Goal: Transaction & Acquisition: Purchase product/service

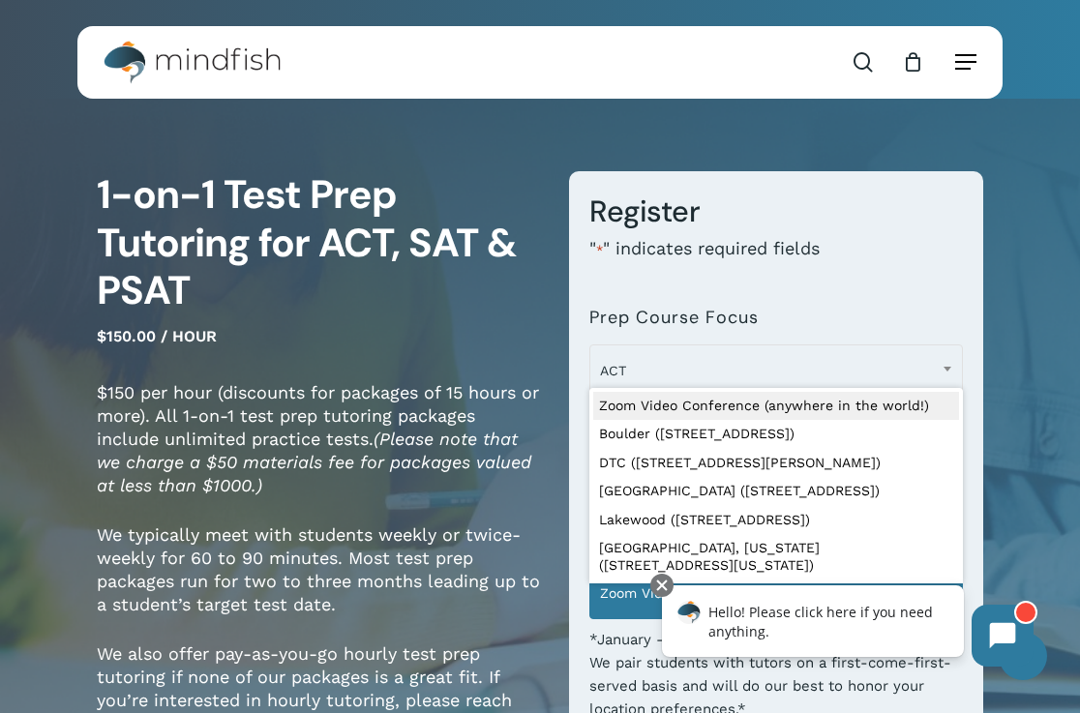
click at [967, 60] on span "Navigation Menu" at bounding box center [965, 61] width 21 height 19
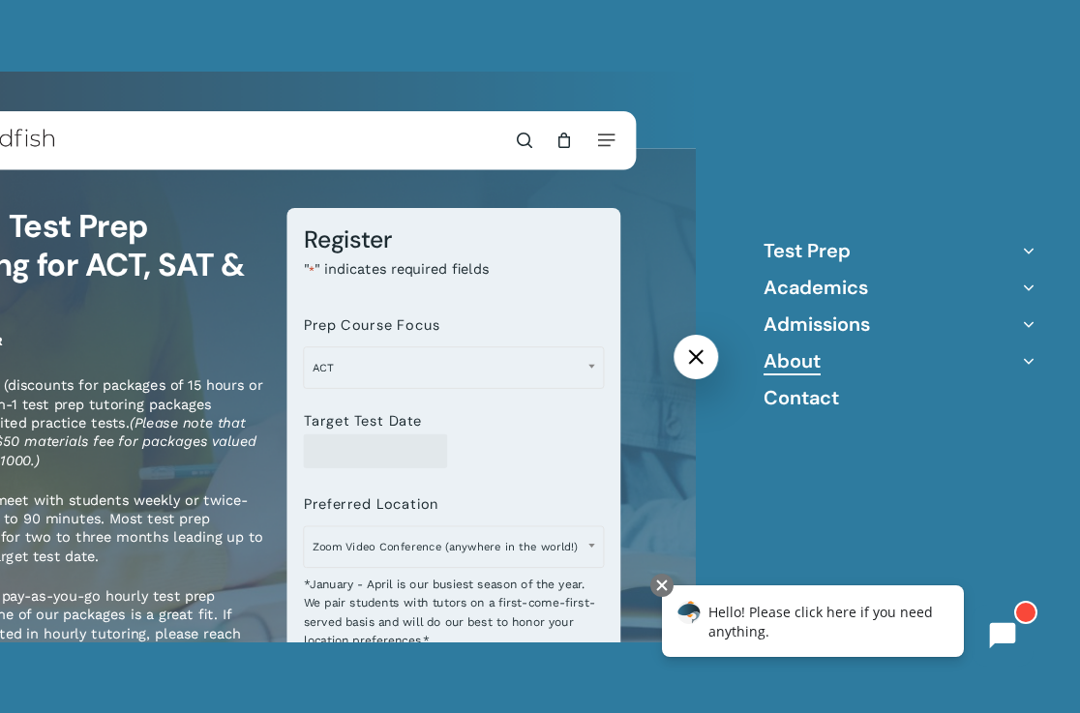
click at [786, 366] on link "About" at bounding box center [791, 360] width 57 height 25
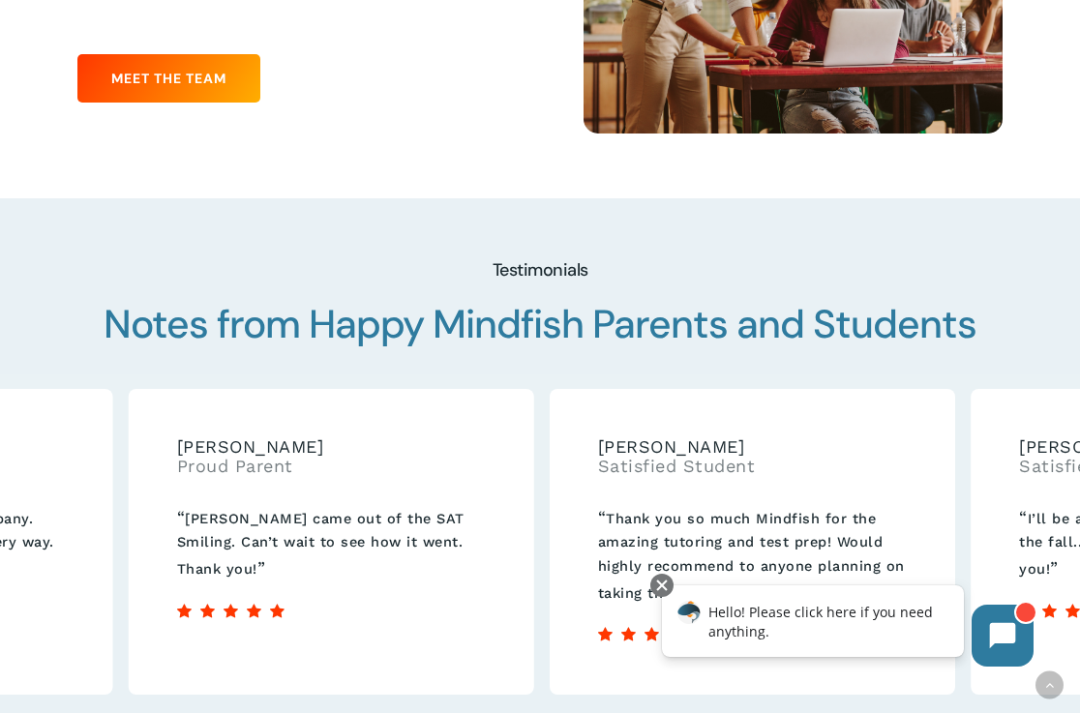
scroll to position [2576, 0]
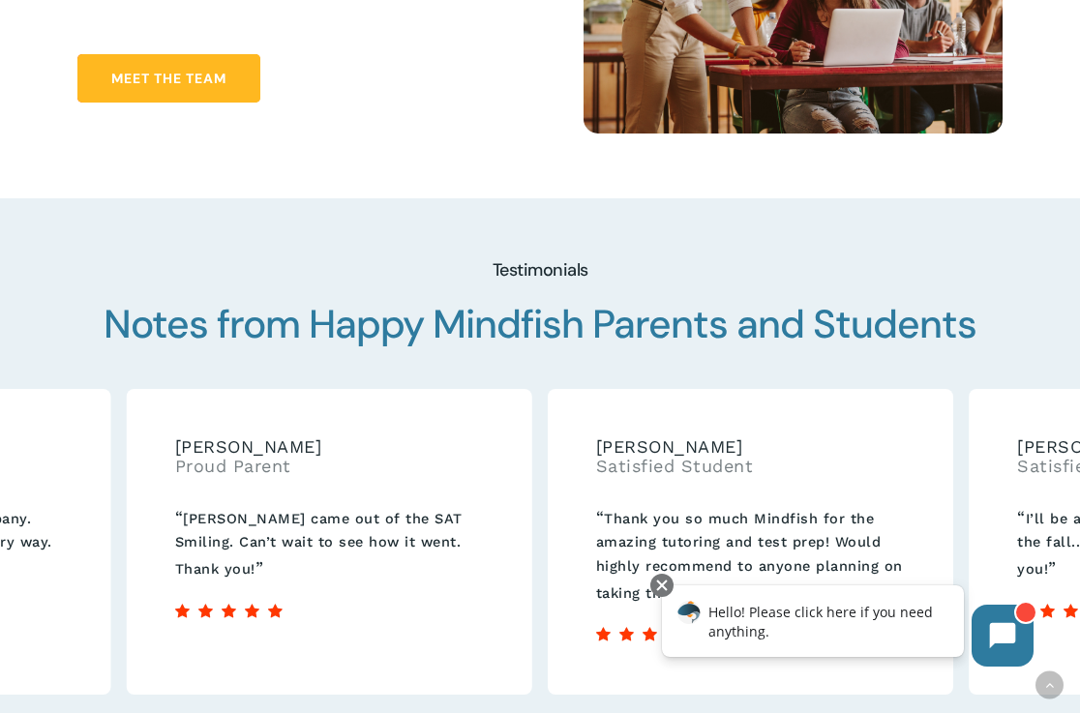
click at [200, 69] on span "Meet the Team" at bounding box center [168, 78] width 115 height 19
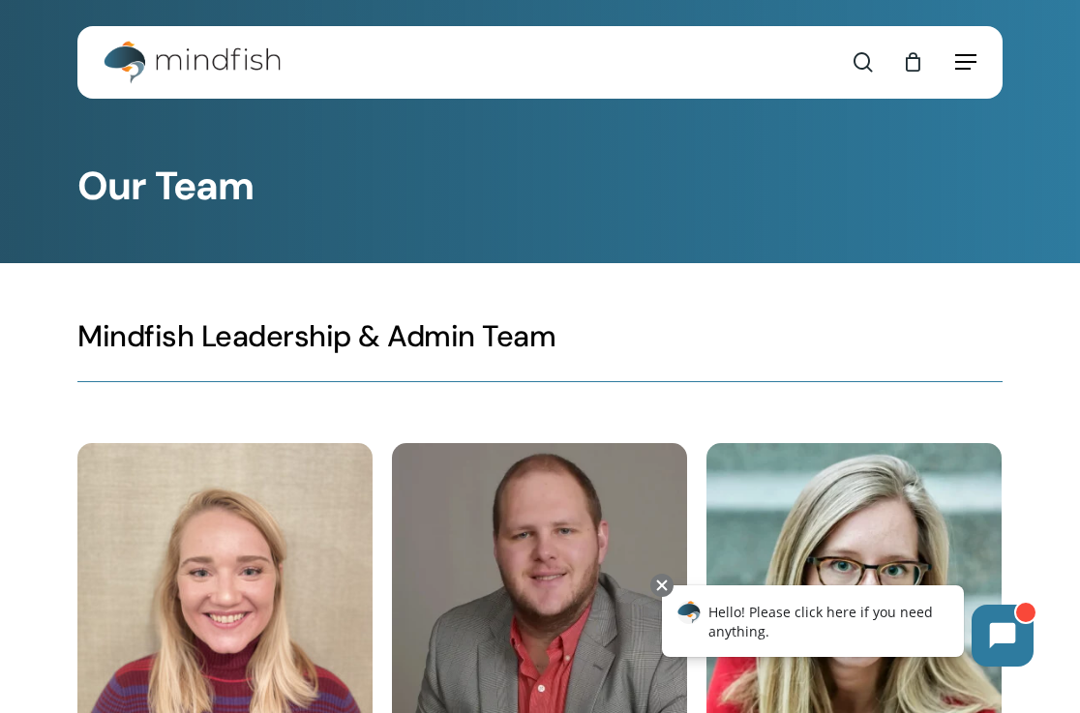
click at [969, 55] on span "Navigation Menu" at bounding box center [965, 61] width 21 height 19
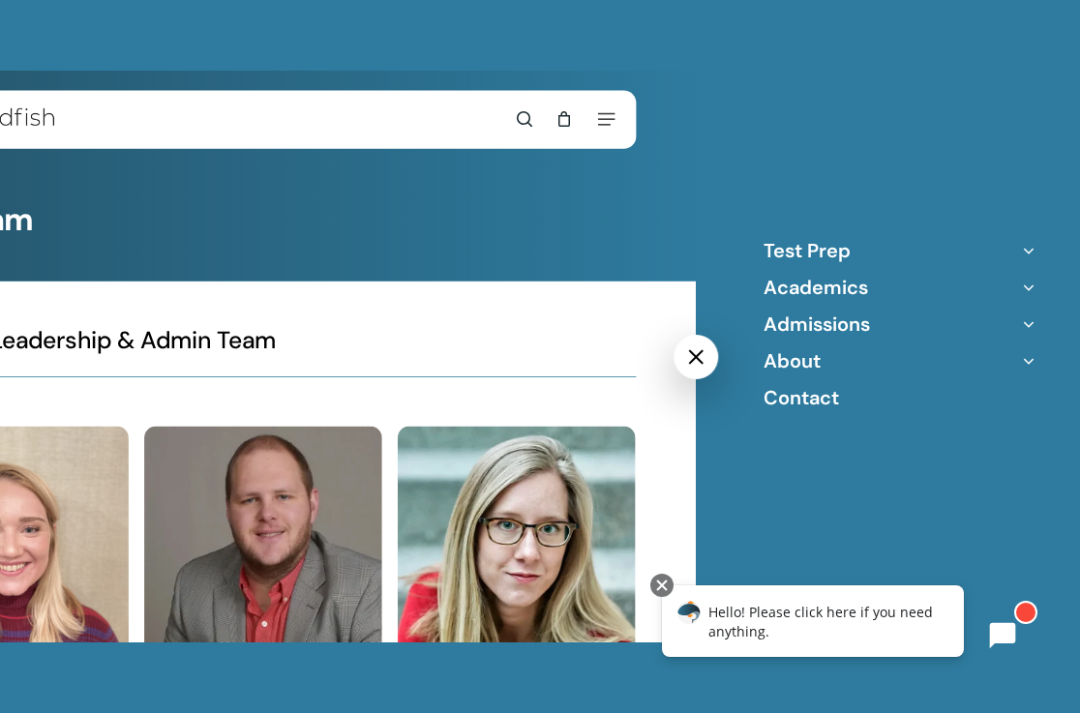
click at [1029, 323] on icon "Off Canvas Menu" at bounding box center [1028, 324] width 27 height 27
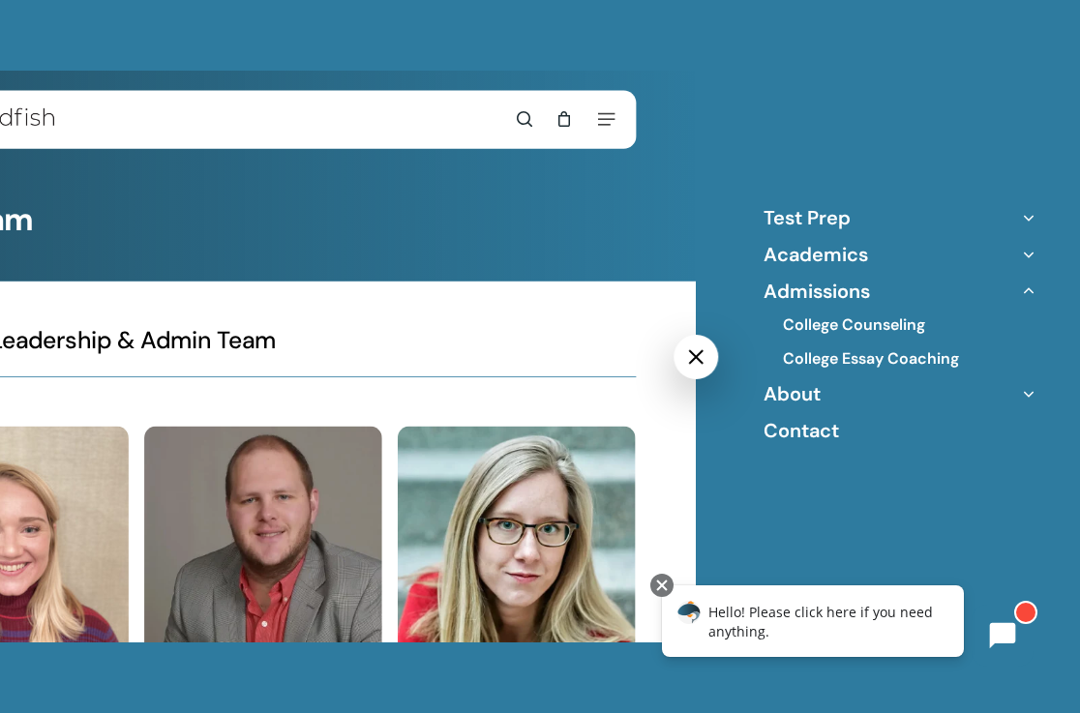
click at [1027, 219] on icon "Off Canvas Menu" at bounding box center [1028, 217] width 27 height 27
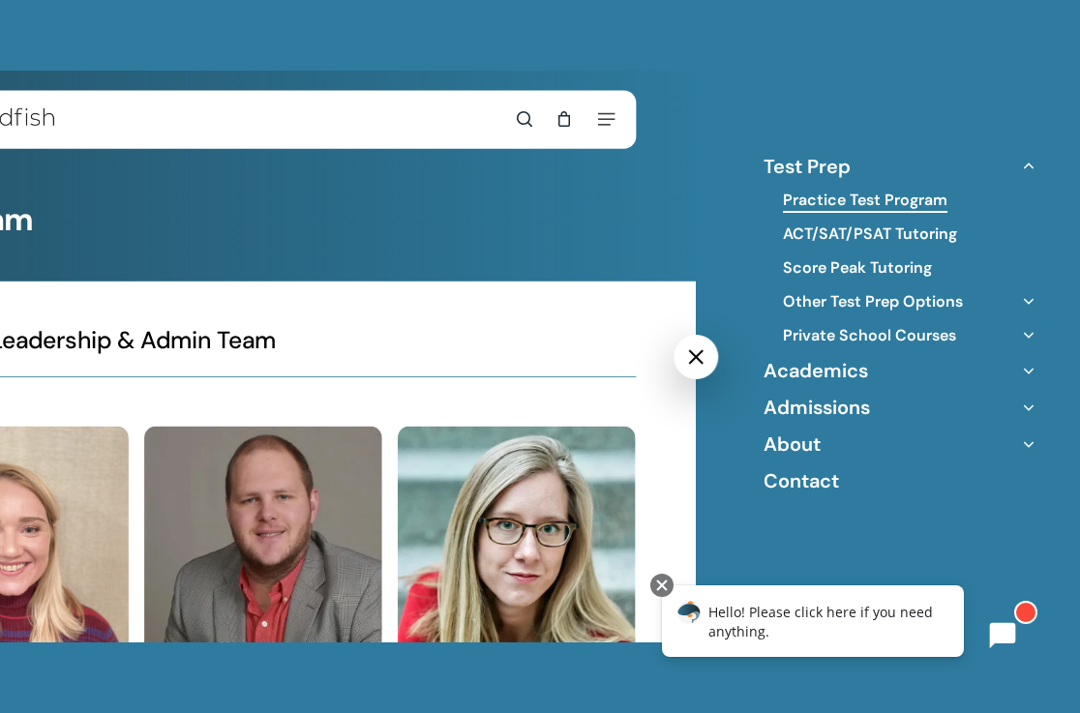
click at [909, 198] on link "Practice Test Program" at bounding box center [865, 200] width 164 height 21
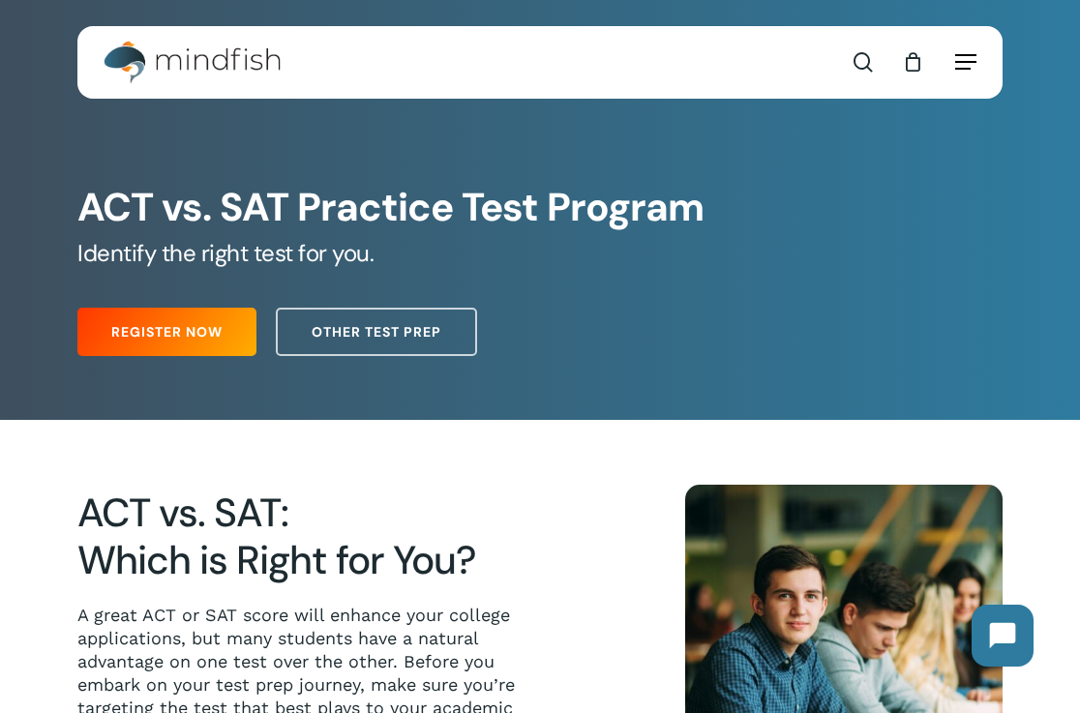
click at [966, 60] on span "Navigation Menu" at bounding box center [965, 61] width 21 height 19
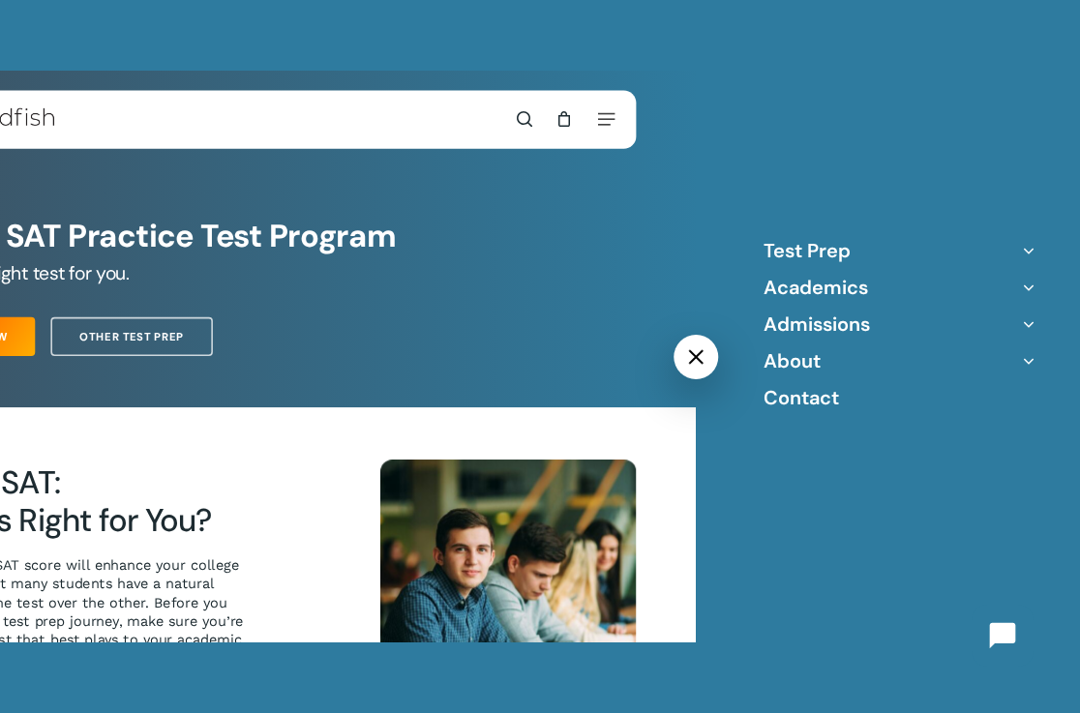
click at [1022, 248] on icon "Off Canvas Menu" at bounding box center [1028, 250] width 27 height 27
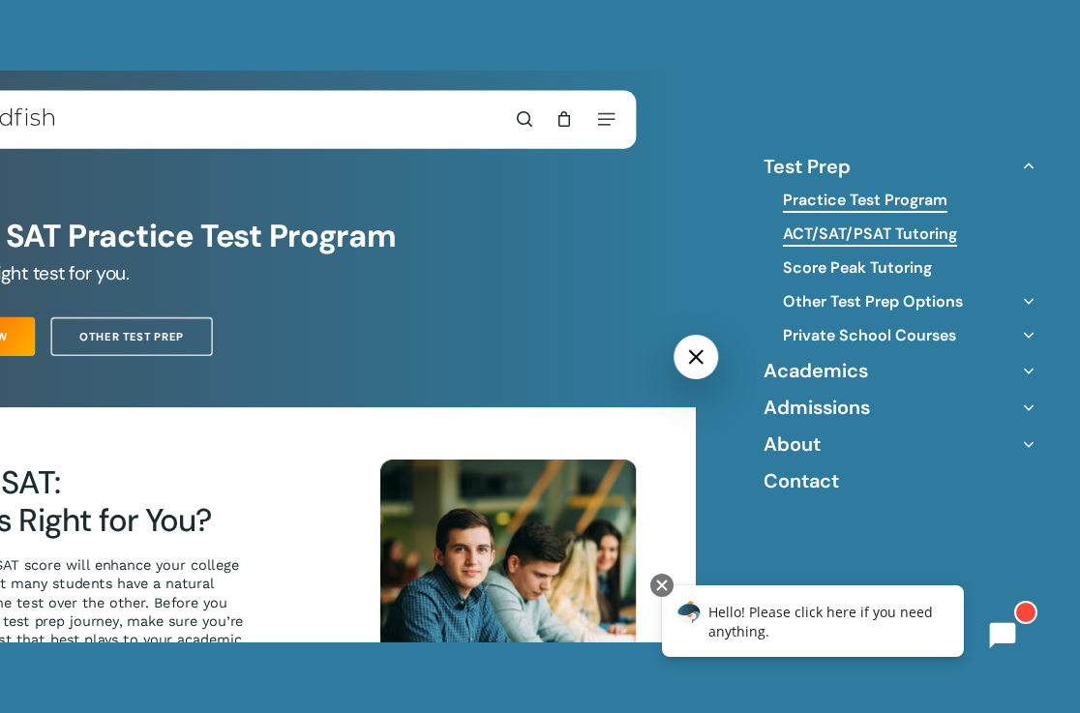
click at [887, 235] on link "ACT/SAT/PSAT Tutoring" at bounding box center [870, 234] width 174 height 21
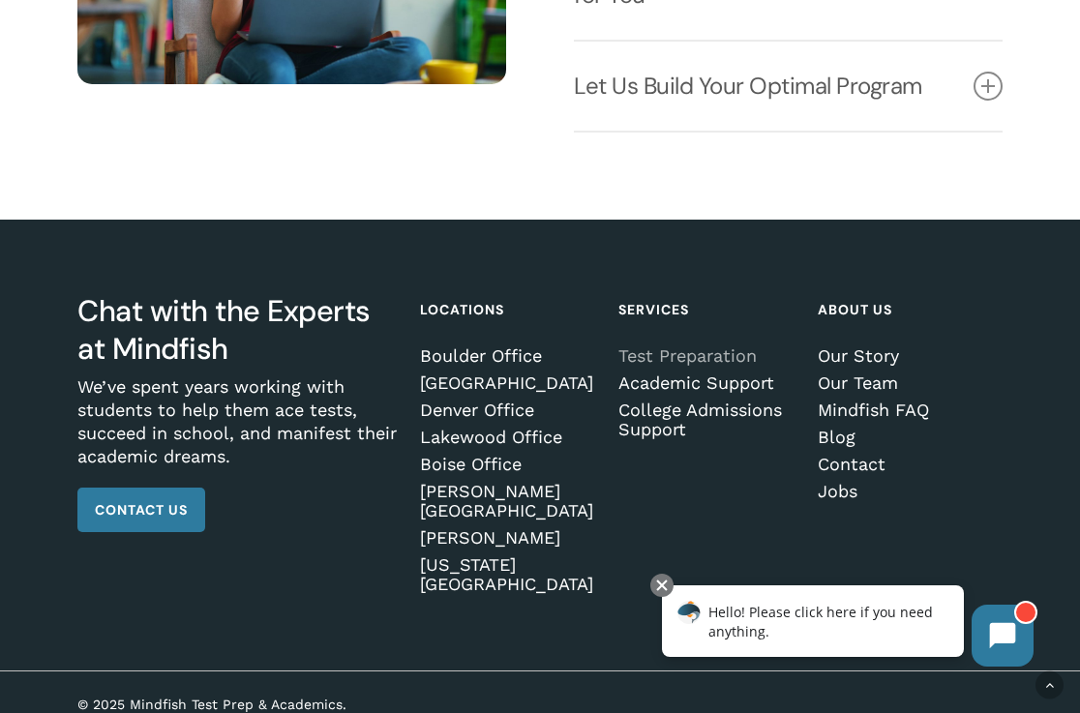
scroll to position [2550, 0]
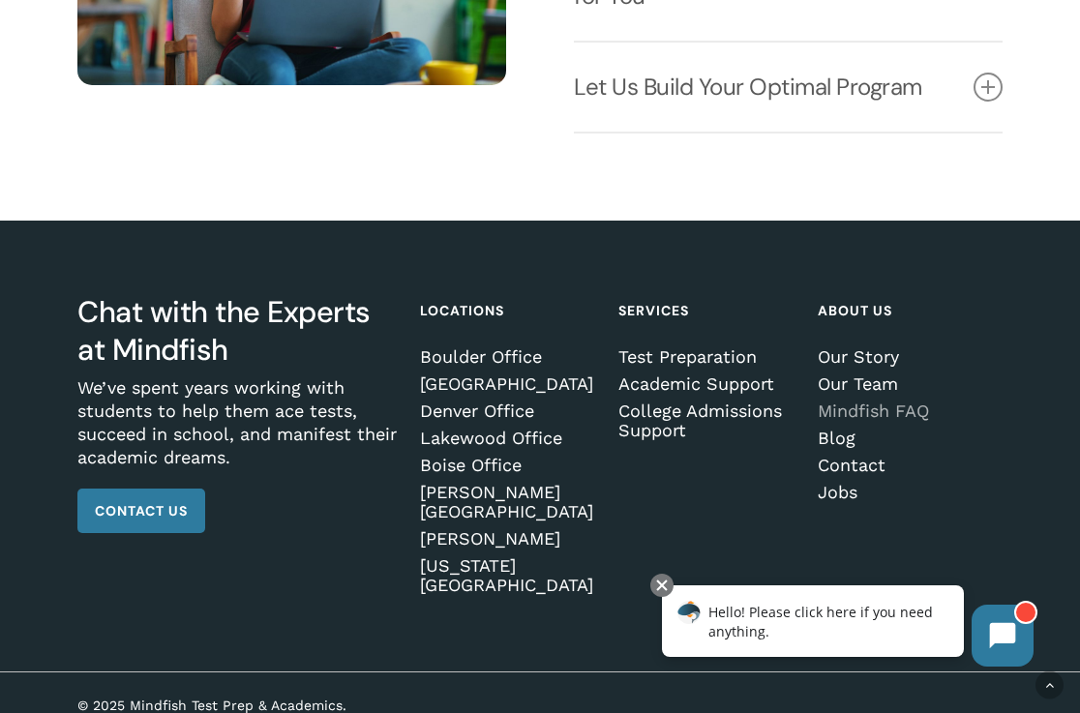
click at [895, 421] on link "Mindfish FAQ" at bounding box center [908, 411] width 180 height 19
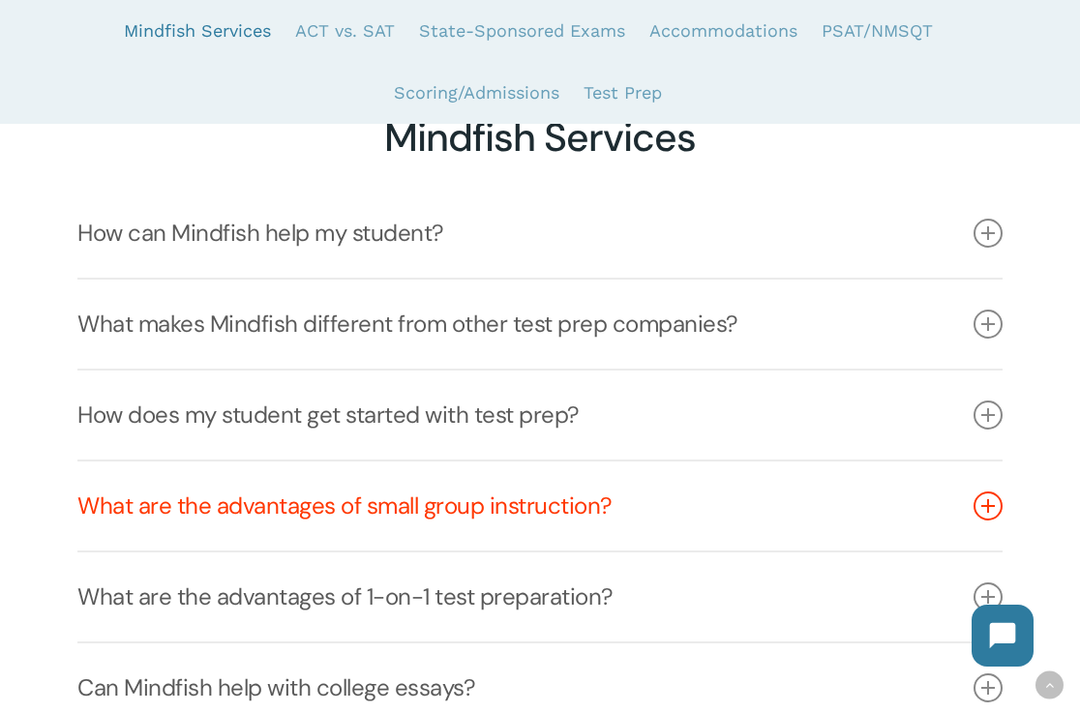
scroll to position [384, 0]
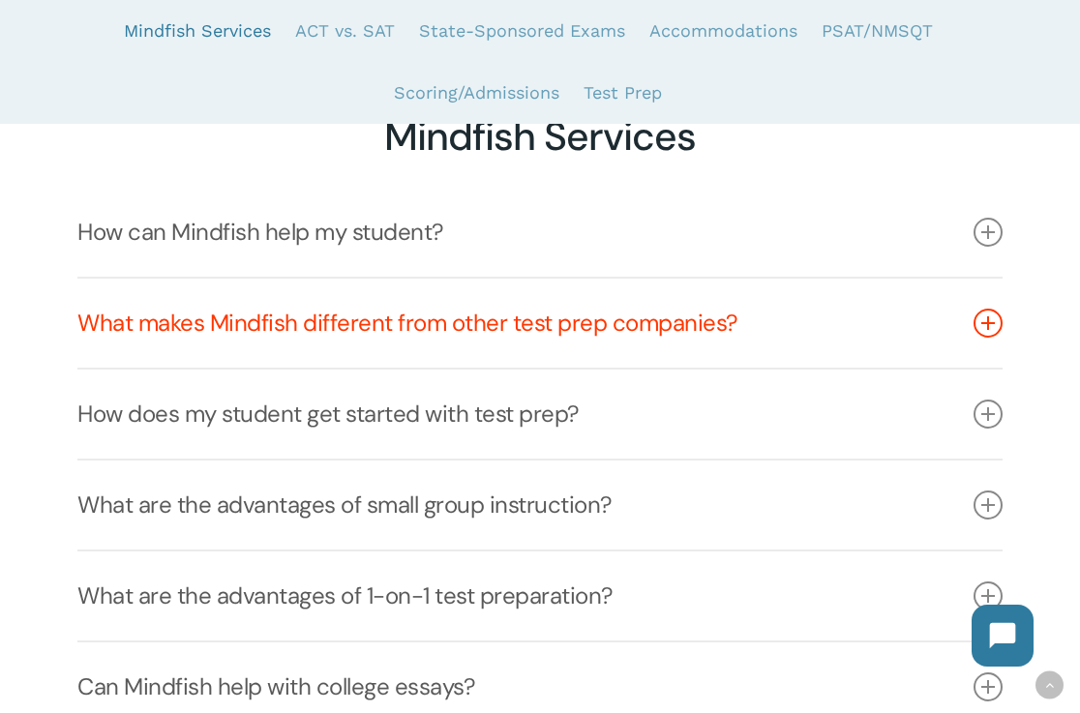
click at [845, 315] on link "What makes Mindfish different from other test prep companies?" at bounding box center [539, 323] width 925 height 89
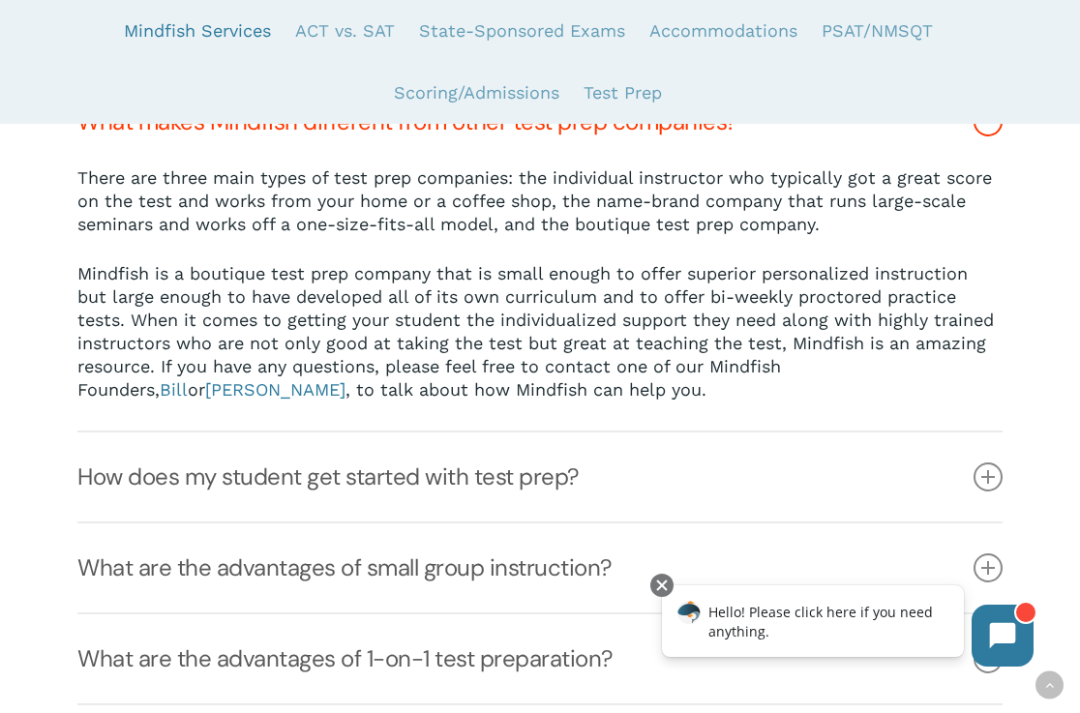
scroll to position [596, 0]
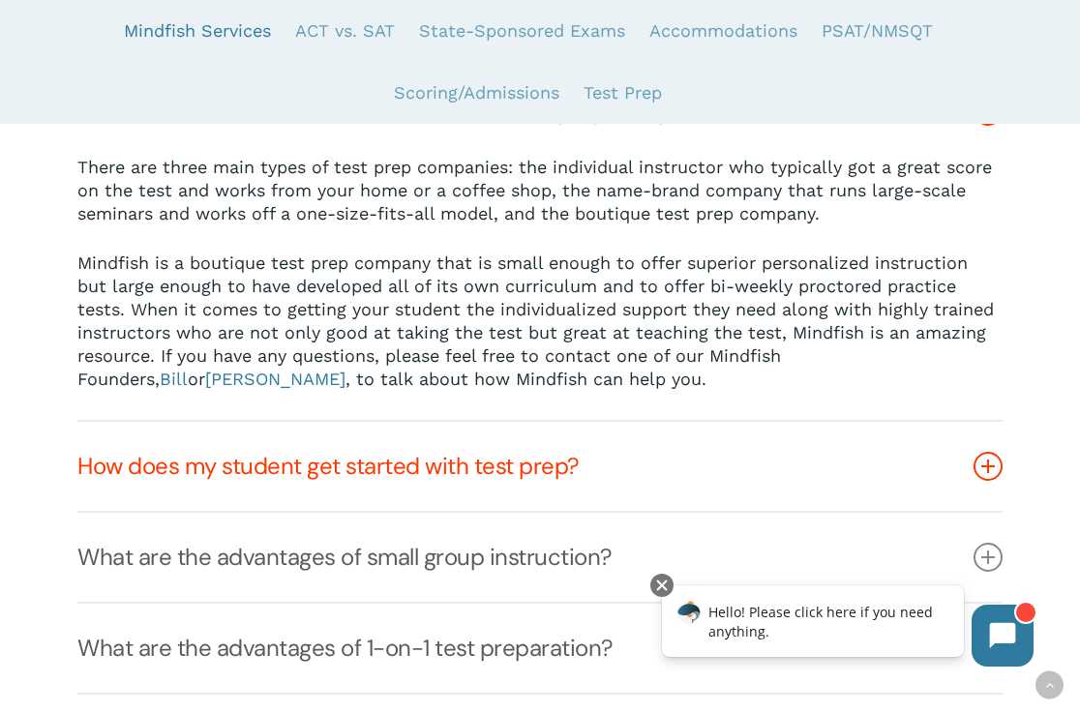
click at [814, 462] on link "How does my student get started with test prep?" at bounding box center [539, 466] width 925 height 89
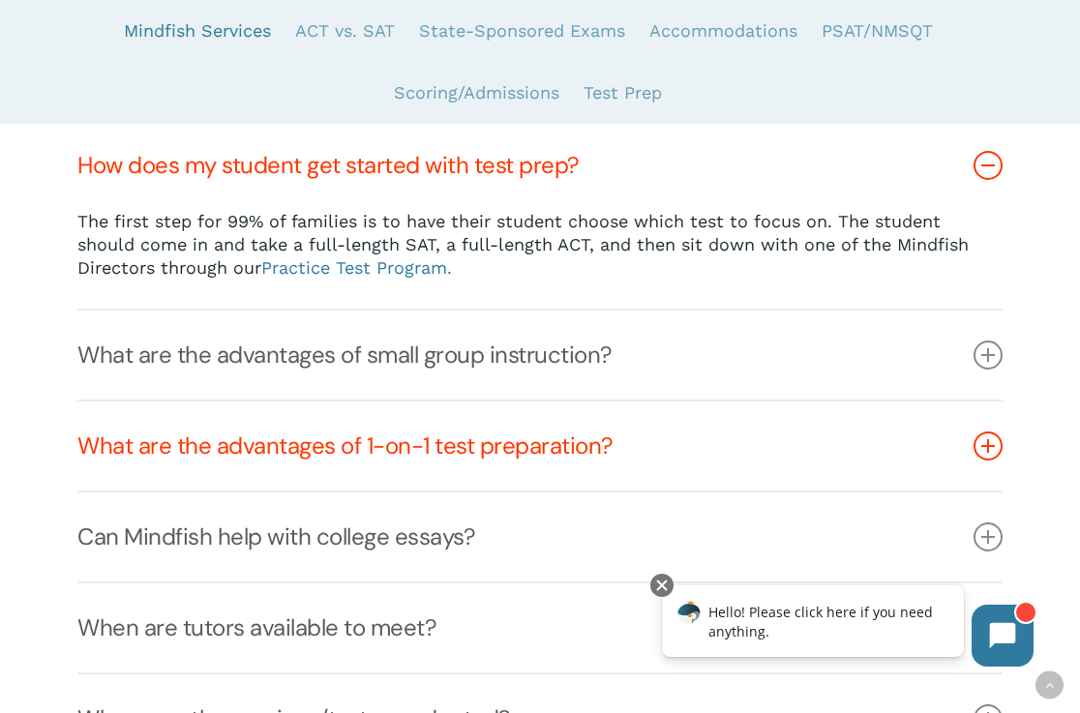
scroll to position [641, 0]
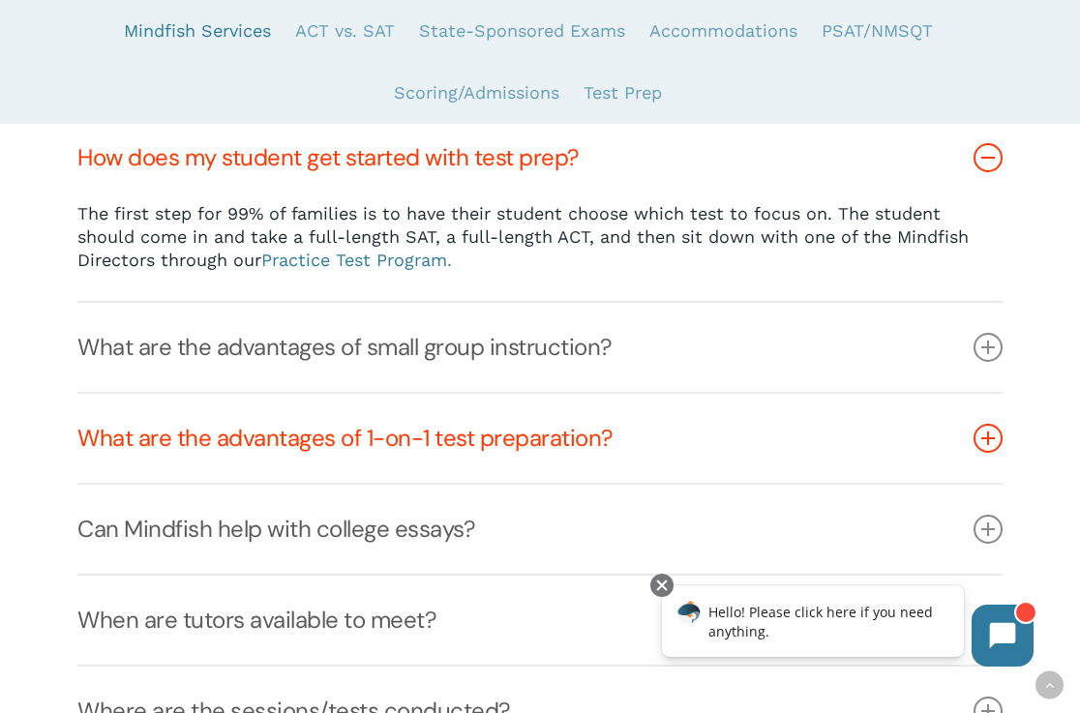
click at [814, 462] on link "What are the advantages of 1-on-1 test preparation?" at bounding box center [539, 438] width 925 height 89
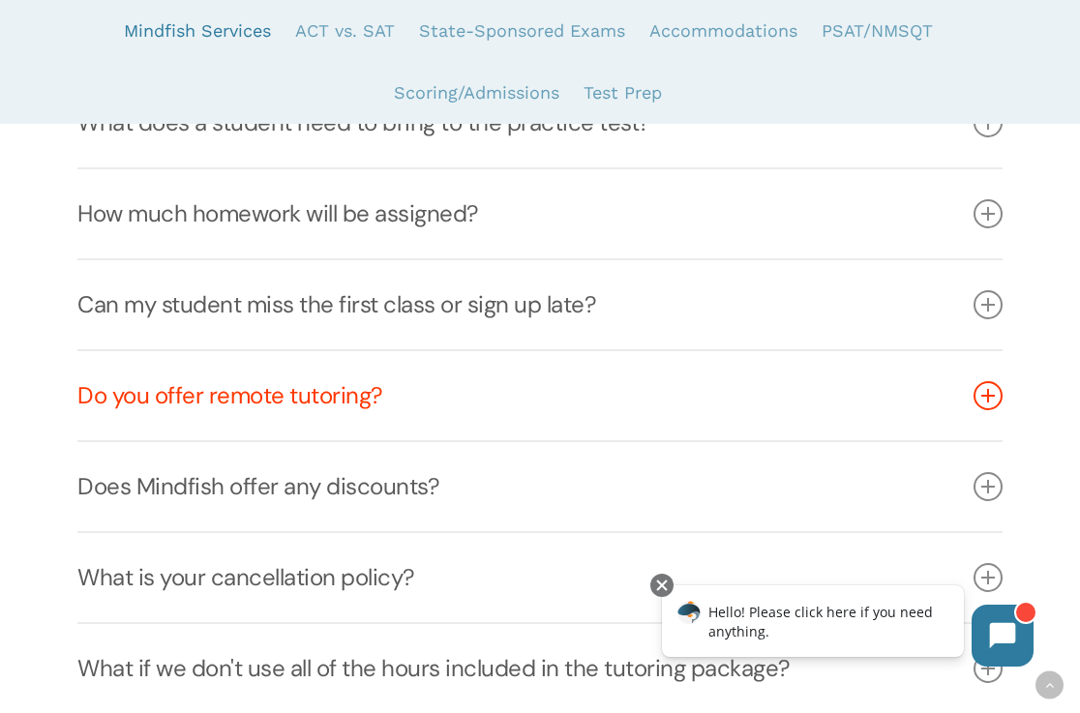
scroll to position [1687, 0]
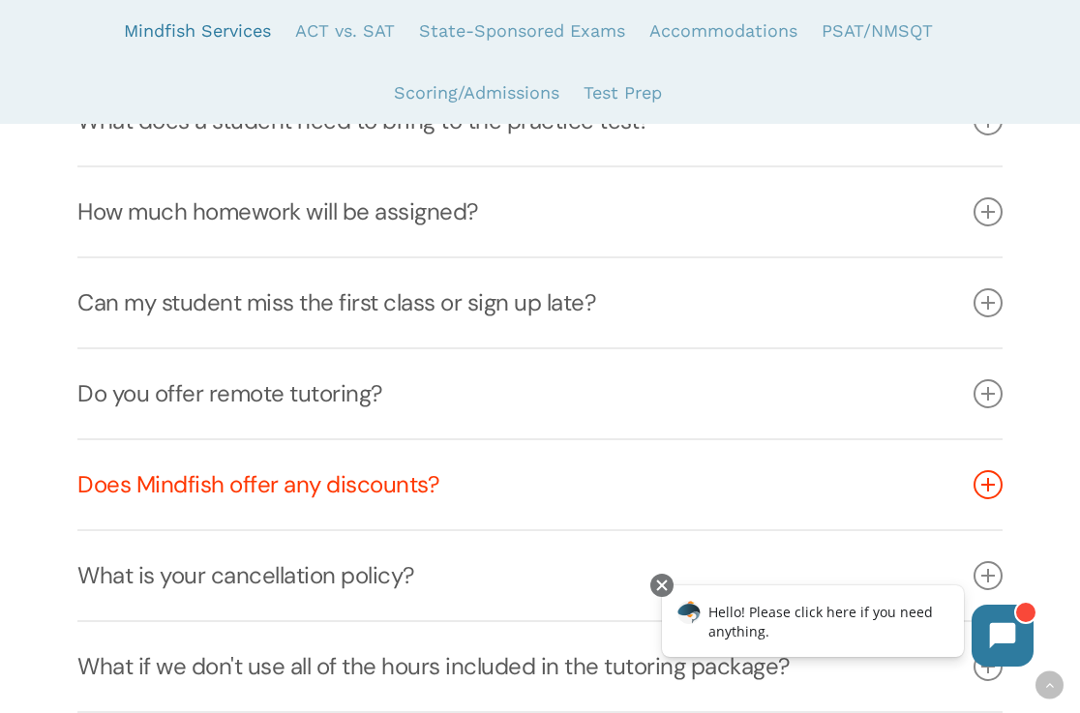
click at [762, 495] on link "Does Mindfish offer any discounts?" at bounding box center [539, 484] width 925 height 89
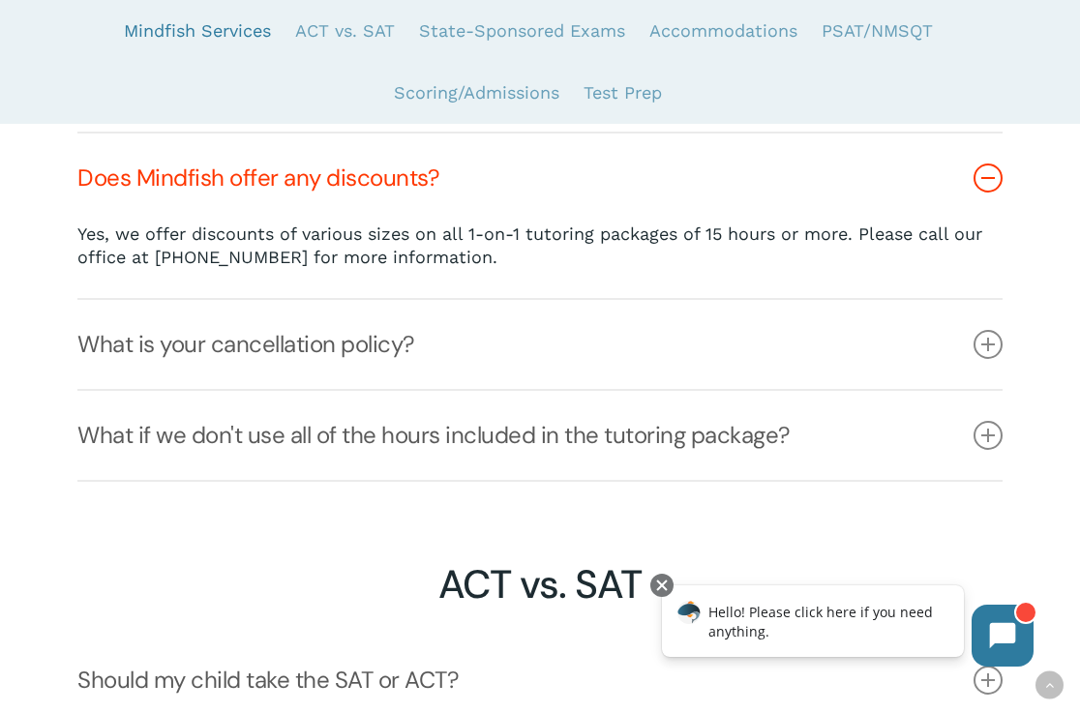
scroll to position [1805, 0]
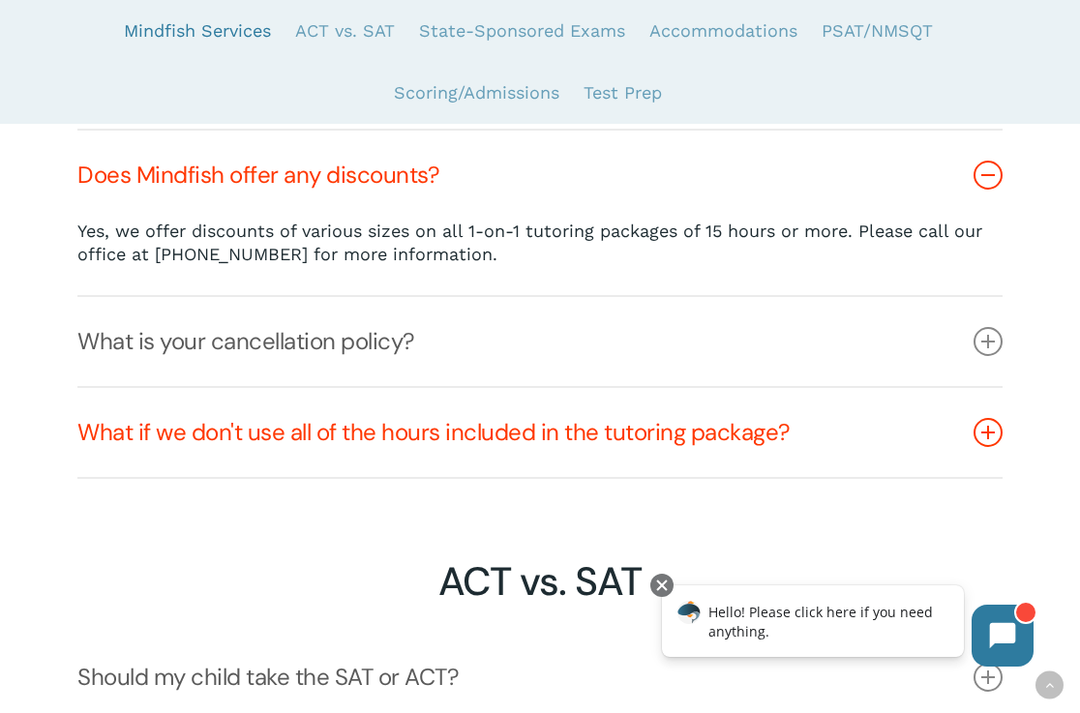
click at [776, 421] on link "What if we don't use all of the hours included in the tutoring package?" at bounding box center [539, 432] width 925 height 89
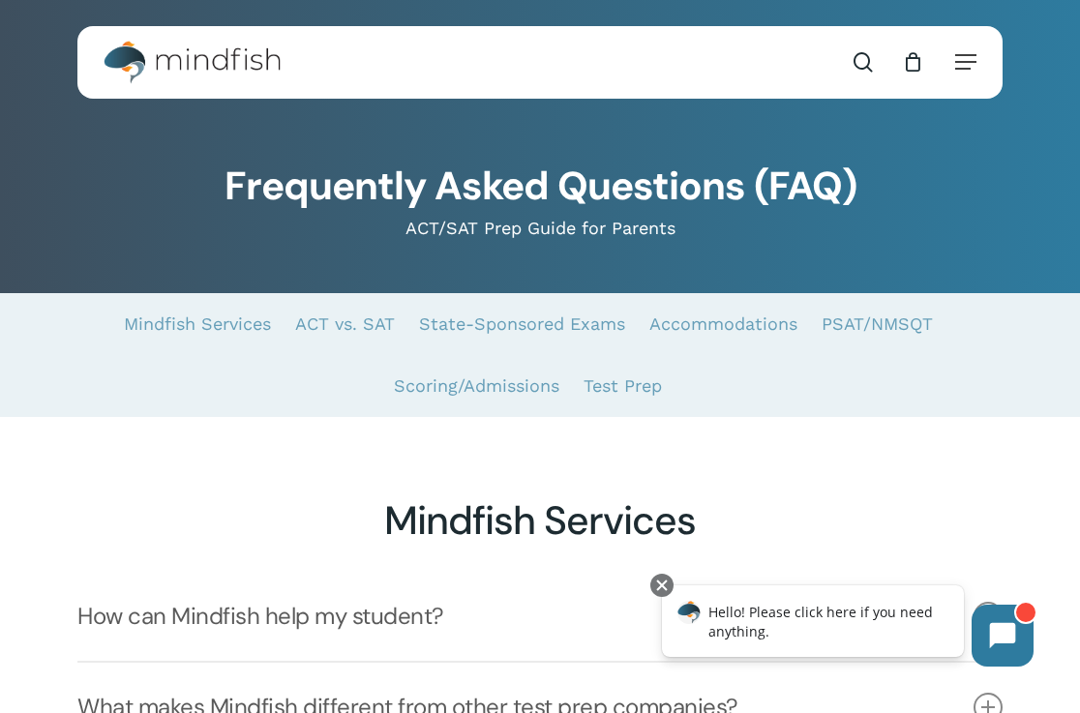
scroll to position [0, 0]
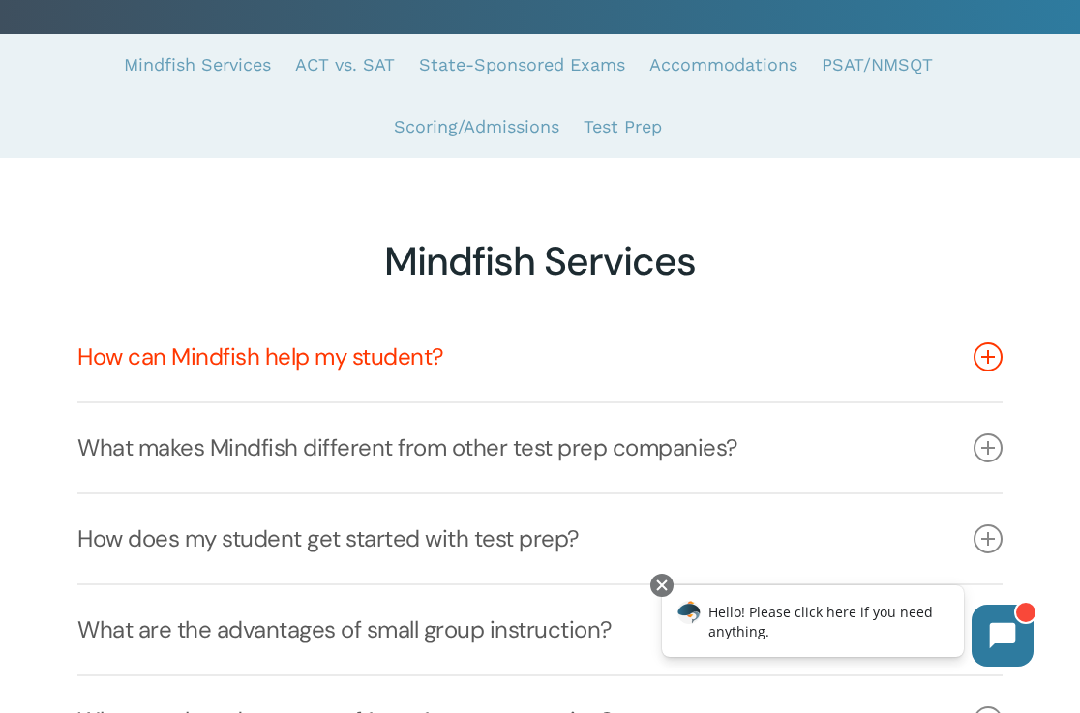
scroll to position [273, 0]
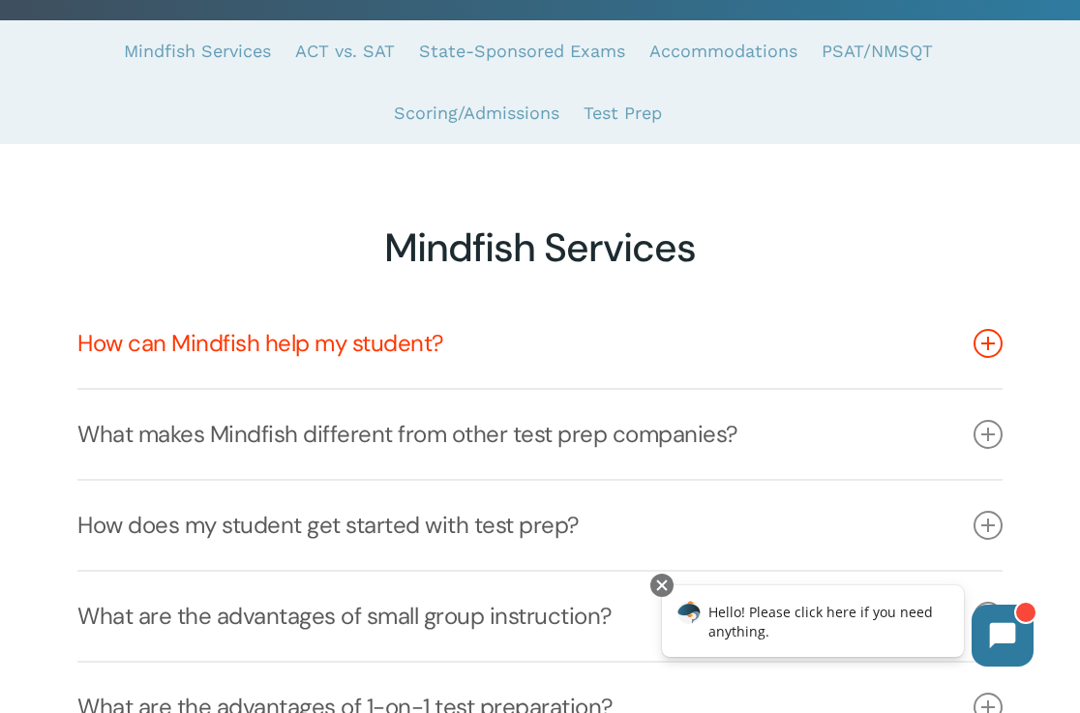
click at [992, 343] on icon at bounding box center [987, 343] width 29 height 29
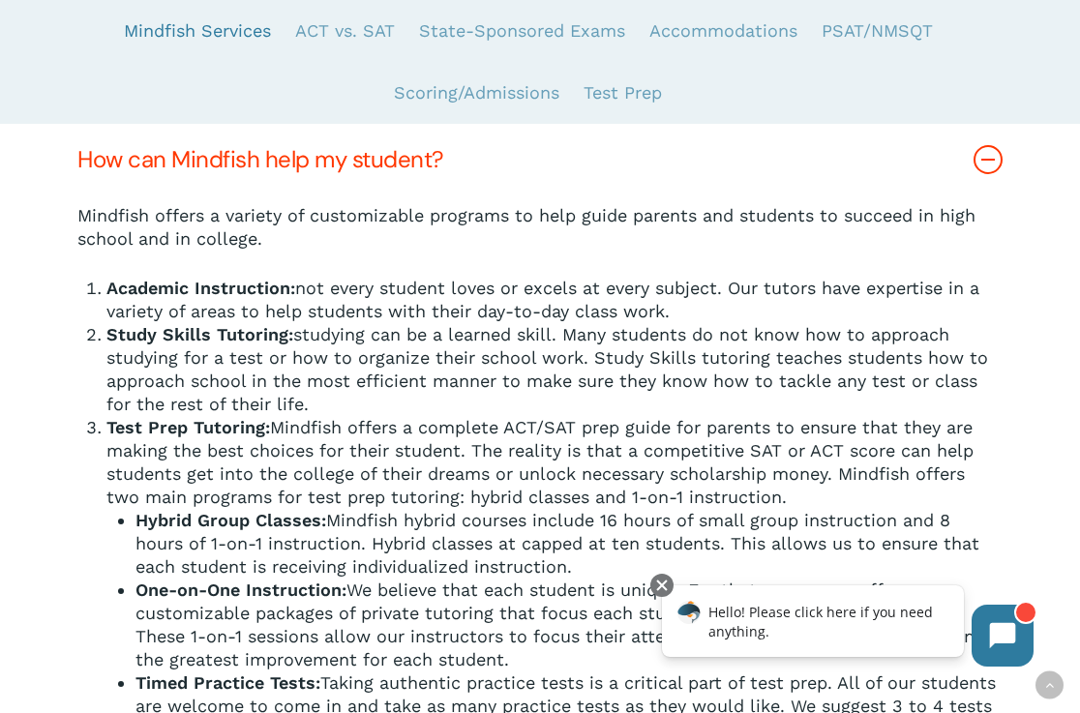
scroll to position [476, 0]
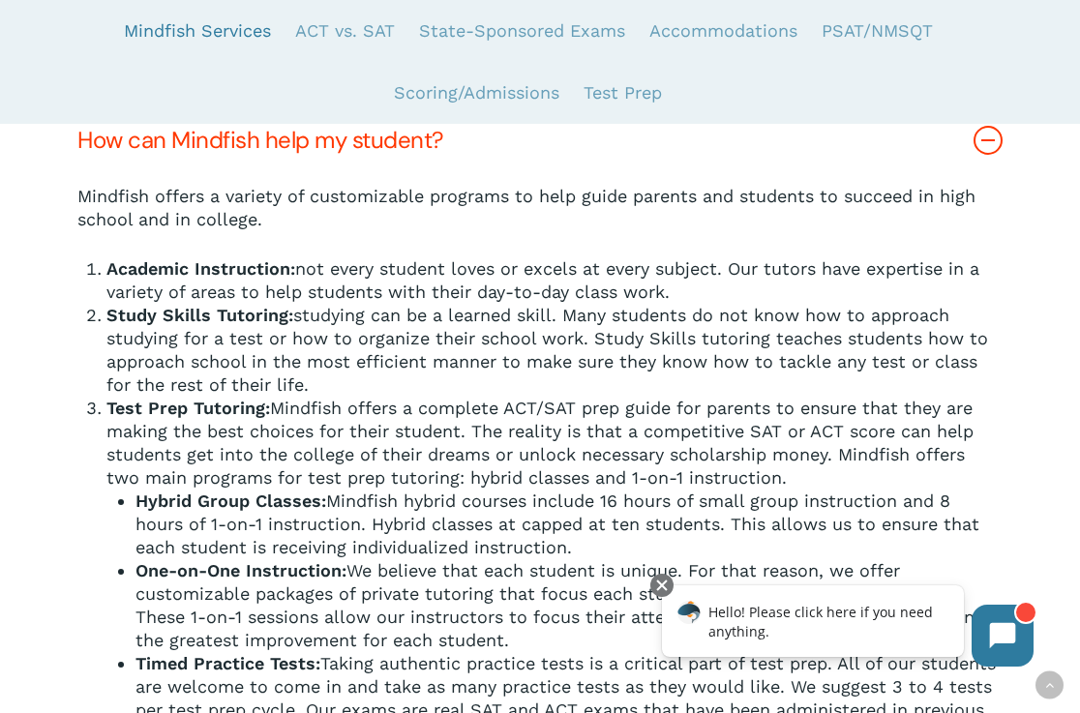
click at [992, 139] on icon at bounding box center [987, 140] width 29 height 29
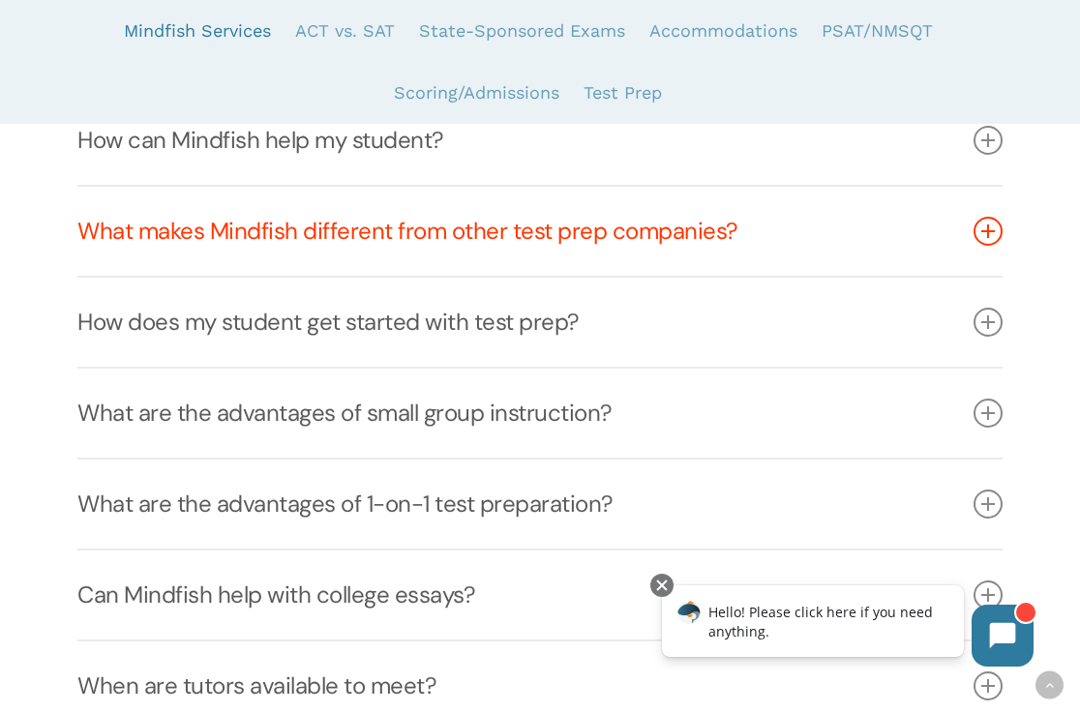
click at [995, 223] on icon at bounding box center [987, 231] width 29 height 29
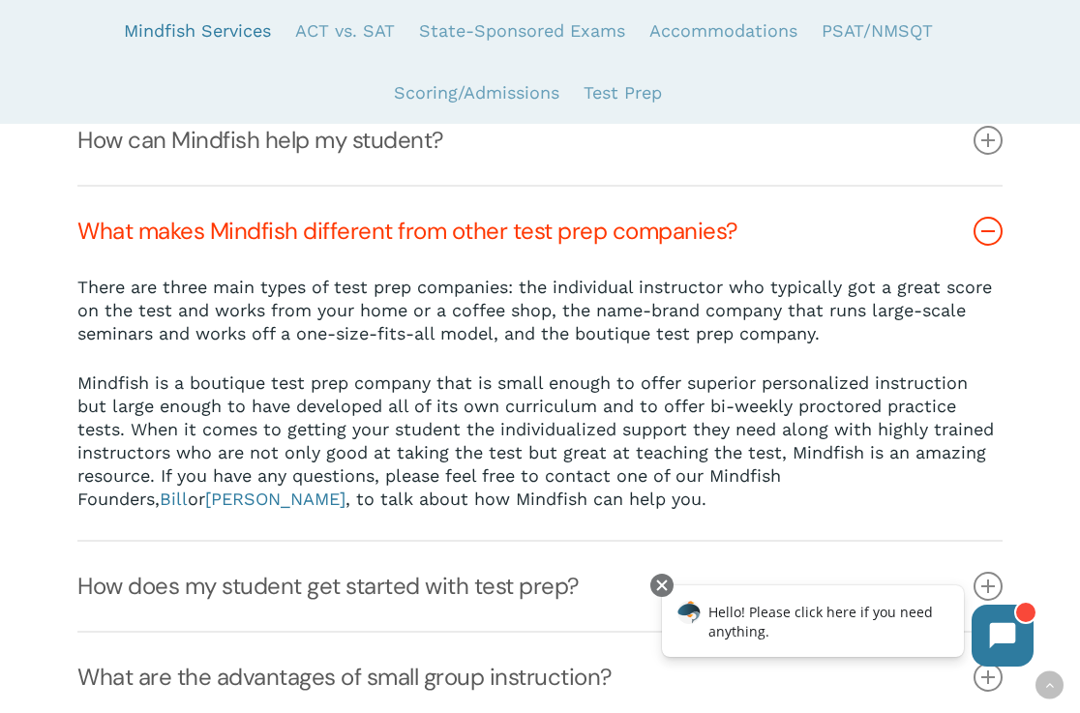
click at [994, 255] on link "What makes Mindfish different from other test prep companies?" at bounding box center [539, 231] width 925 height 89
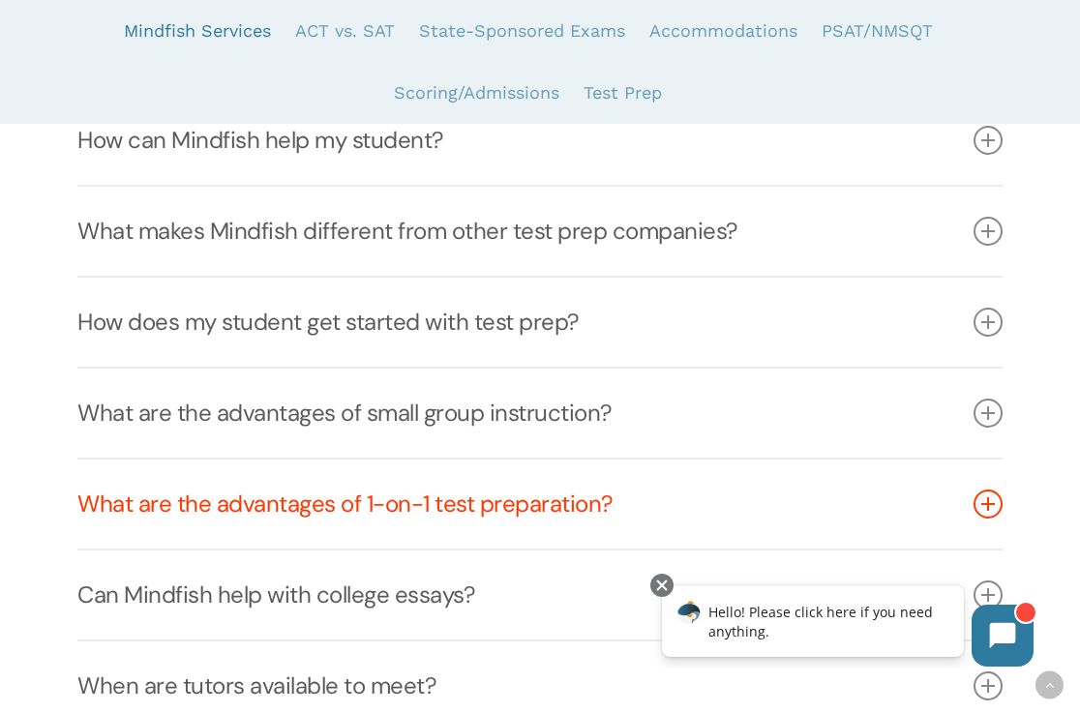
click at [974, 506] on icon at bounding box center [987, 504] width 29 height 29
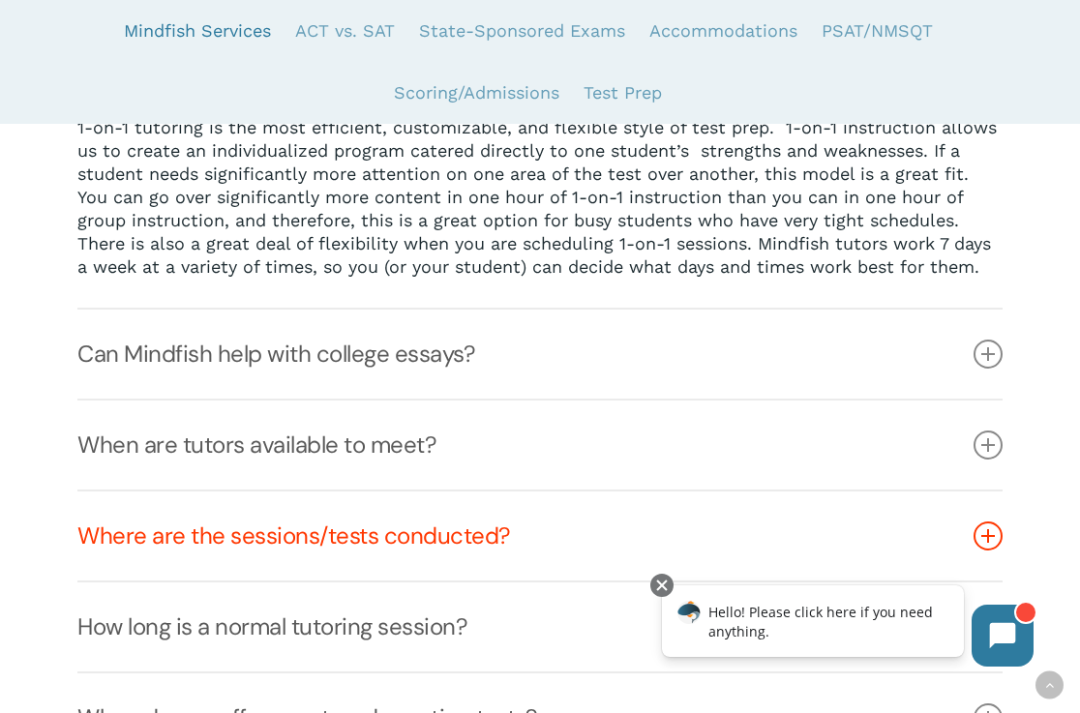
scroll to position [909, 0]
click at [997, 534] on icon at bounding box center [987, 535] width 29 height 29
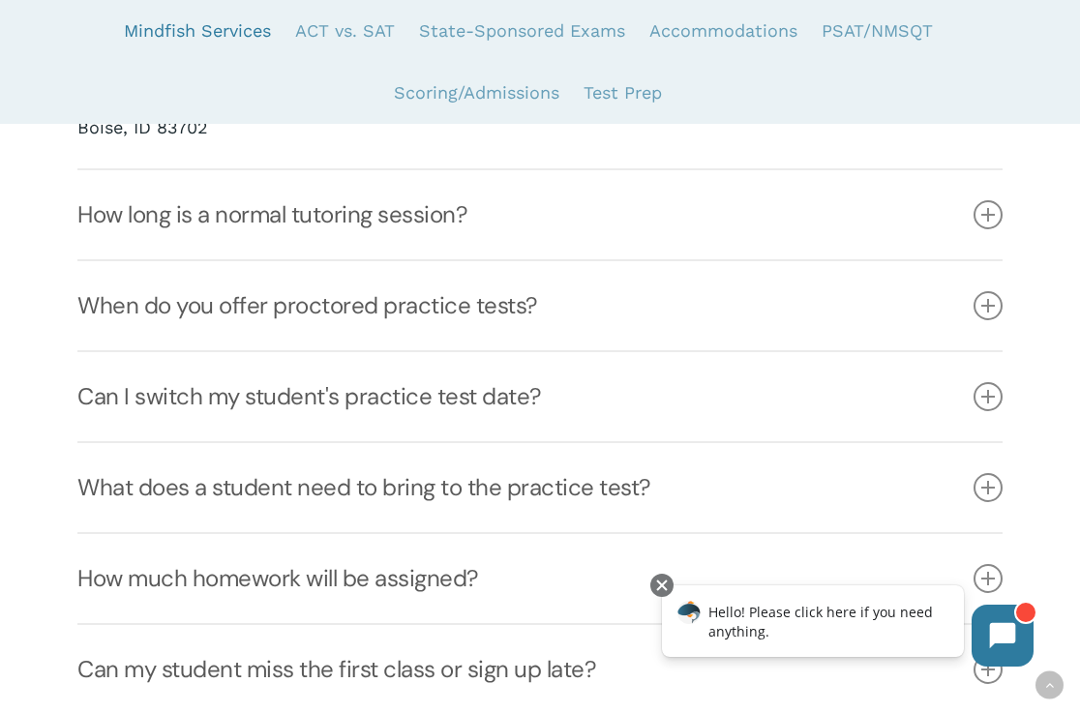
scroll to position [1783, 0]
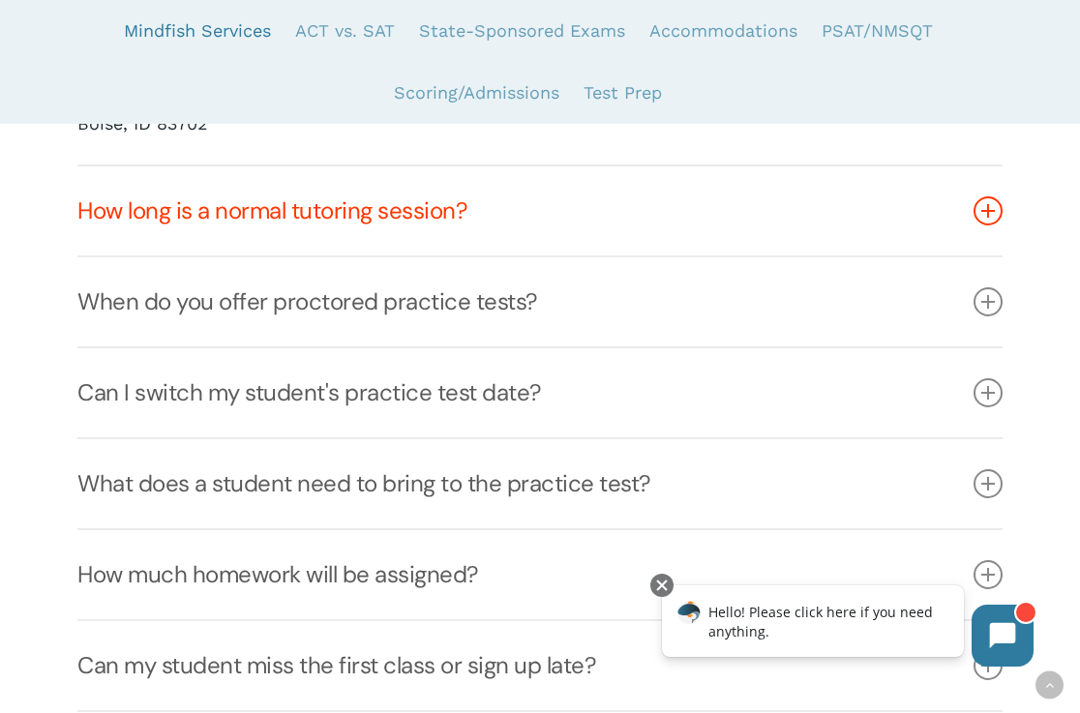
click at [994, 220] on icon at bounding box center [987, 210] width 29 height 29
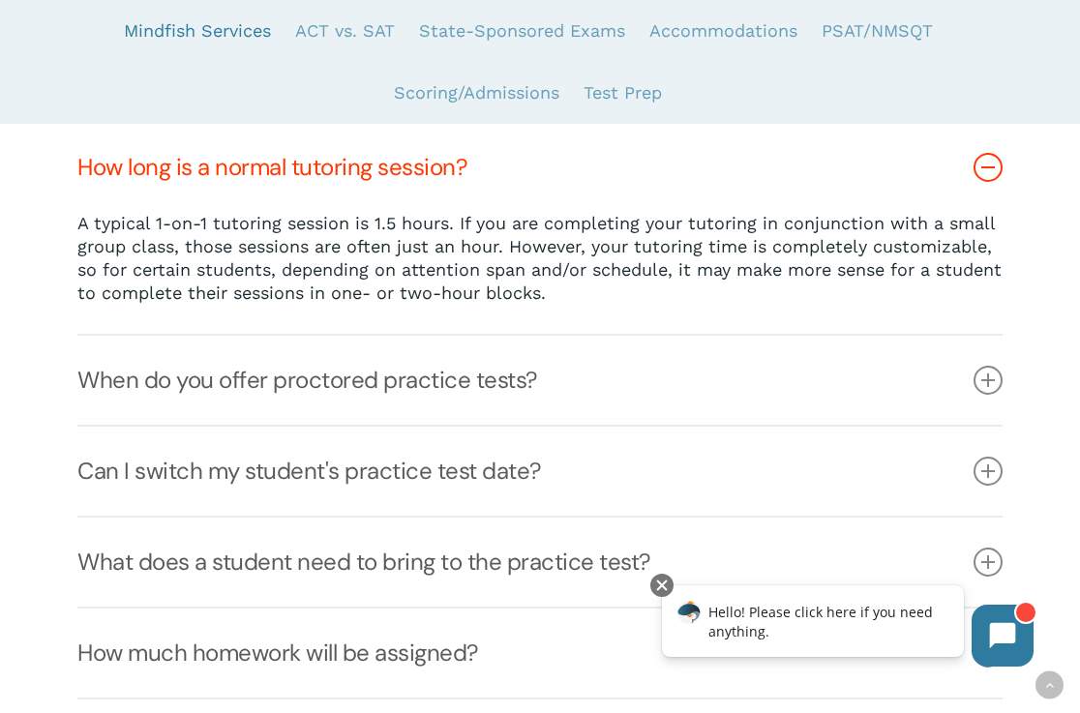
scroll to position [1177, 0]
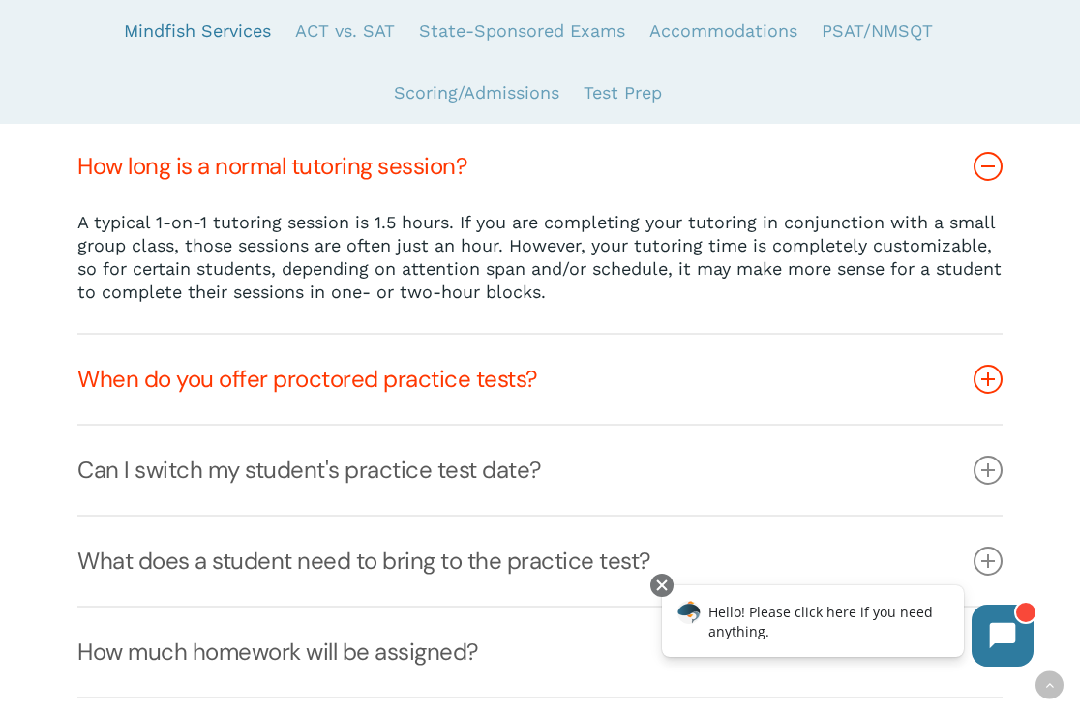
click at [989, 368] on icon at bounding box center [987, 379] width 29 height 29
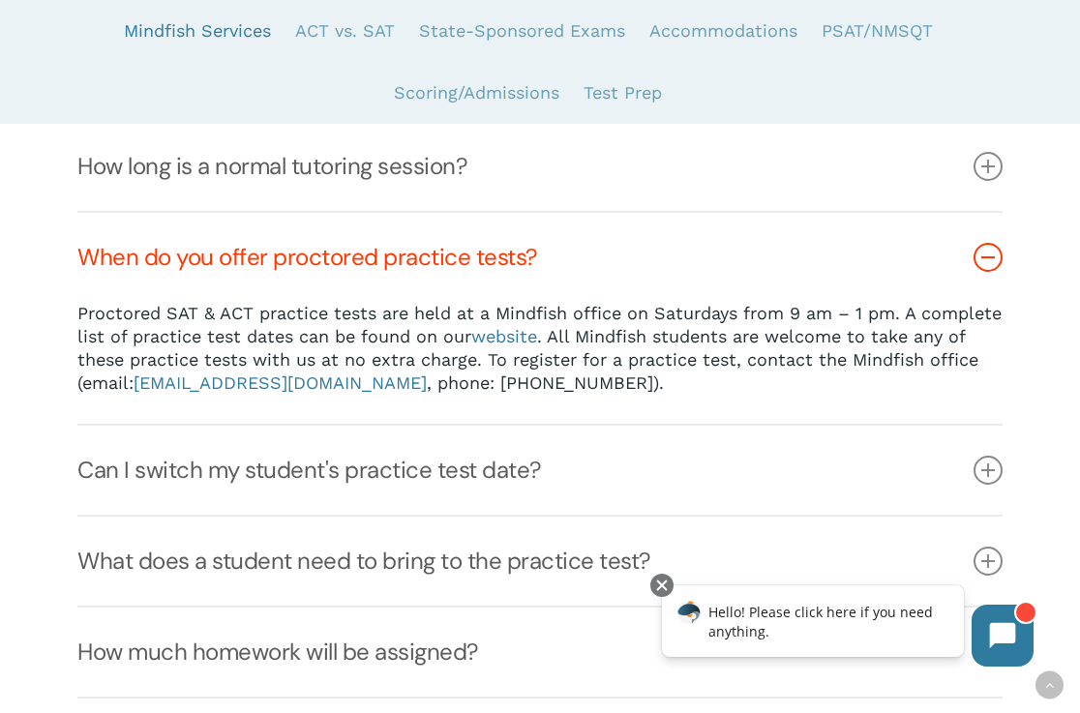
click at [989, 259] on icon at bounding box center [987, 257] width 29 height 29
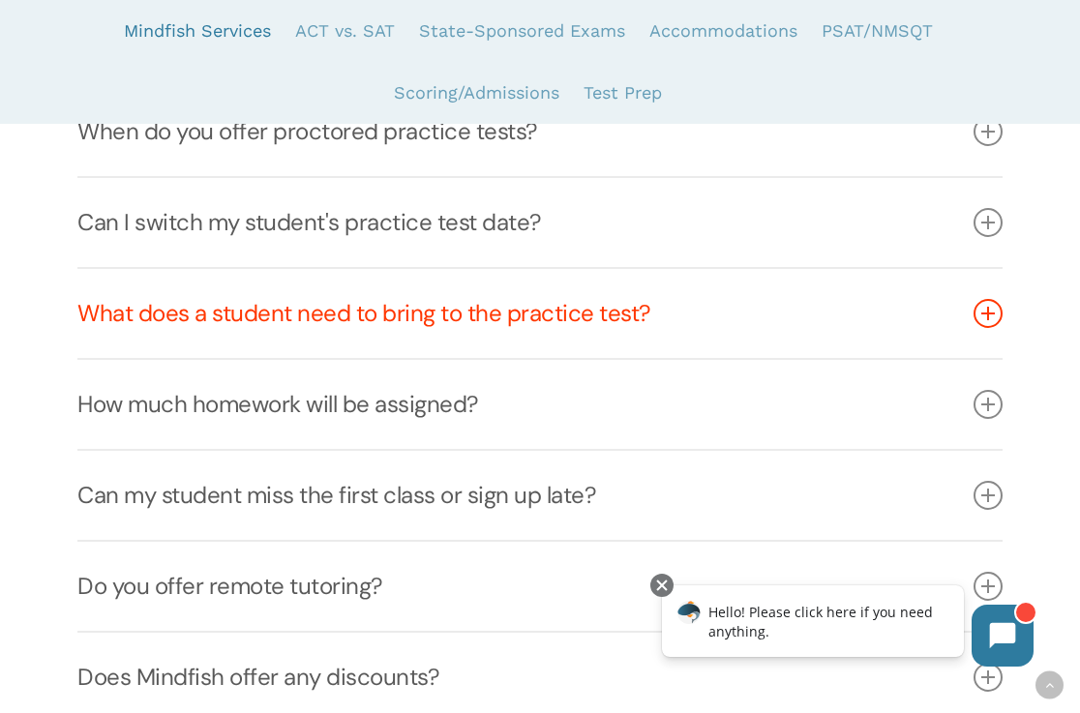
scroll to position [1307, 0]
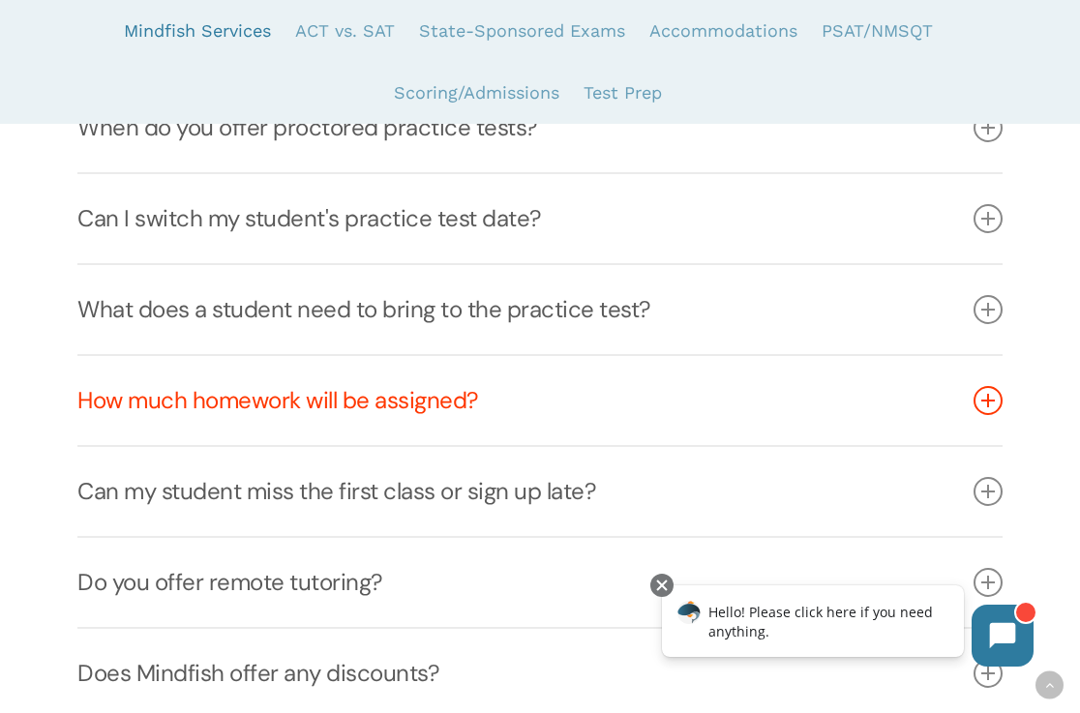
click at [964, 412] on link "How much homework will be assigned?" at bounding box center [539, 400] width 925 height 89
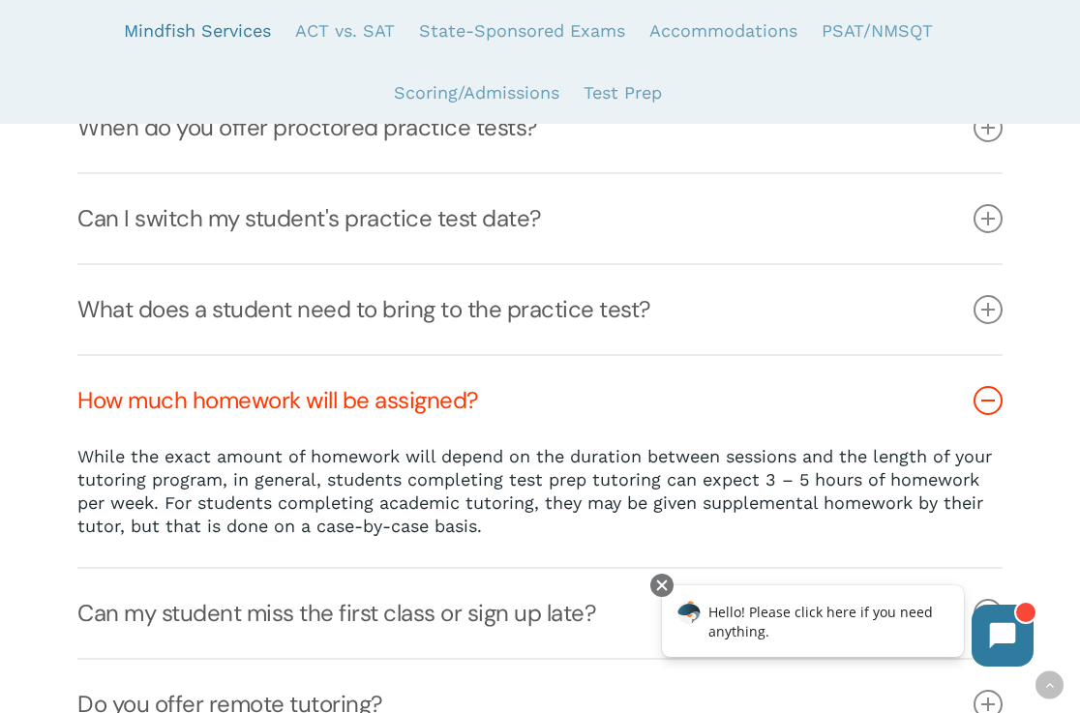
click at [970, 410] on link "How much homework will be assigned?" at bounding box center [539, 400] width 925 height 89
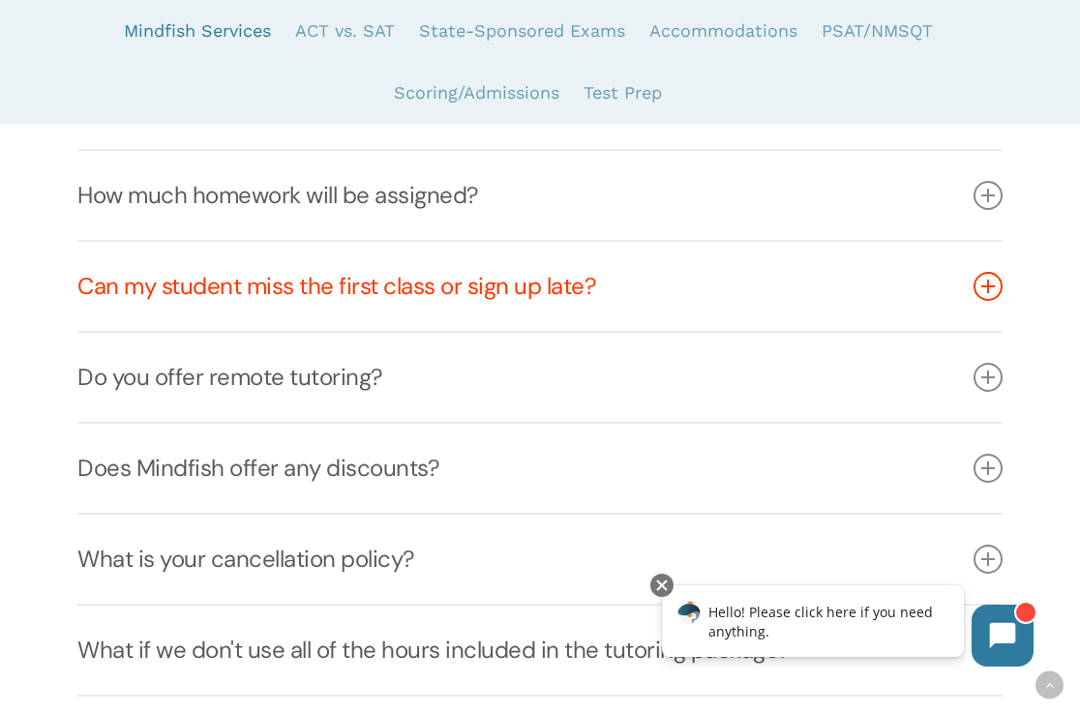
scroll to position [1519, 0]
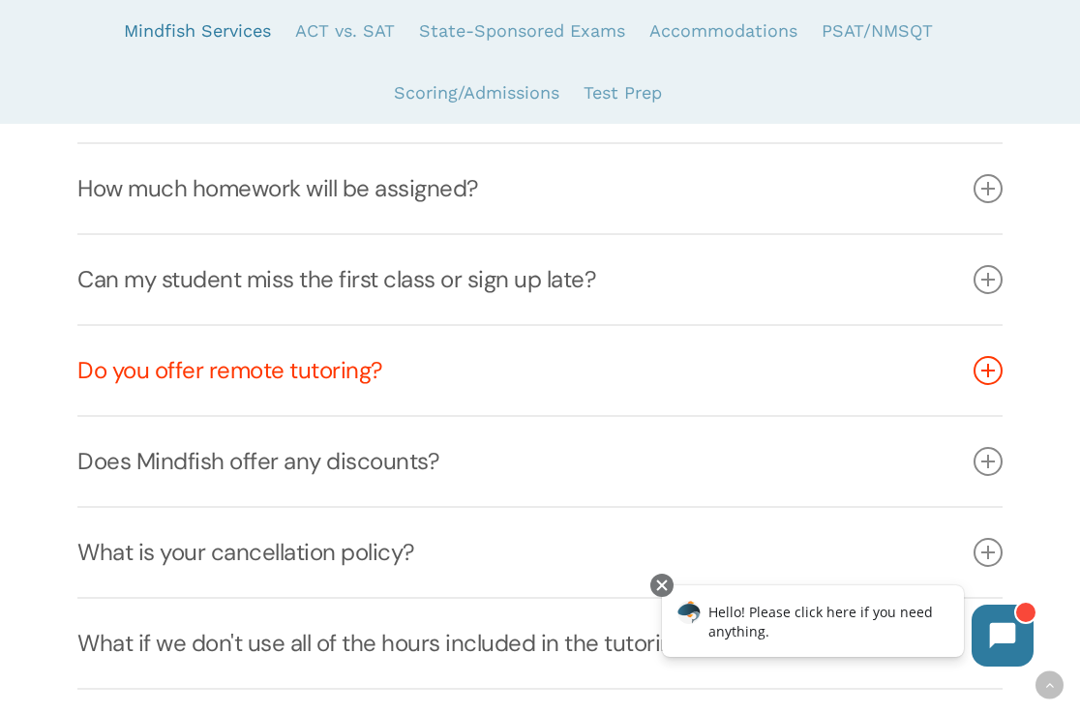
click at [992, 371] on icon at bounding box center [987, 370] width 29 height 29
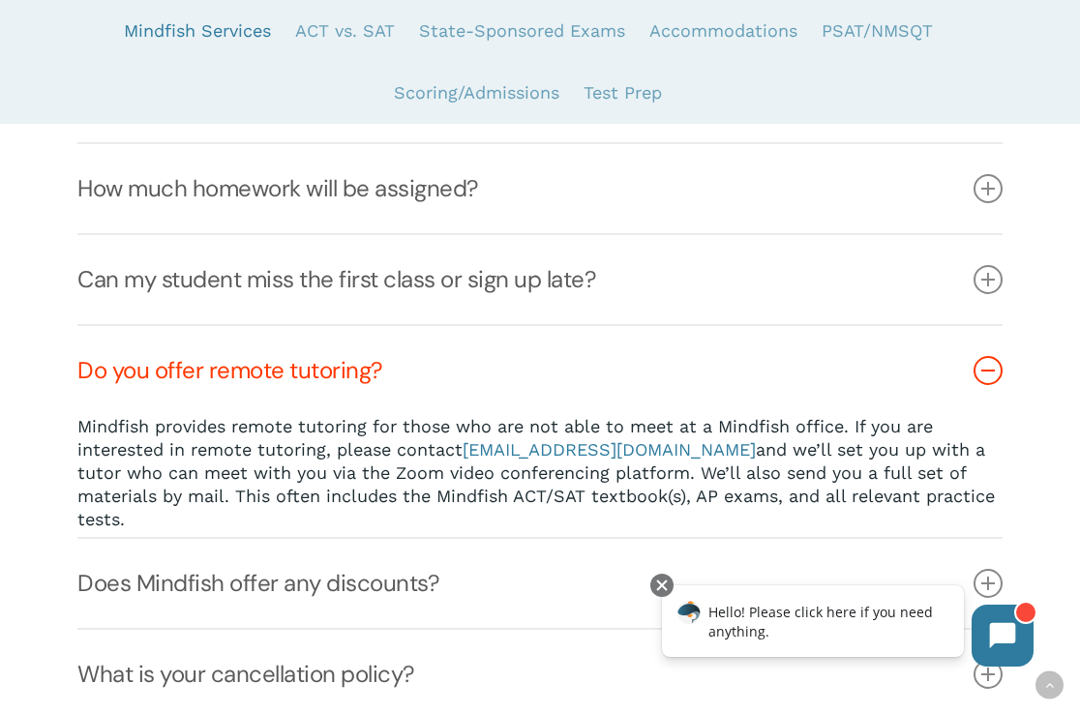
click at [992, 371] on icon at bounding box center [987, 370] width 29 height 29
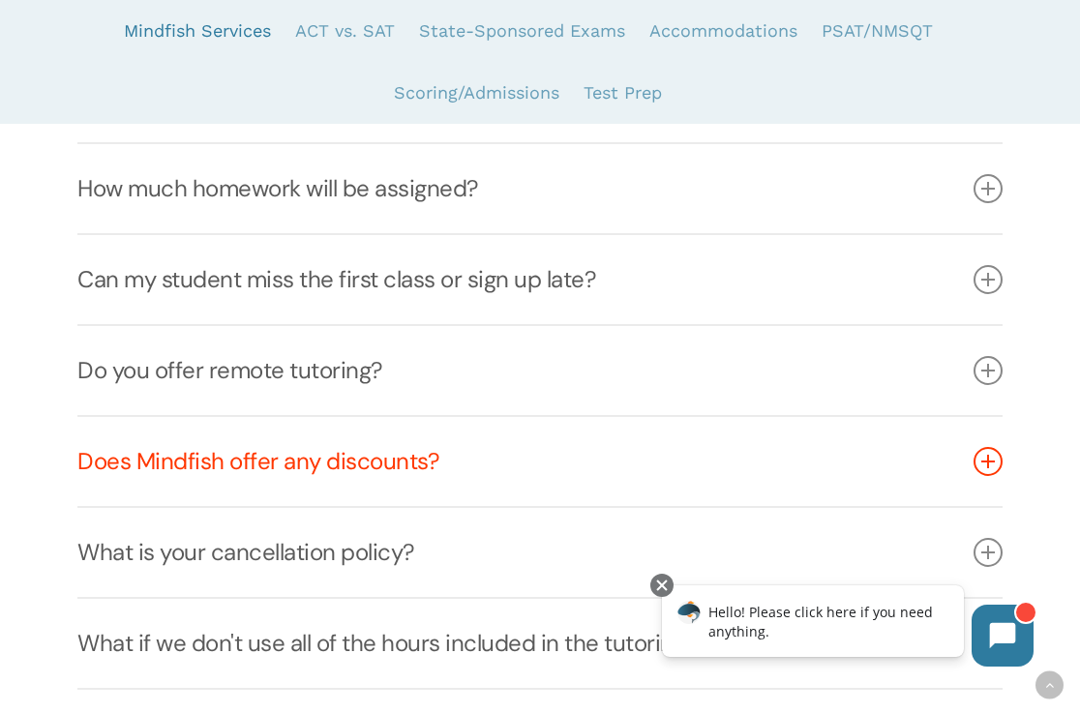
click at [987, 447] on icon at bounding box center [987, 461] width 29 height 29
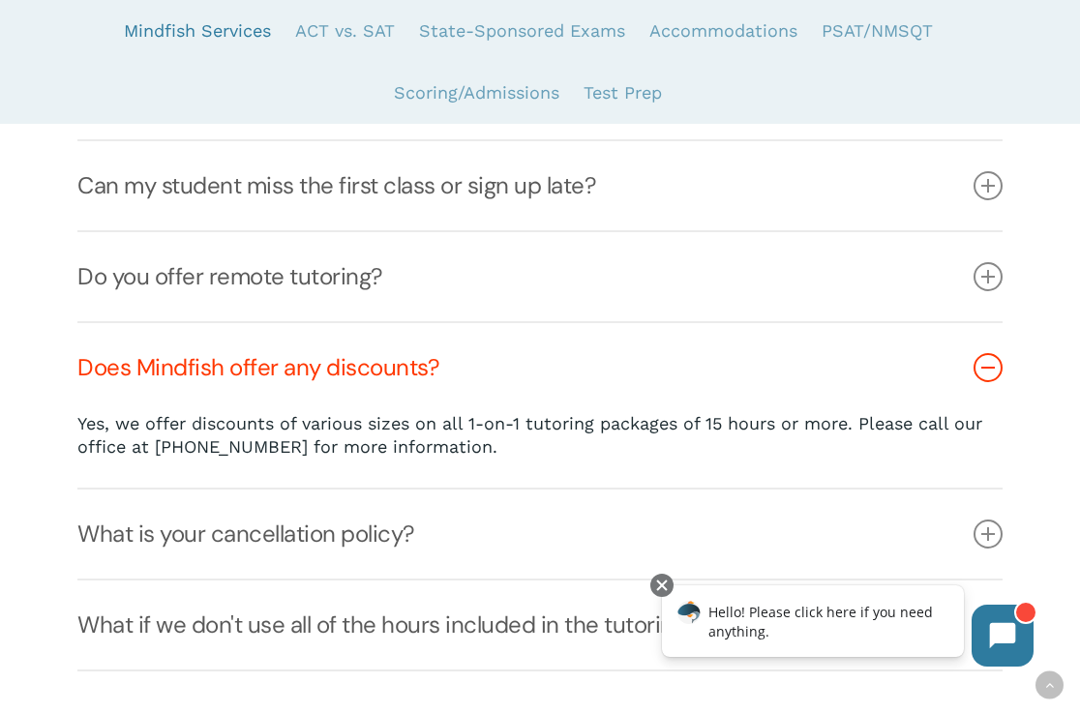
scroll to position [1615, 0]
click at [986, 377] on icon at bounding box center [987, 365] width 29 height 29
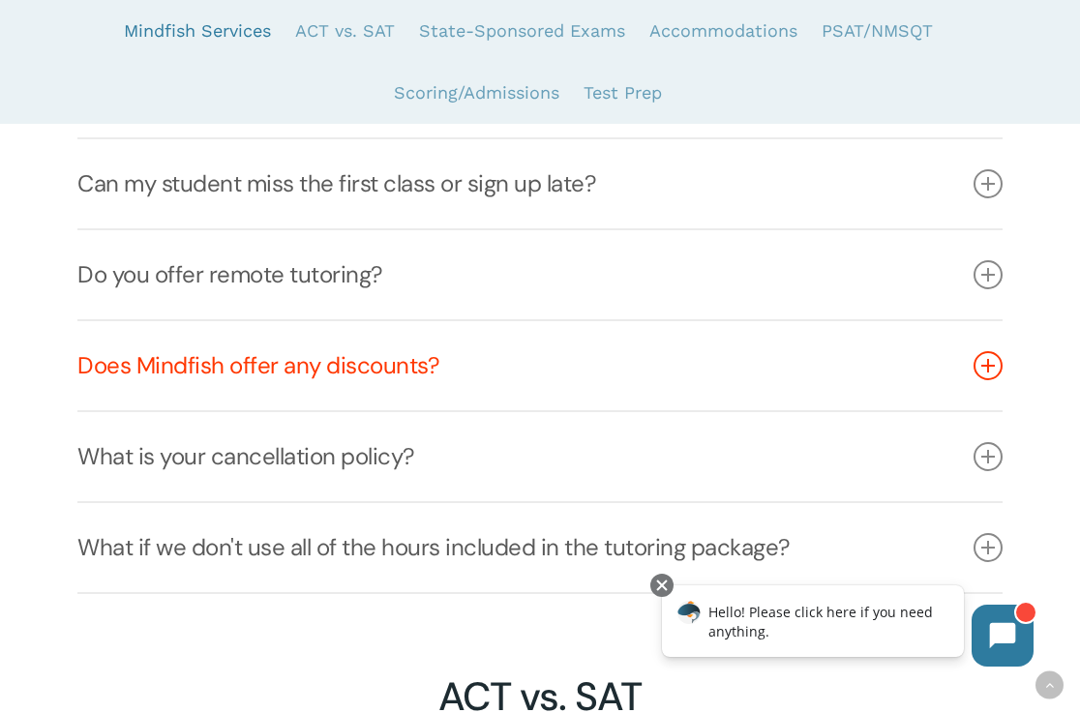
click at [996, 386] on link "Does Mindfish offer any discounts?" at bounding box center [539, 365] width 925 height 89
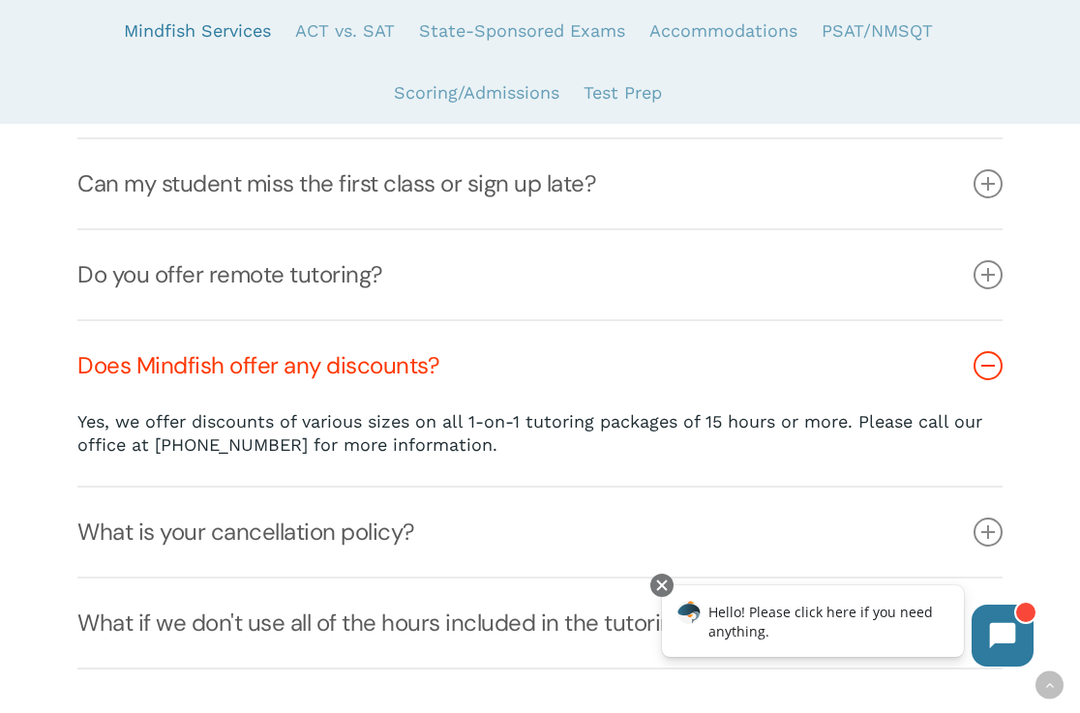
click at [995, 386] on link "Does Mindfish offer any discounts?" at bounding box center [539, 365] width 925 height 89
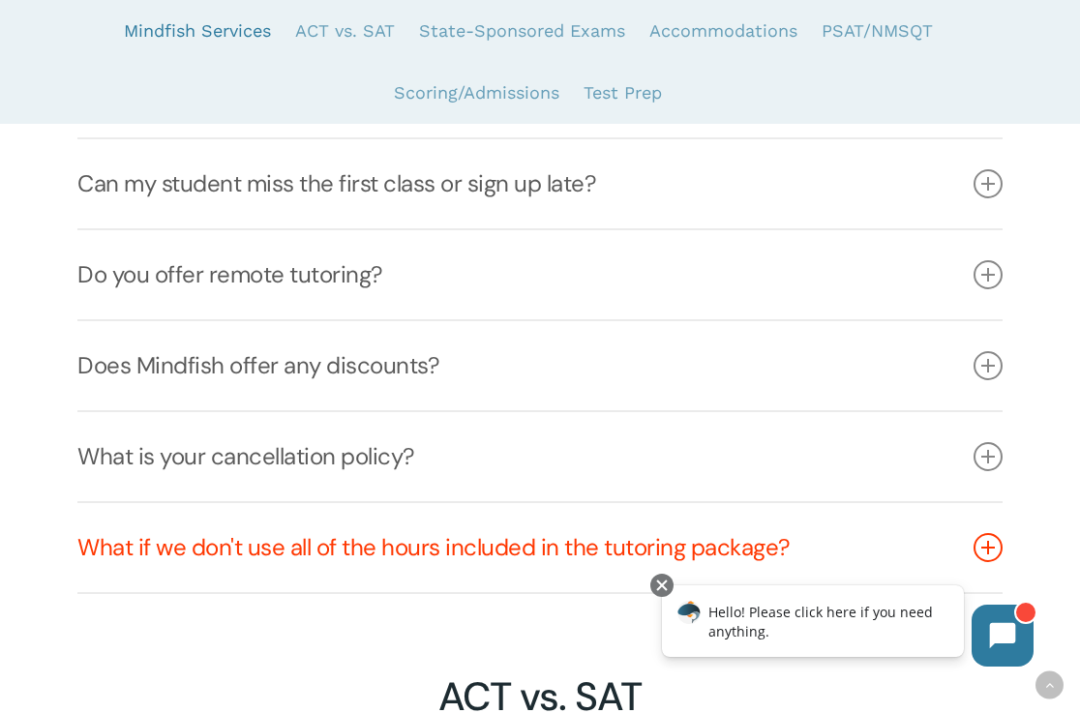
click at [985, 536] on icon at bounding box center [987, 547] width 29 height 29
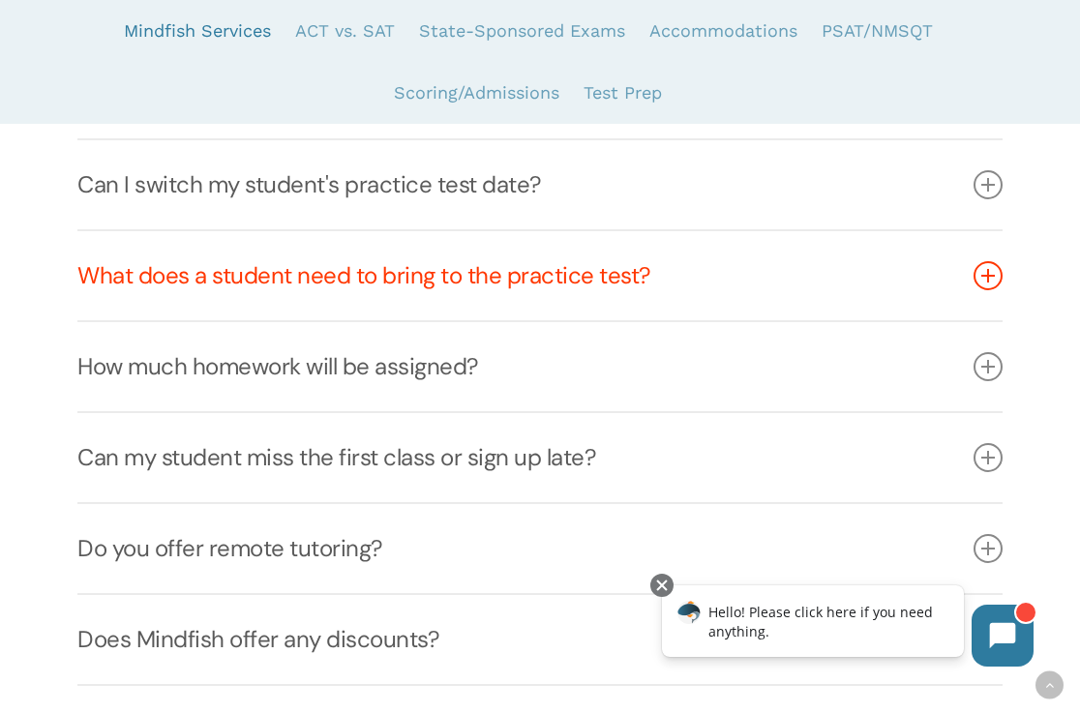
scroll to position [1323, 0]
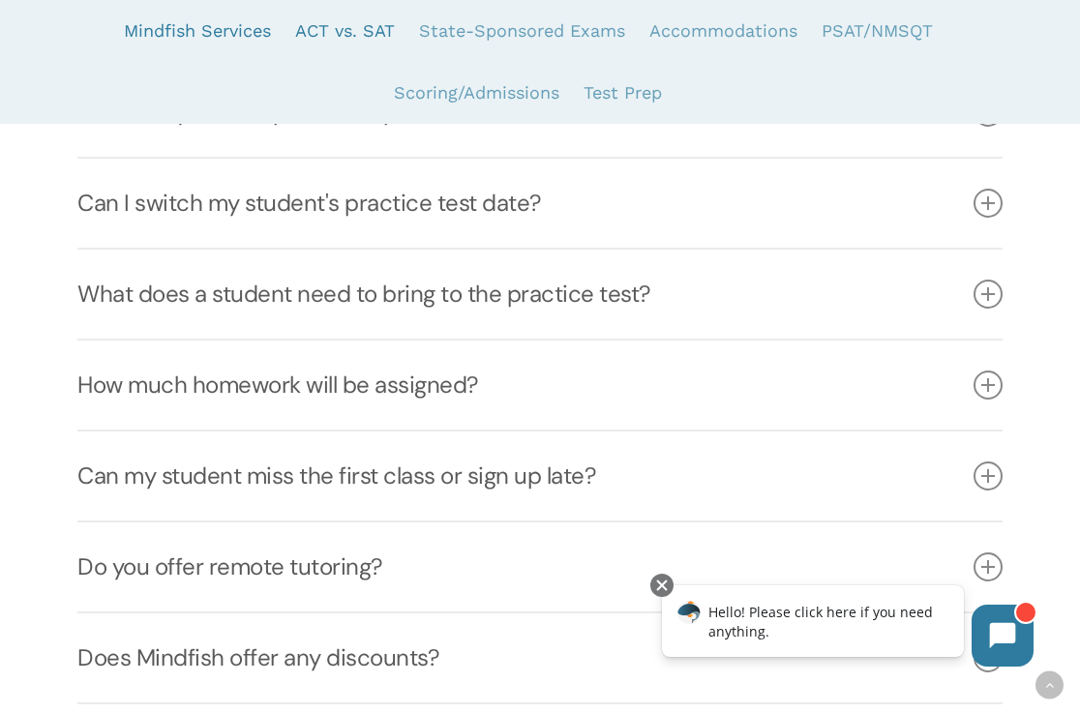
click at [389, 28] on link "ACT vs. SAT" at bounding box center [345, 31] width 100 height 62
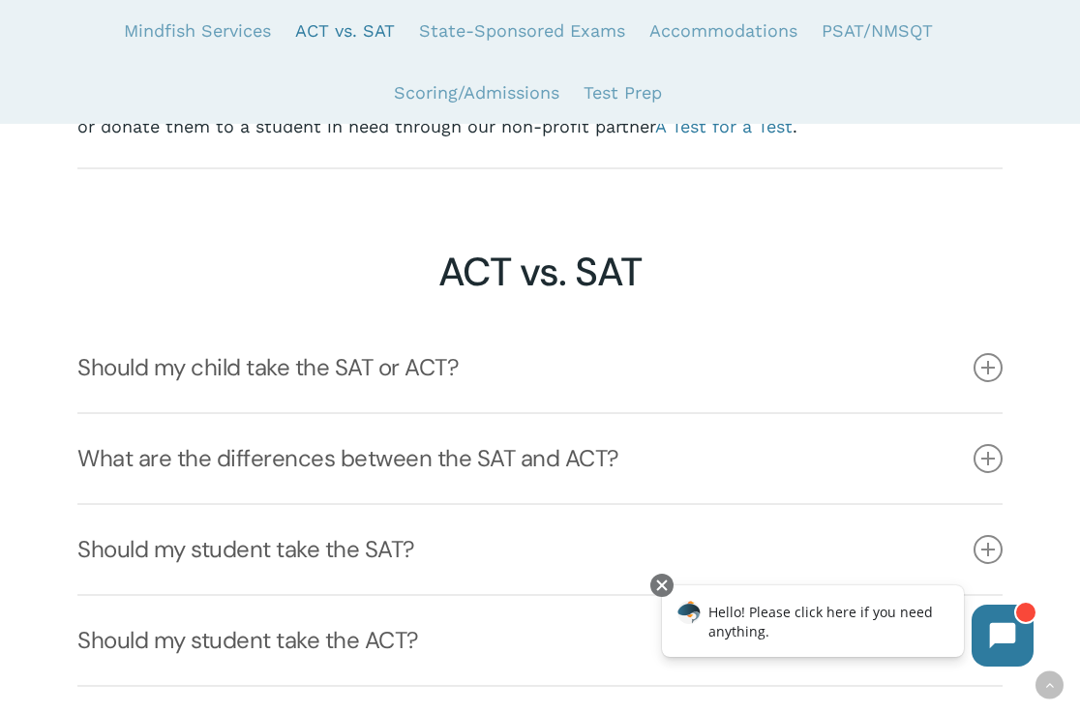
scroll to position [2187, 0]
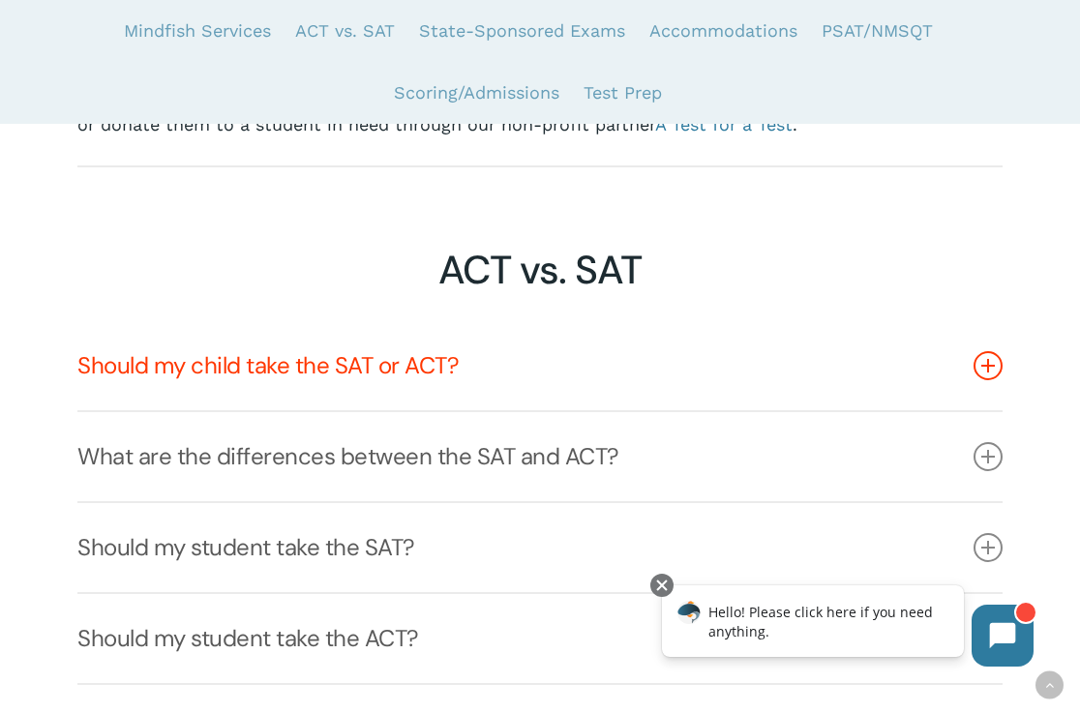
click at [688, 341] on link "Should my child take the SAT or ACT?" at bounding box center [539, 365] width 925 height 89
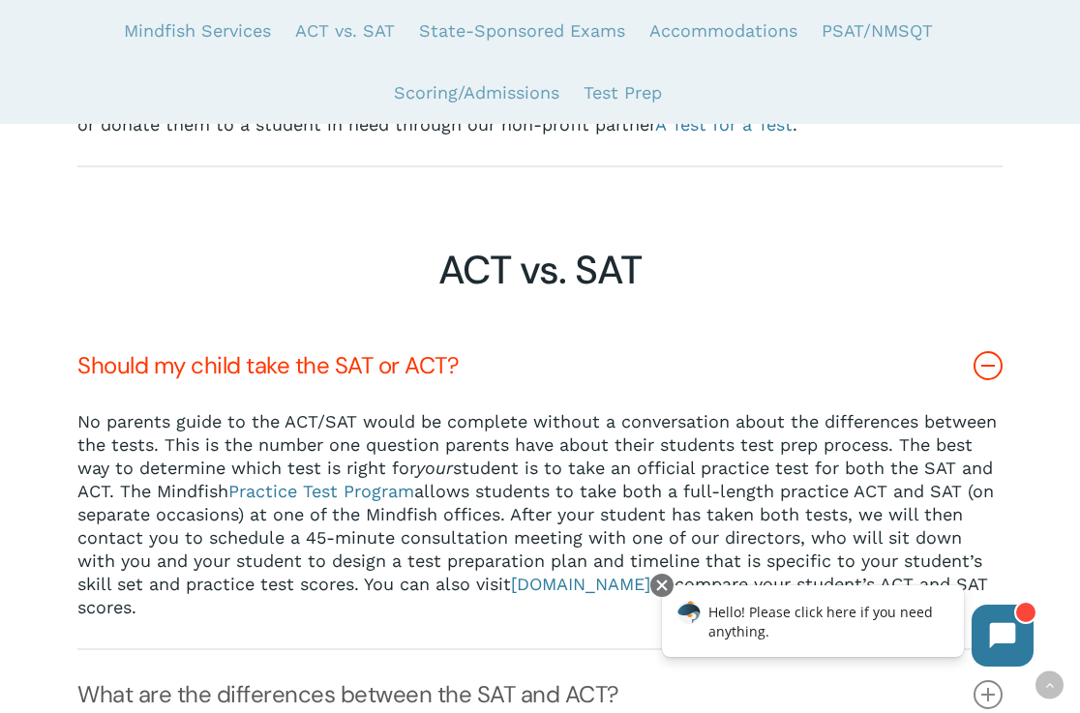
click at [688, 342] on link "Should my child take the SAT or ACT?" at bounding box center [539, 365] width 925 height 89
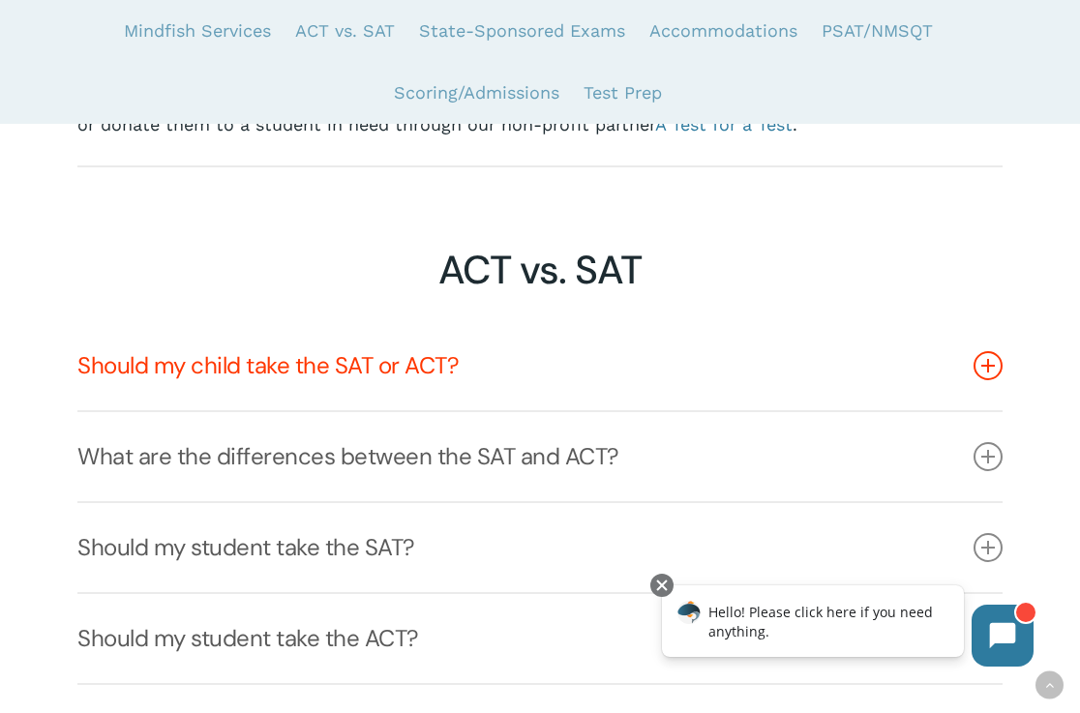
click at [688, 342] on link "Should my child take the SAT or ACT?" at bounding box center [539, 365] width 925 height 89
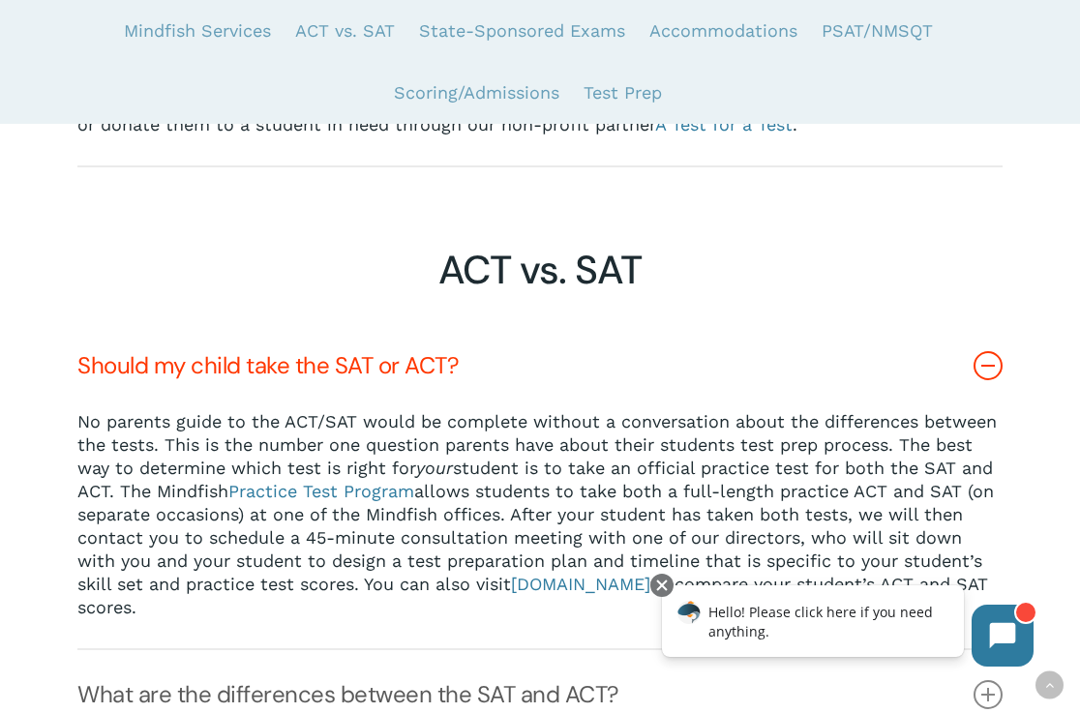
click at [690, 336] on link "Should my child take the SAT or ACT?" at bounding box center [539, 365] width 925 height 89
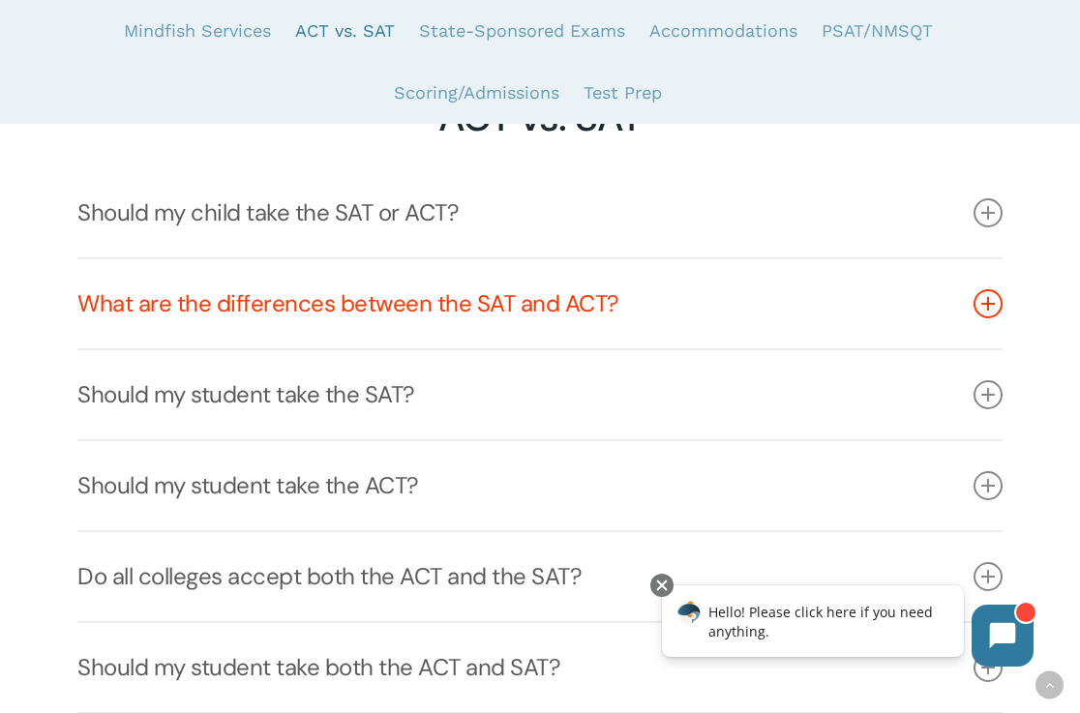
scroll to position [2340, 0]
click at [674, 306] on link "What are the differences between the SAT and ACT?" at bounding box center [539, 302] width 925 height 89
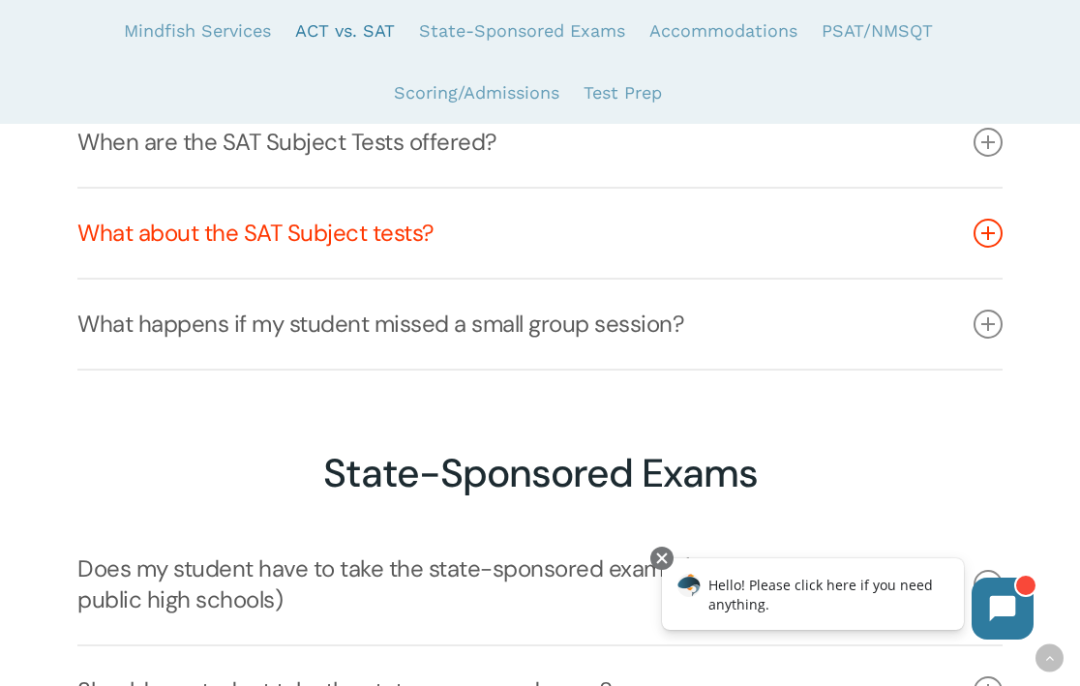
scroll to position [4326, 0]
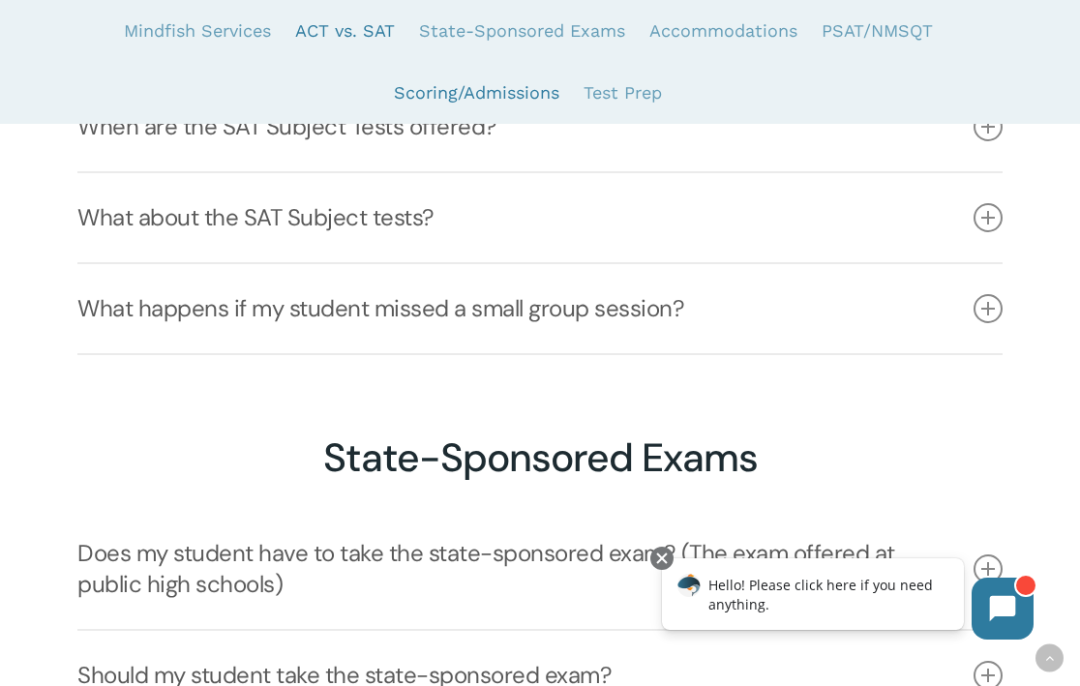
click at [552, 97] on link "Scoring/Admissions" at bounding box center [476, 93] width 165 height 62
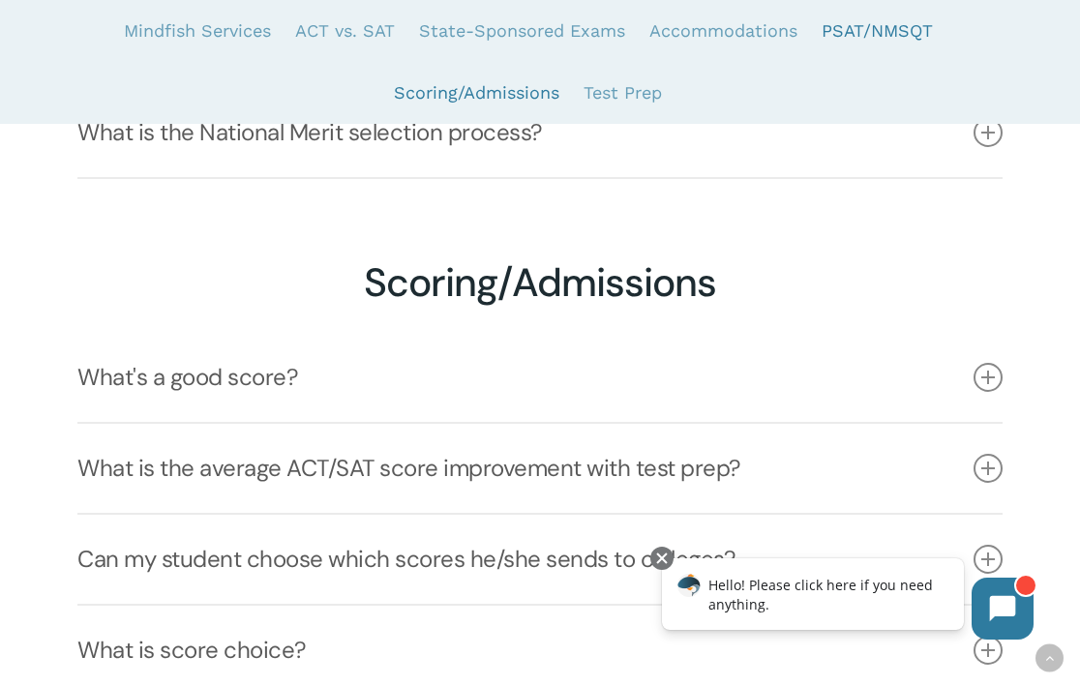
scroll to position [6096, 0]
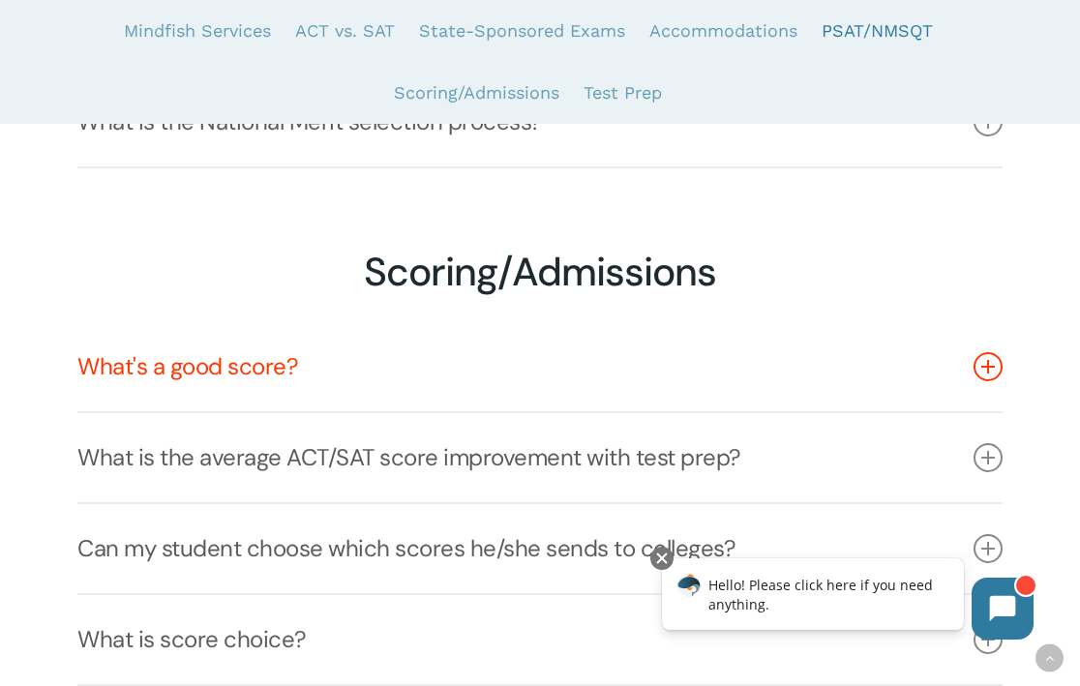
click at [644, 349] on link "What's a good score?" at bounding box center [539, 366] width 925 height 89
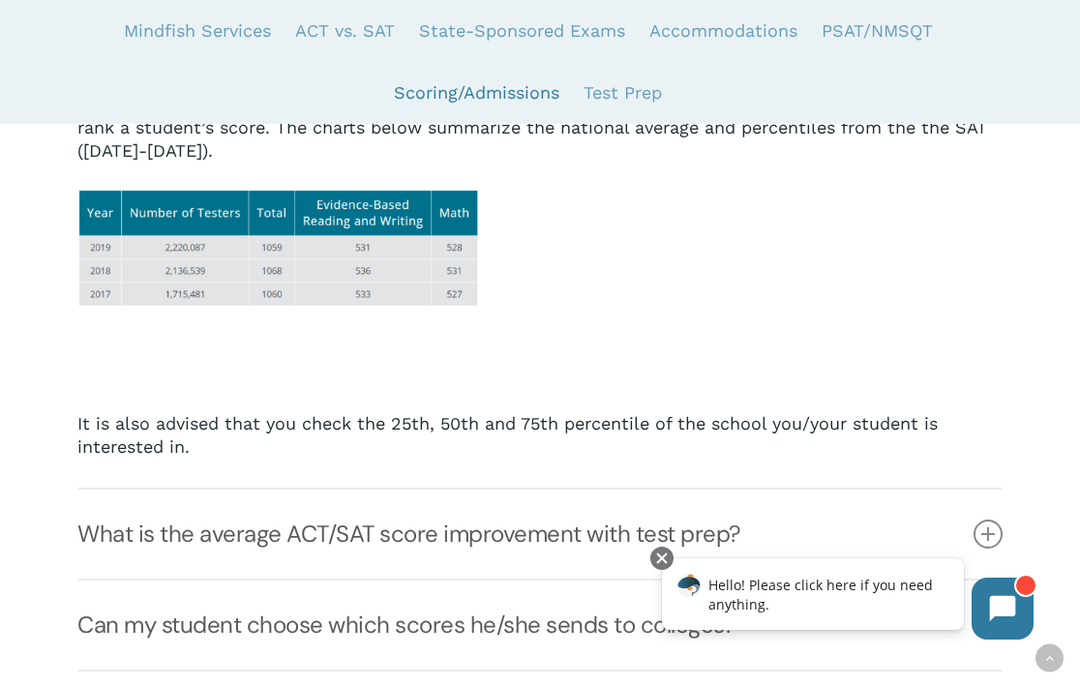
scroll to position [6490, 0]
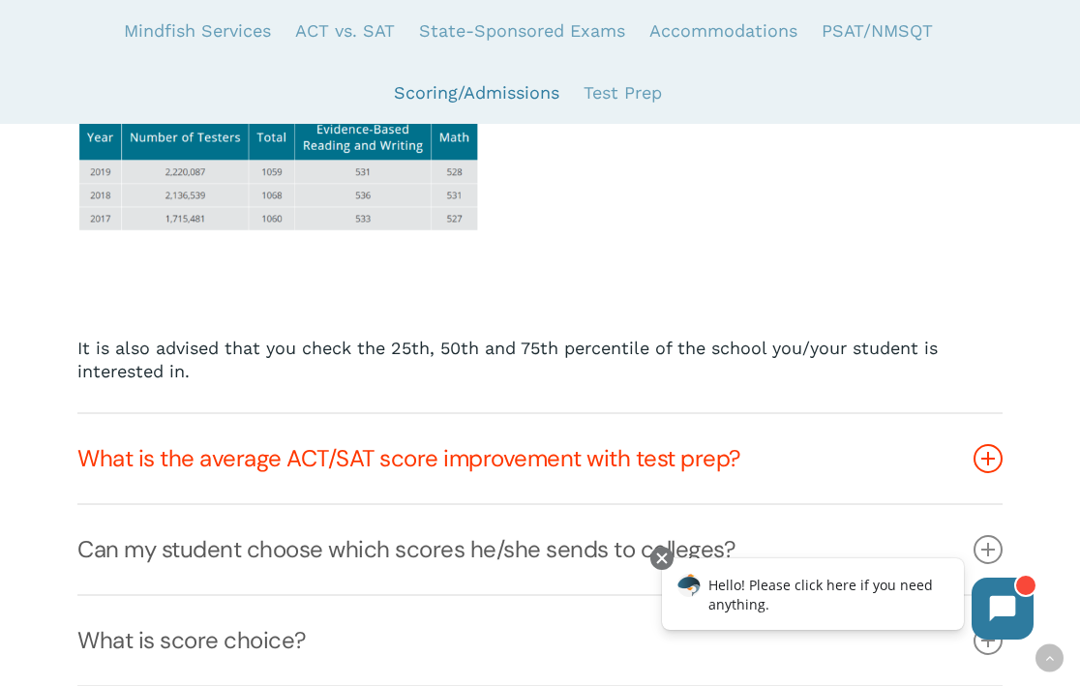
click at [647, 432] on link "What is the average ACT/SAT score improvement with test prep?" at bounding box center [539, 458] width 925 height 89
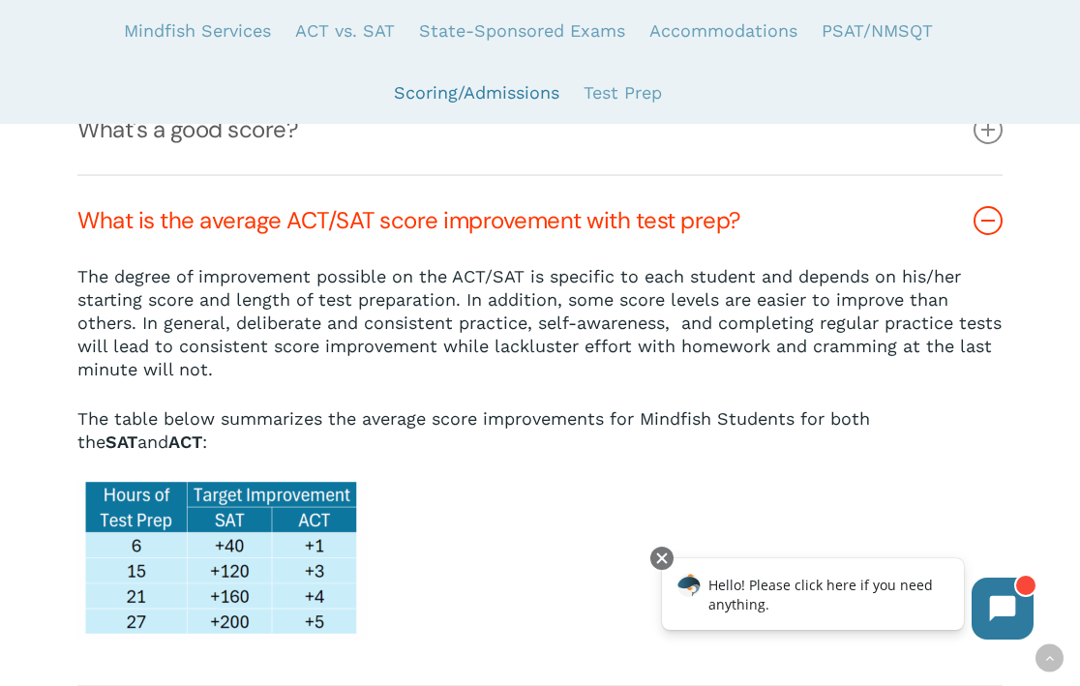
scroll to position [6333, 0]
click at [749, 285] on p "The degree of improvement possible on the ACT/SAT is specific to each student a…" at bounding box center [539, 337] width 925 height 142
click at [836, 200] on link "What is the average ACT/SAT score improvement with test prep?" at bounding box center [539, 221] width 925 height 89
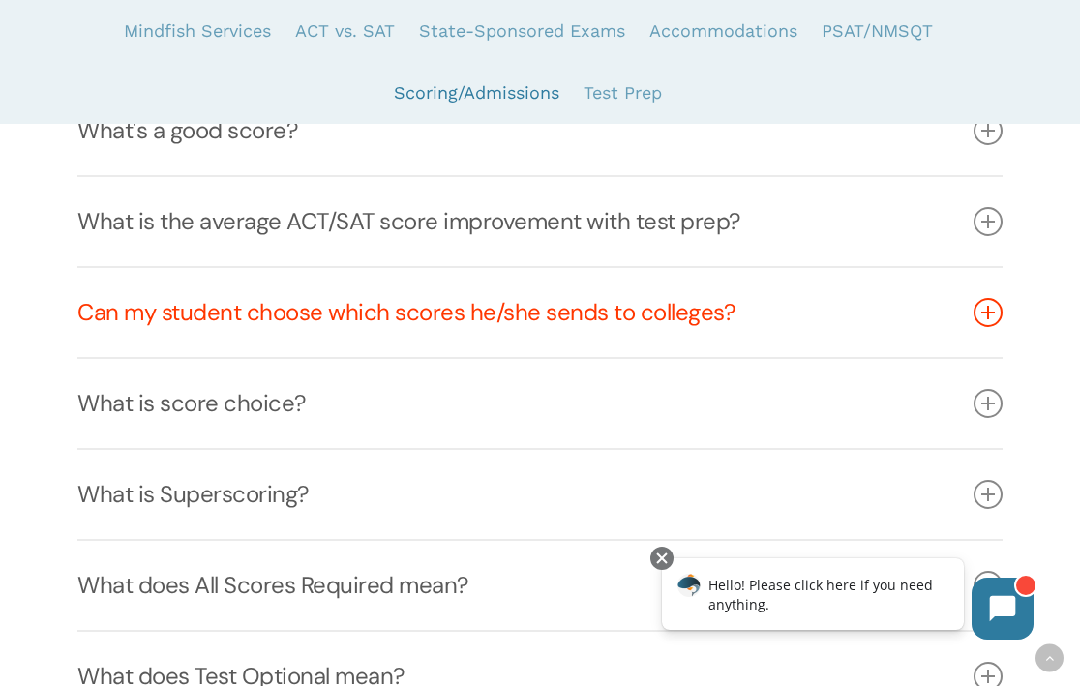
scroll to position [6483, 0]
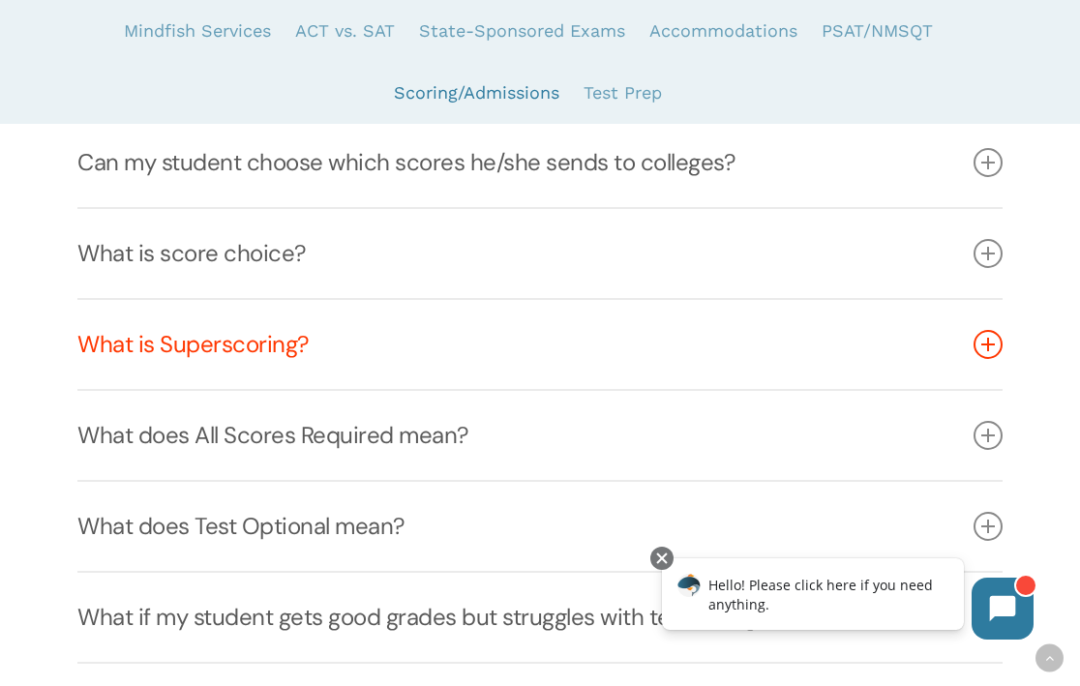
click at [828, 339] on link "What is Superscoring?" at bounding box center [539, 344] width 925 height 89
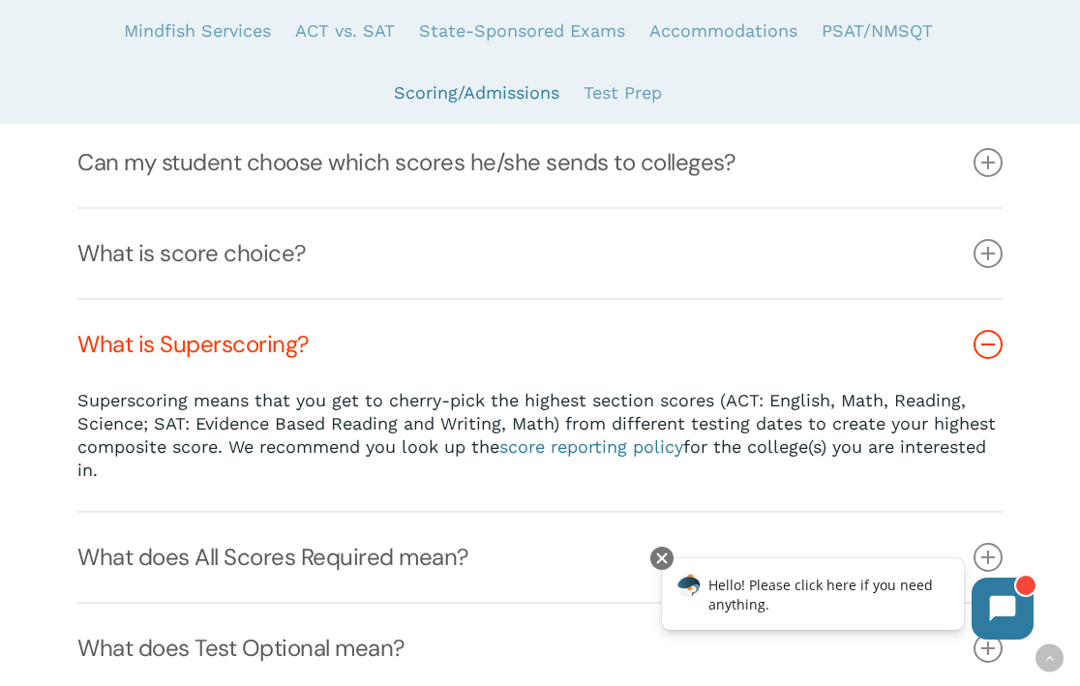
click at [828, 339] on link "What is Superscoring?" at bounding box center [539, 344] width 925 height 89
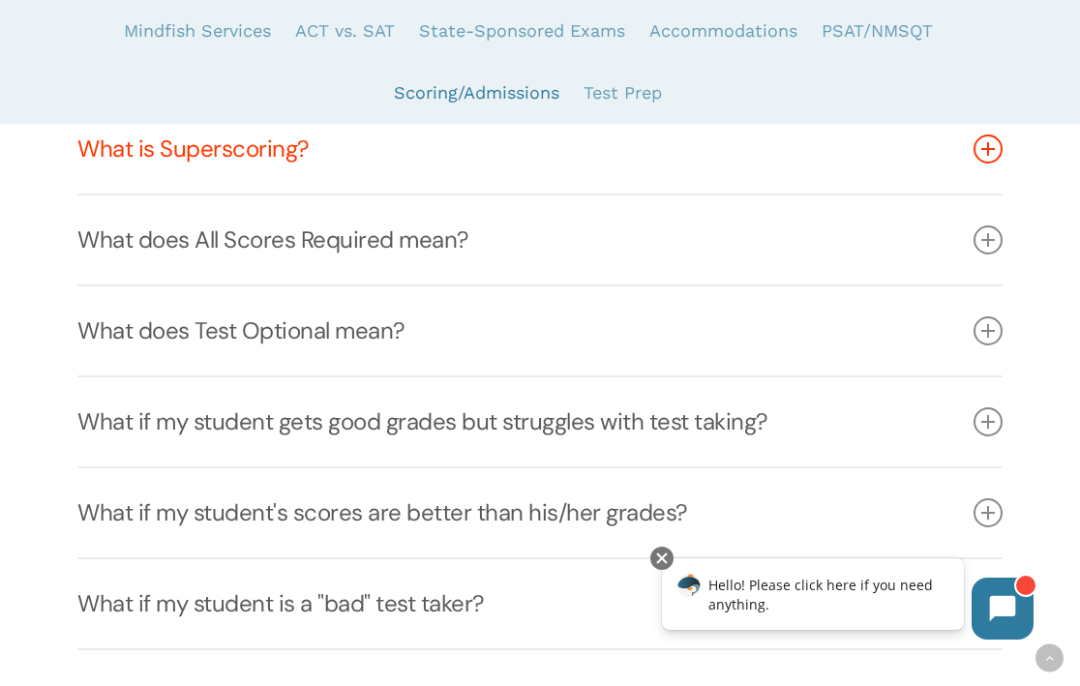
scroll to position [6734, 0]
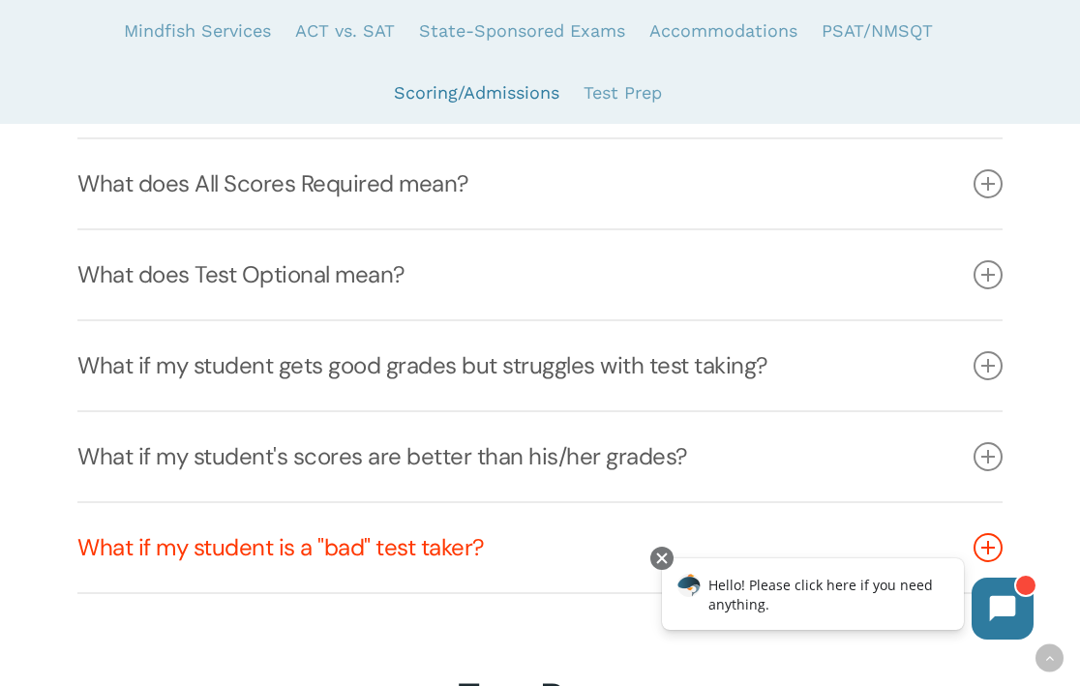
click at [683, 540] on link "What if my student is a "bad" test taker?" at bounding box center [539, 547] width 925 height 89
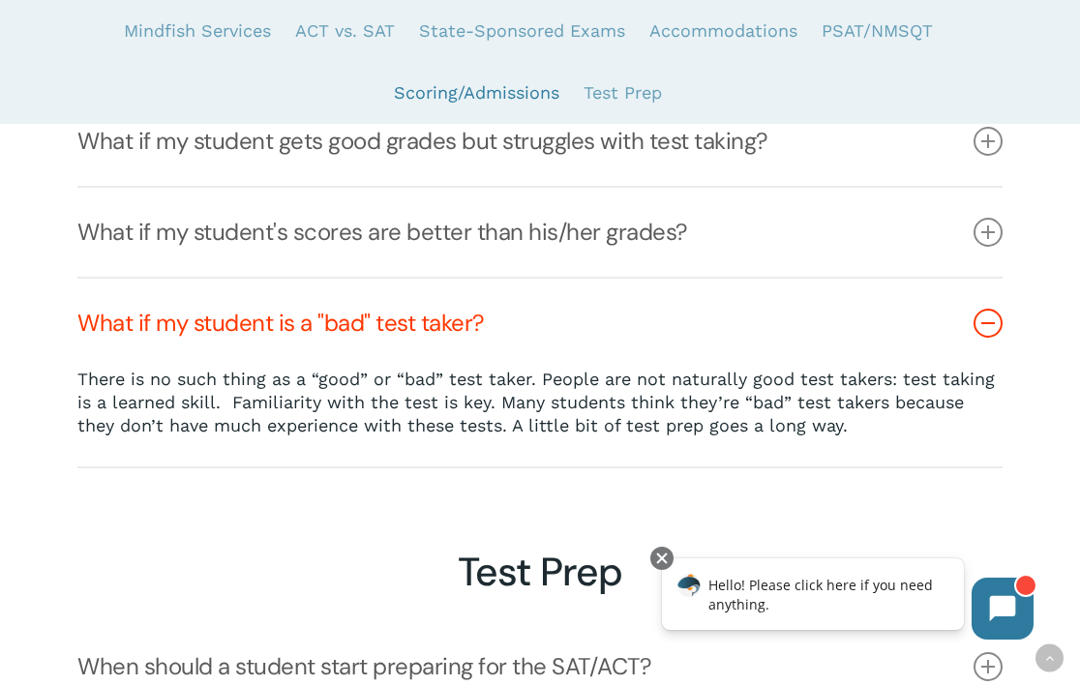
scroll to position [6973, 0]
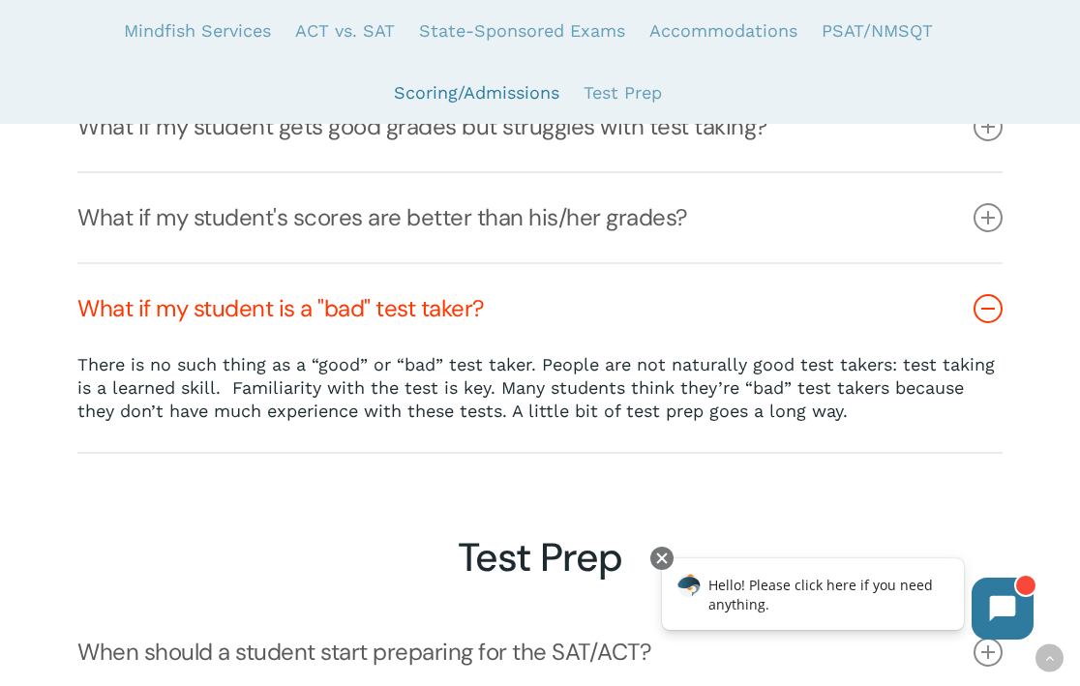
click at [824, 327] on link "What if my student is a "bad" test taker?" at bounding box center [539, 308] width 925 height 89
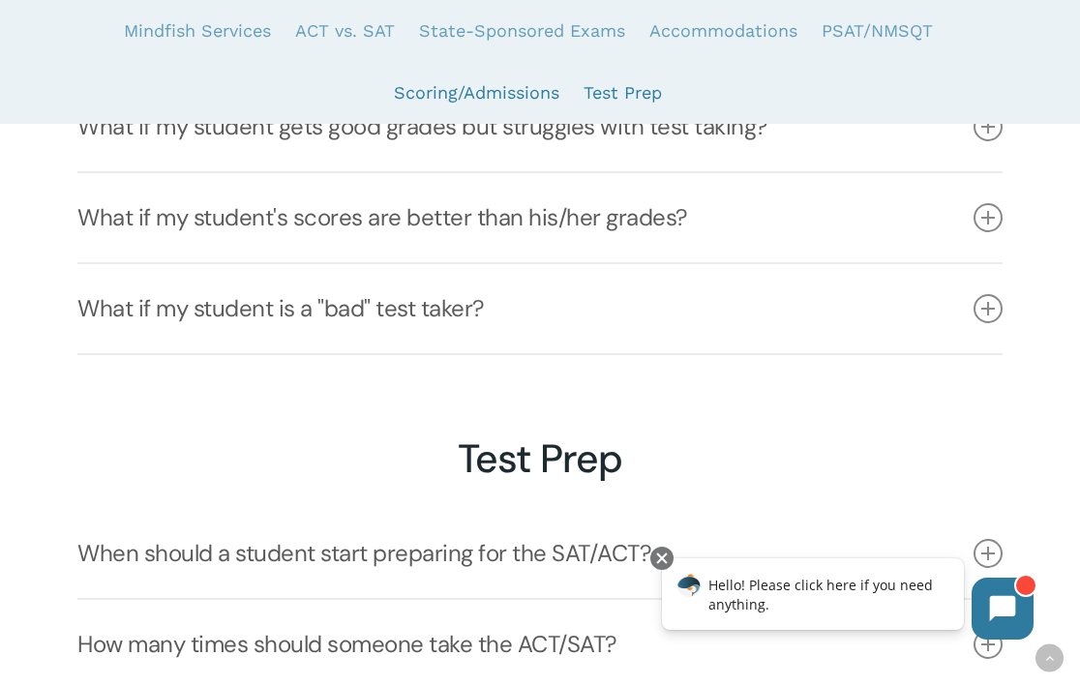
click at [638, 94] on link "Test Prep" at bounding box center [622, 93] width 78 height 62
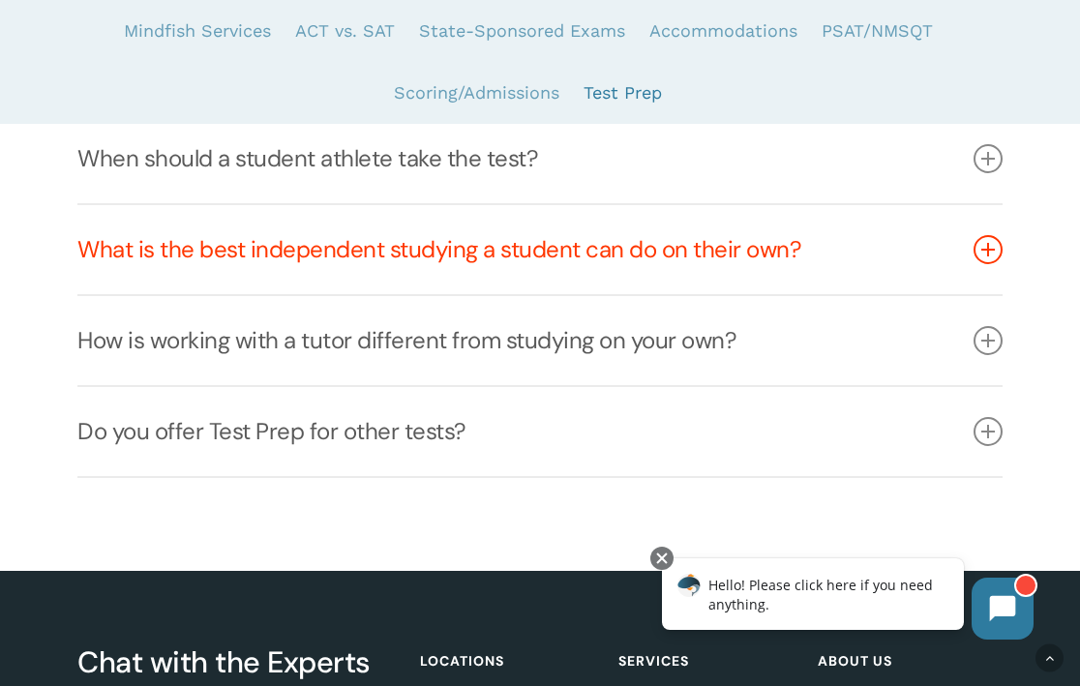
scroll to position [7554, 0]
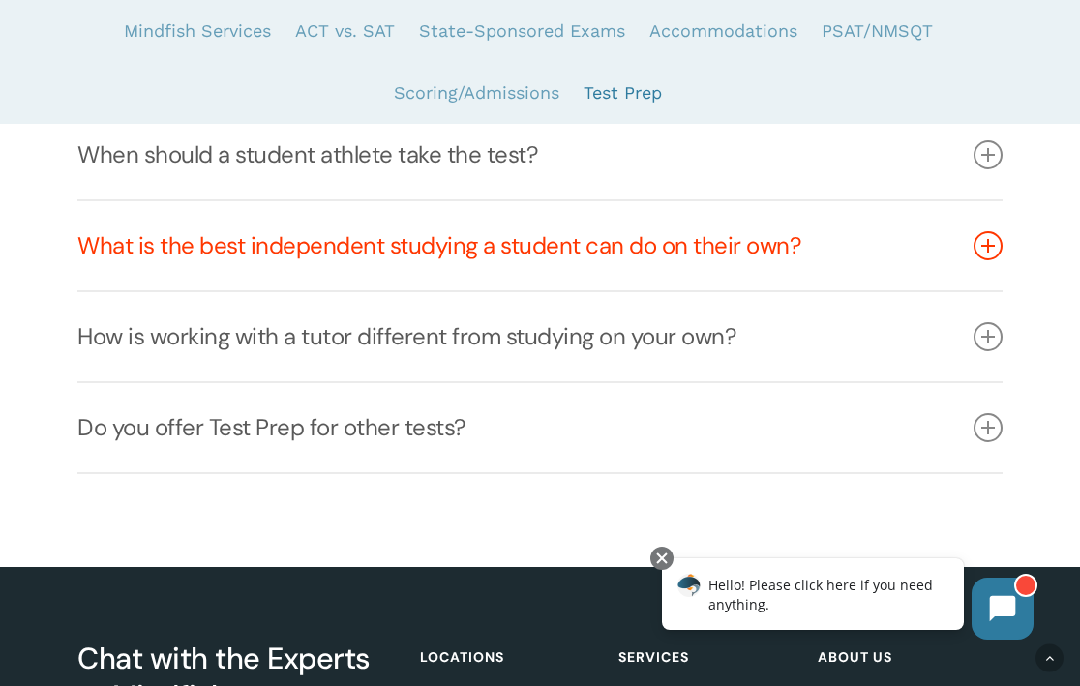
click at [634, 269] on link "What is the best independent studying a student can do on their own?" at bounding box center [539, 245] width 925 height 89
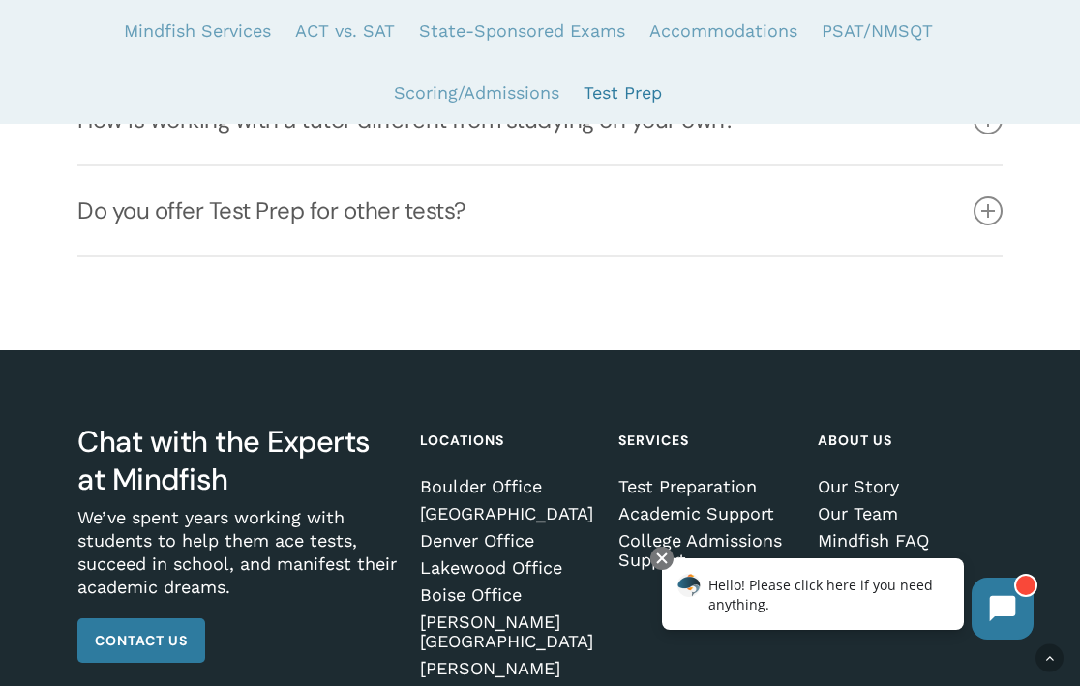
scroll to position [7908, 0]
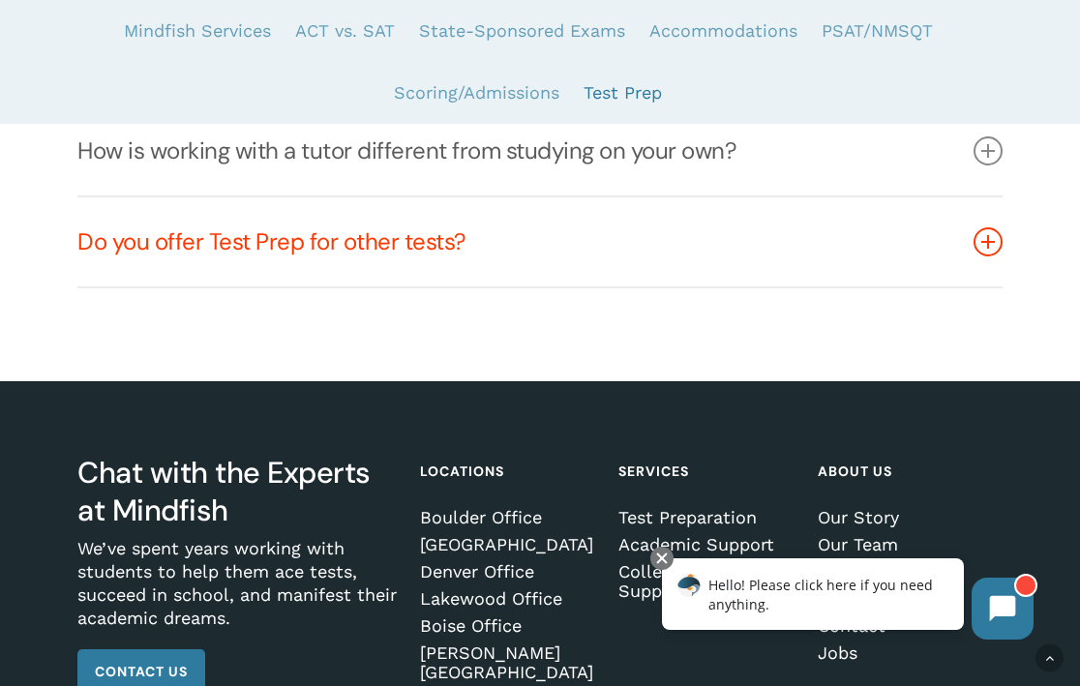
click at [634, 269] on link "Do you offer Test Prep for other tests?" at bounding box center [539, 241] width 925 height 89
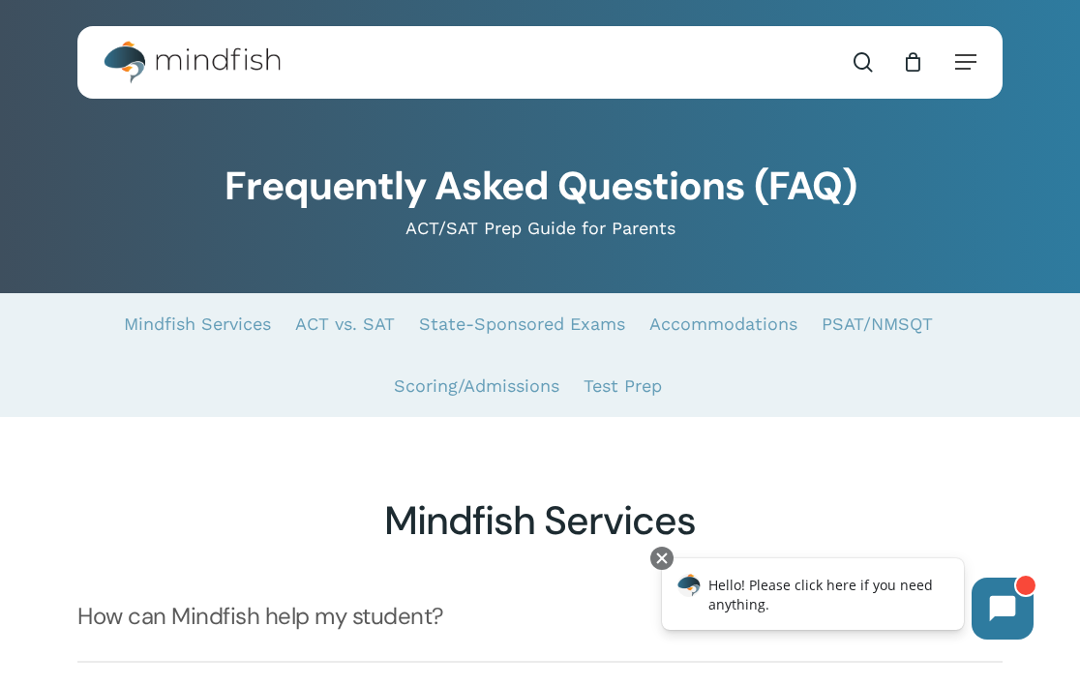
scroll to position [0, 0]
click at [237, 323] on link "Mindfish Services" at bounding box center [197, 324] width 147 height 62
click at [349, 208] on h1 "Frequently Asked Questions (FAQ)" at bounding box center [539, 187] width 925 height 46
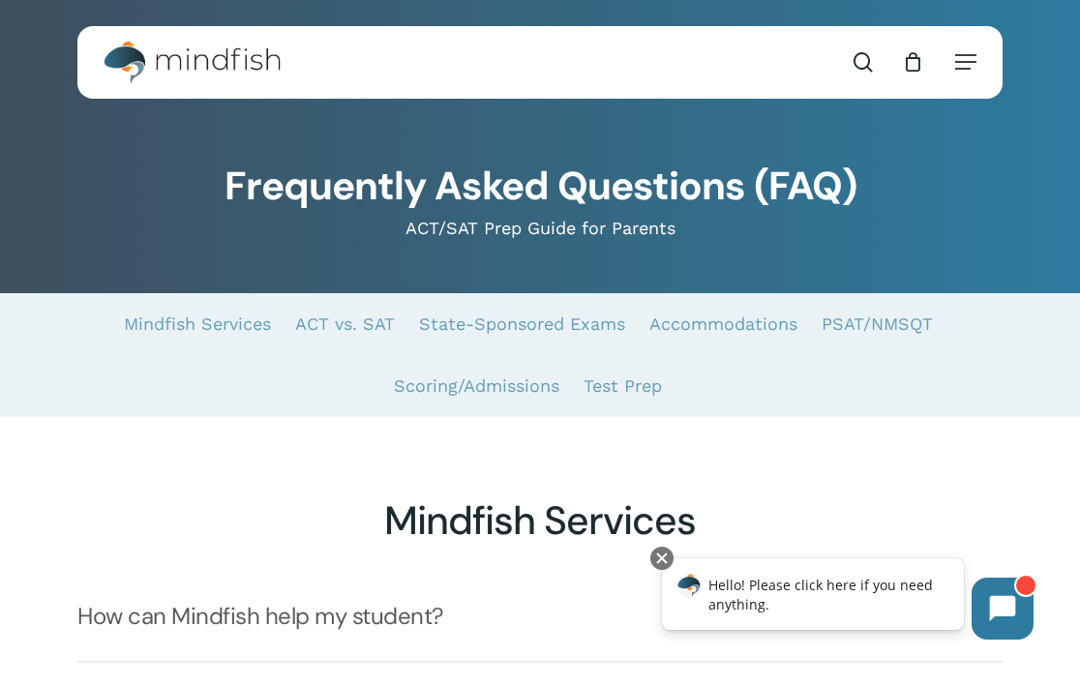
click at [238, 75] on img "Main Menu" at bounding box center [183, 63] width 158 height 44
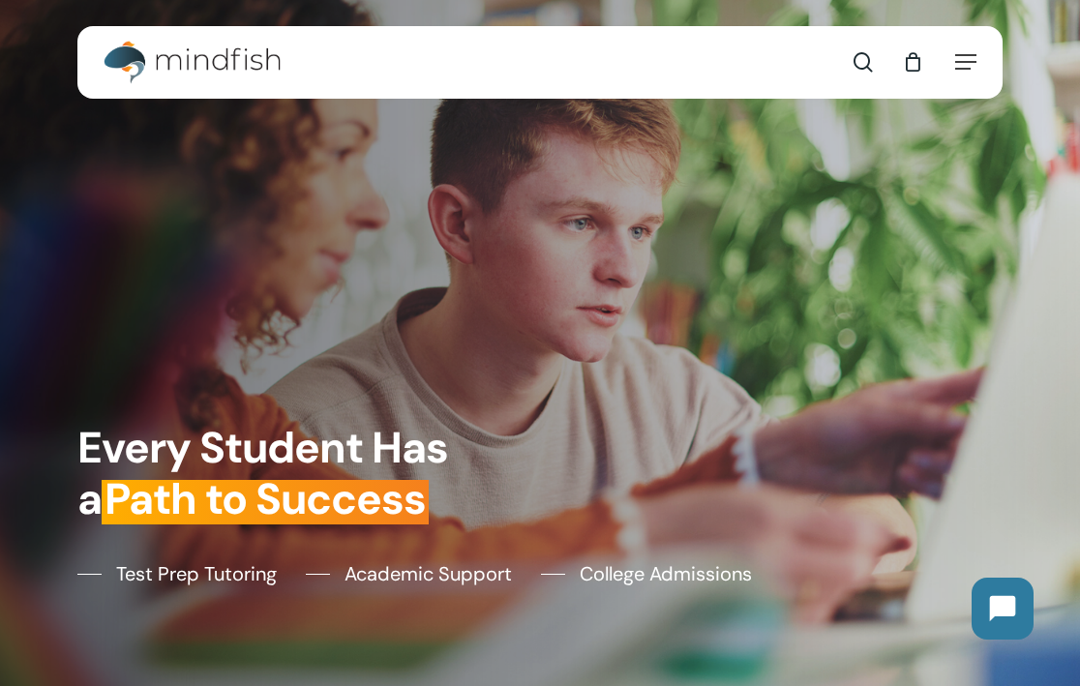
click at [971, 51] on nav "Contact search 0" at bounding box center [892, 62] width 167 height 73
click at [947, 63] on icon "Navigation Menu" at bounding box center [936, 62] width 21 height 2
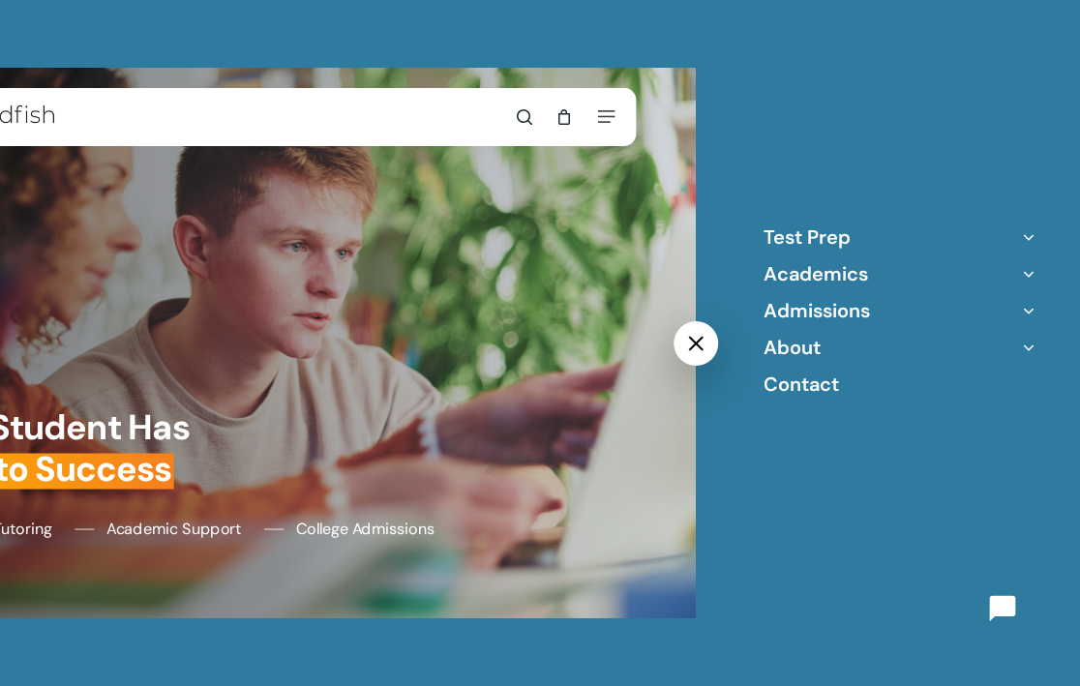
click at [1028, 236] on icon "Off Canvas Menu" at bounding box center [1028, 237] width 27 height 27
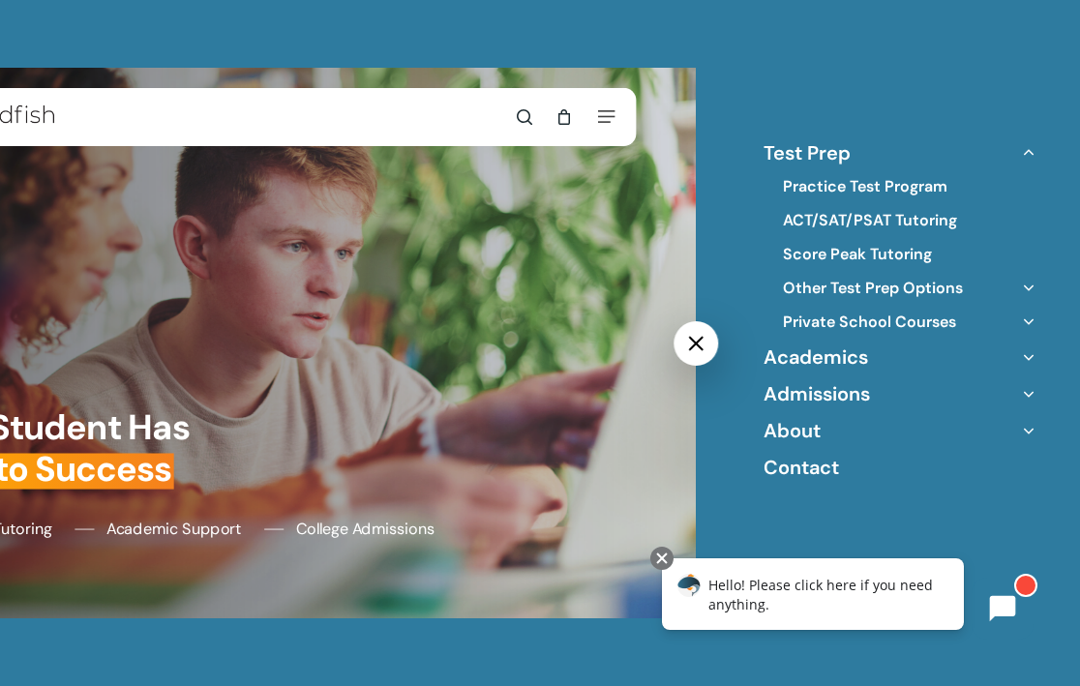
click at [1028, 324] on icon "Off Canvas Menu" at bounding box center [1028, 321] width 27 height 27
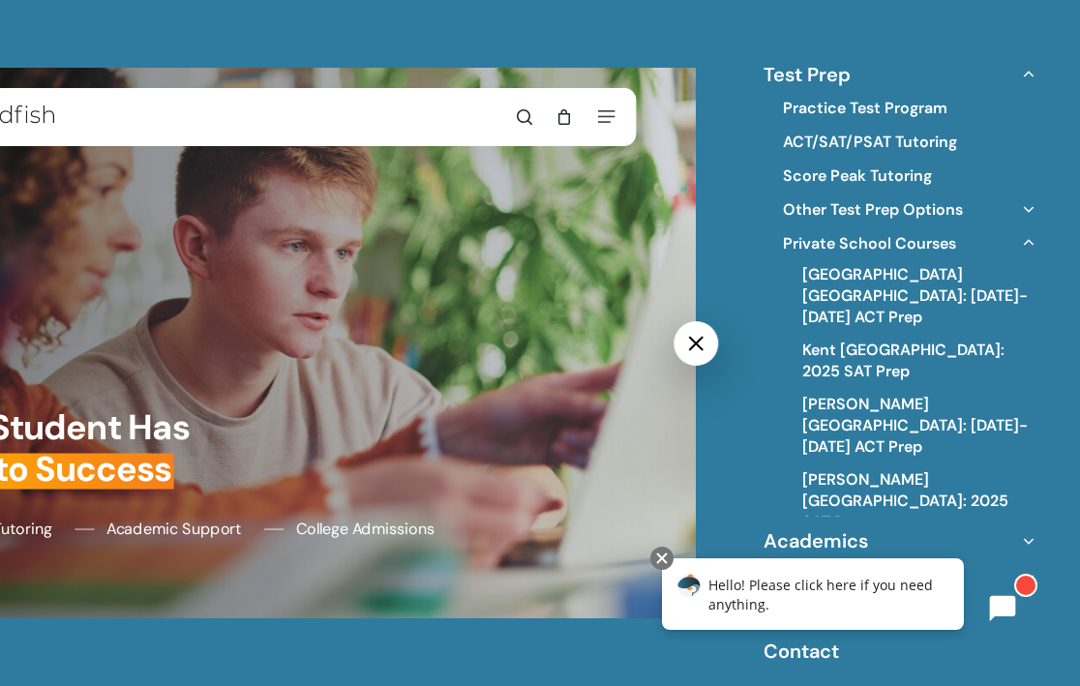
click at [1030, 245] on icon "Off Canvas Menu" at bounding box center [1028, 242] width 27 height 27
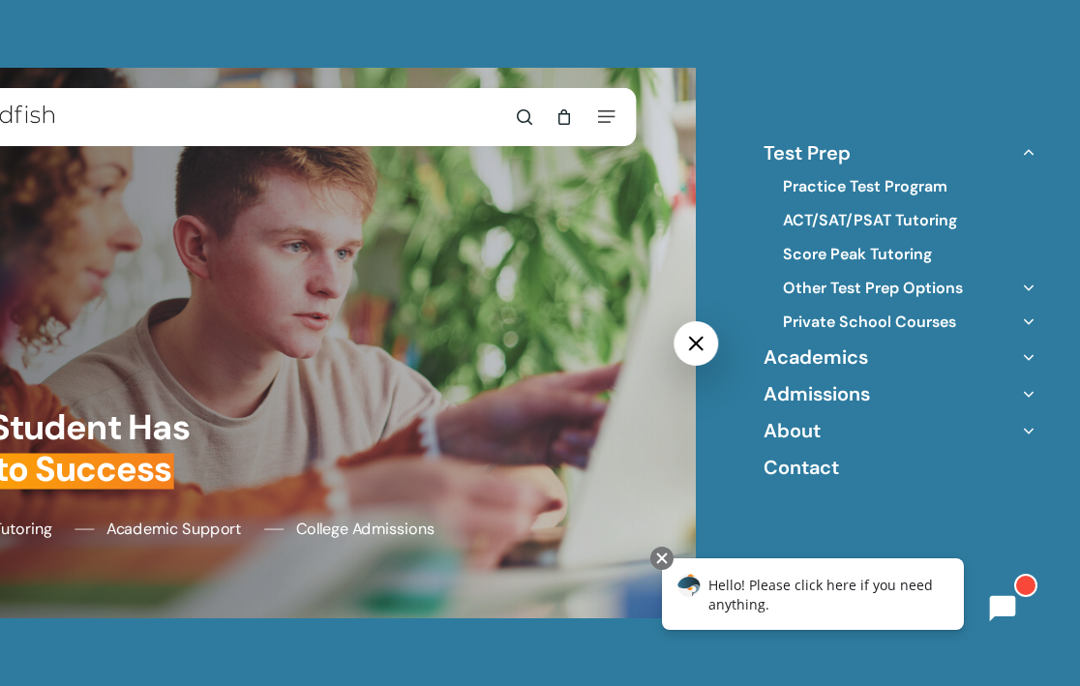
click at [1028, 283] on icon "Off Canvas Menu" at bounding box center [1028, 287] width 27 height 27
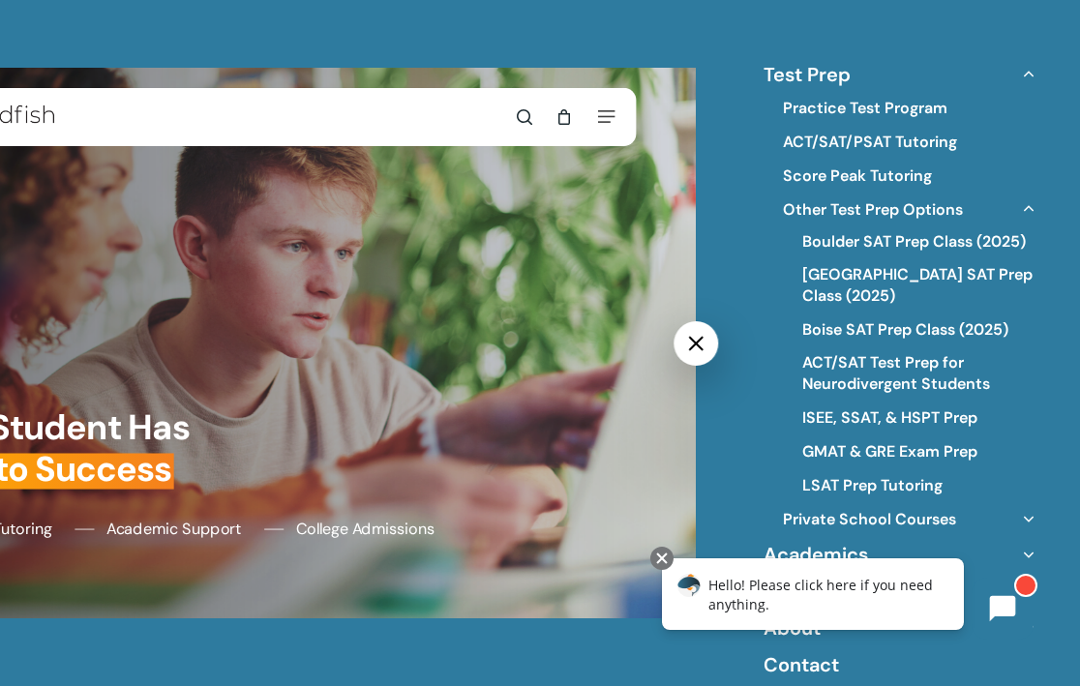
click at [1029, 209] on icon "Off Canvas Menu" at bounding box center [1028, 208] width 27 height 27
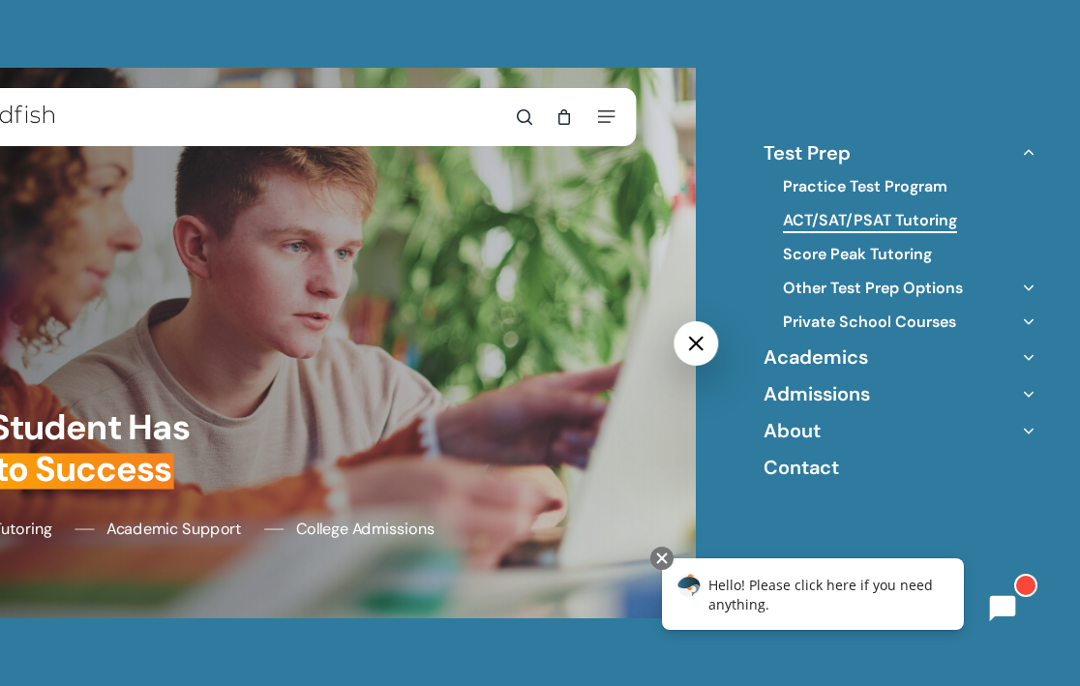
click at [926, 216] on link "ACT/SAT/PSAT Tutoring" at bounding box center [870, 220] width 174 height 21
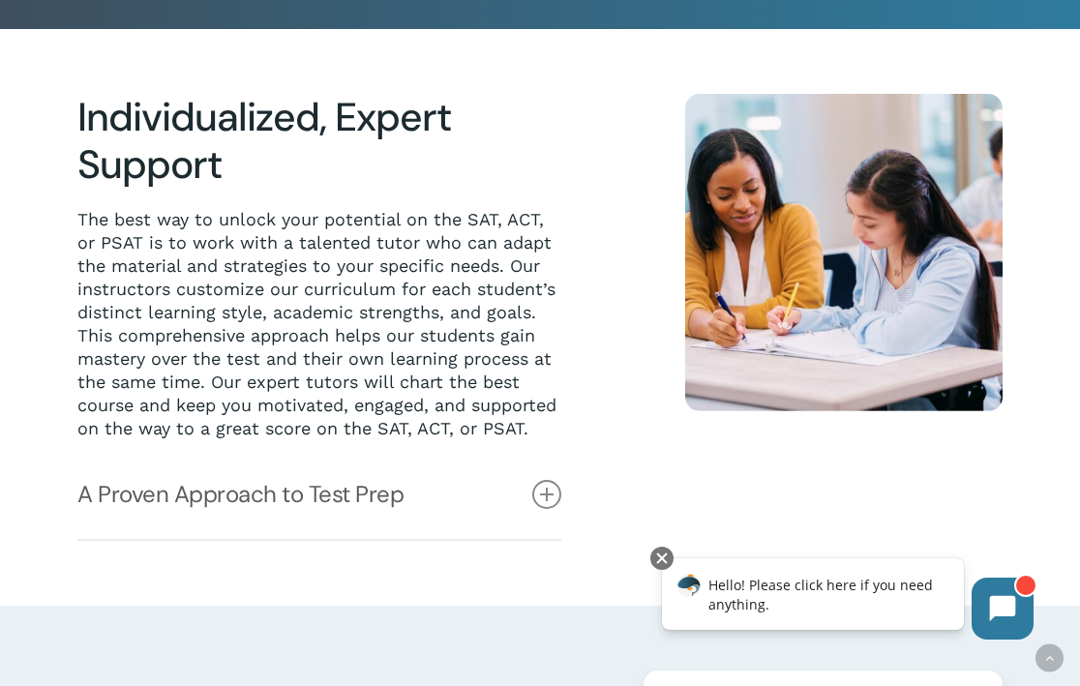
scroll to position [378, 0]
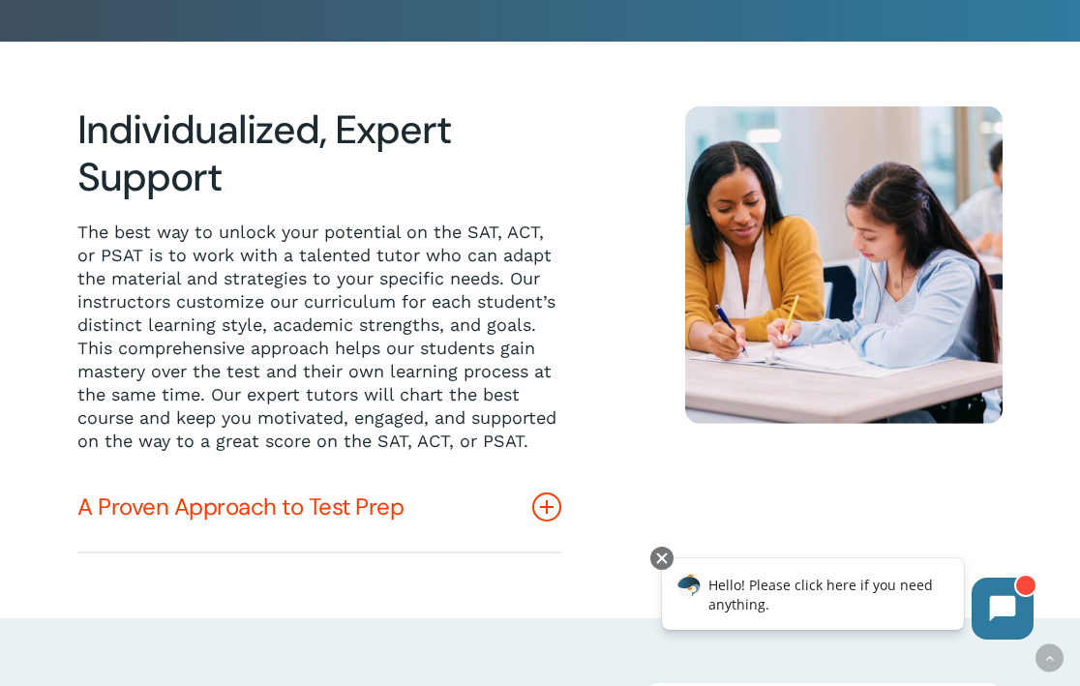
click at [557, 514] on link "A Proven Approach to Test Prep" at bounding box center [319, 506] width 484 height 89
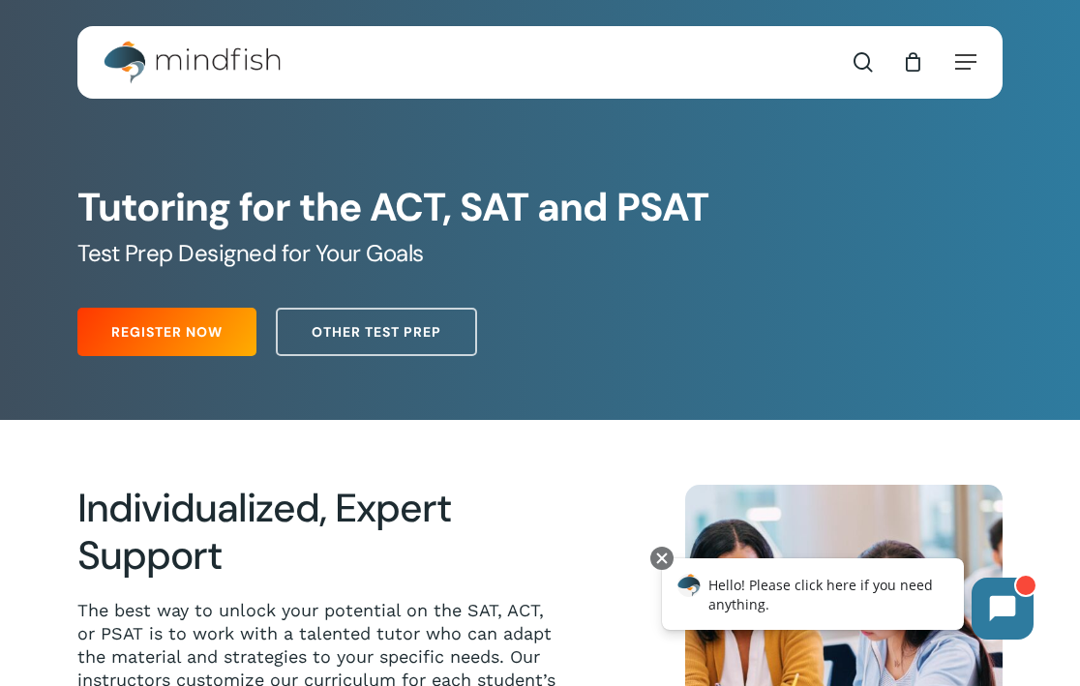
scroll to position [0, 0]
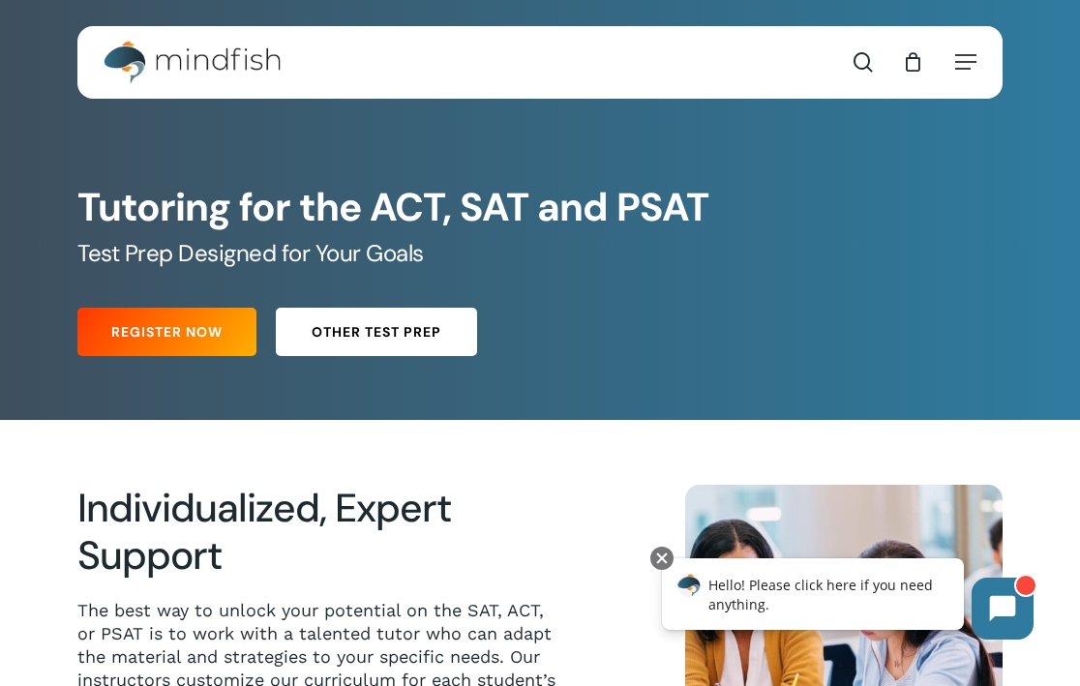
click at [367, 338] on span "Other Test Prep" at bounding box center [377, 331] width 130 height 19
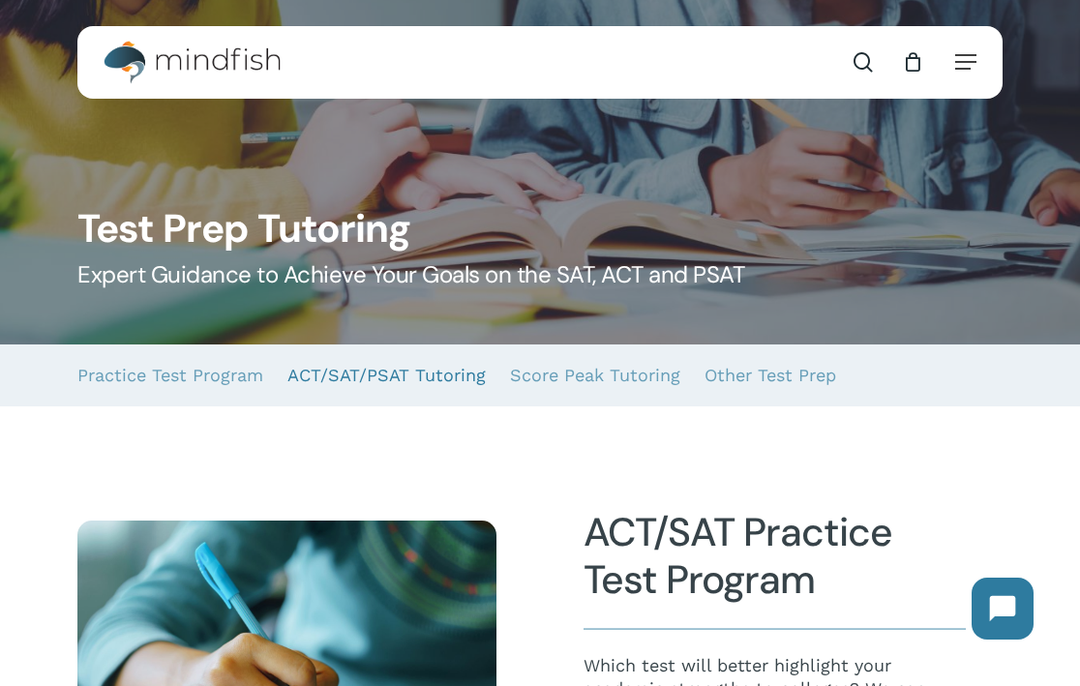
click at [362, 361] on link "ACT/SAT/PSAT Tutoring" at bounding box center [386, 375] width 198 height 62
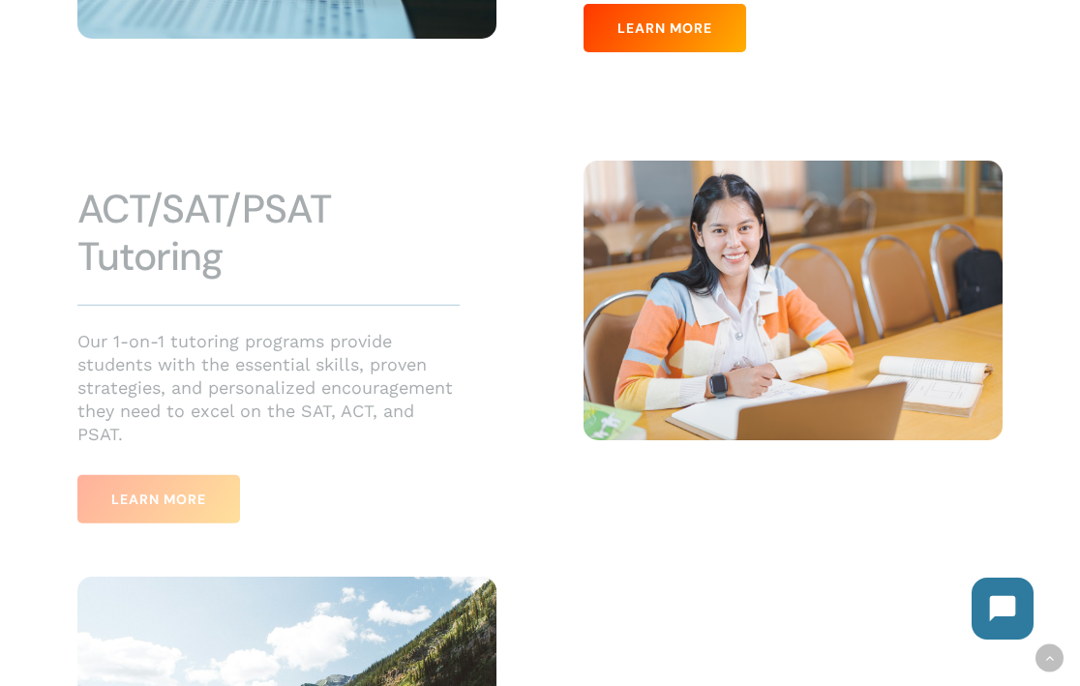
scroll to position [762, 0]
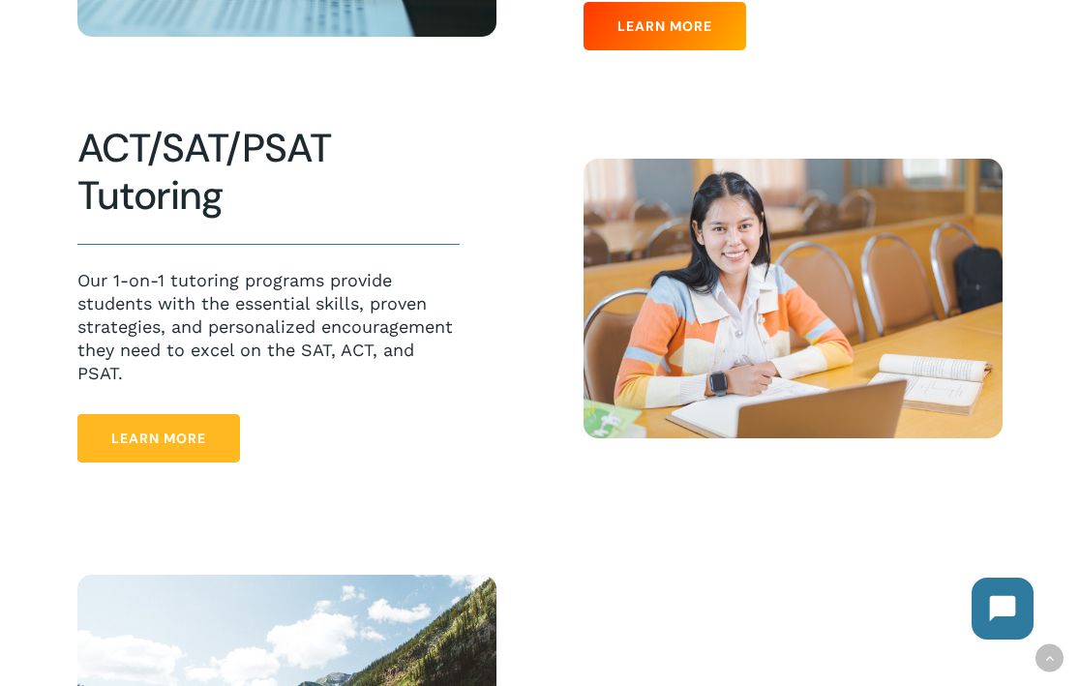
click at [213, 436] on link "Learn More" at bounding box center [158, 438] width 163 height 48
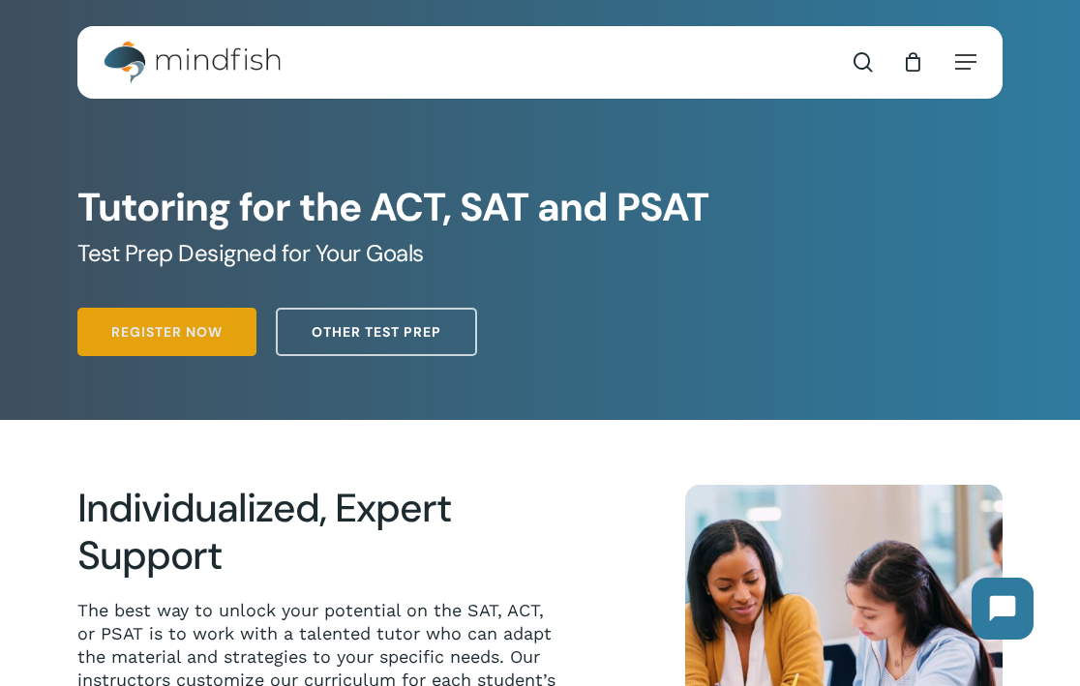
click at [196, 338] on span "Register Now" at bounding box center [166, 331] width 111 height 19
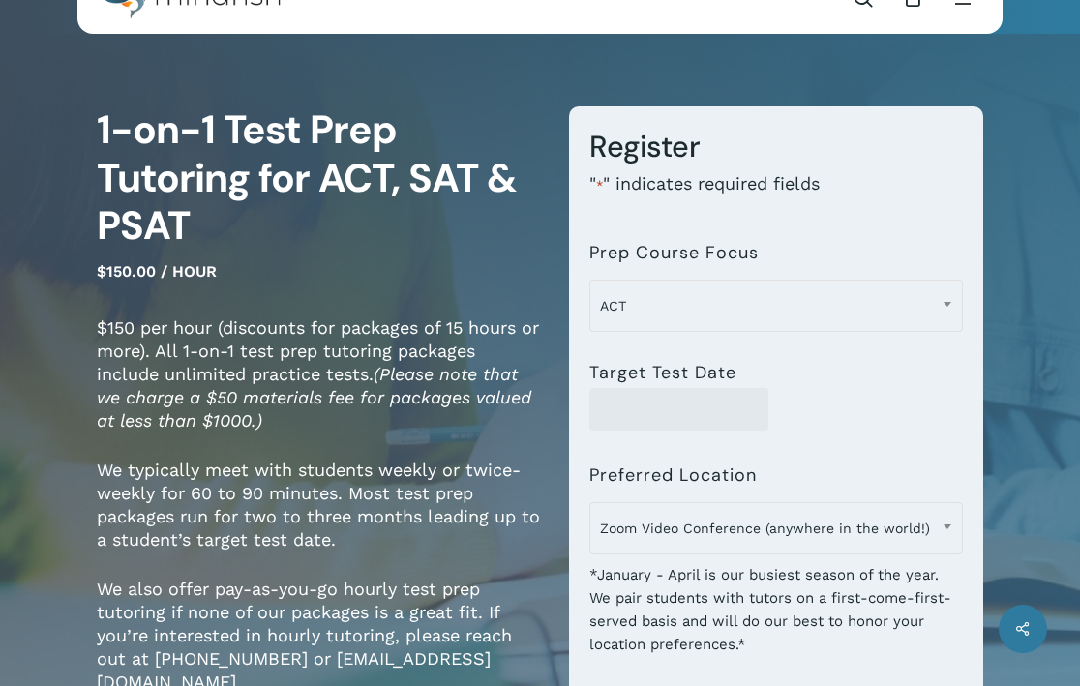
scroll to position [100, 0]
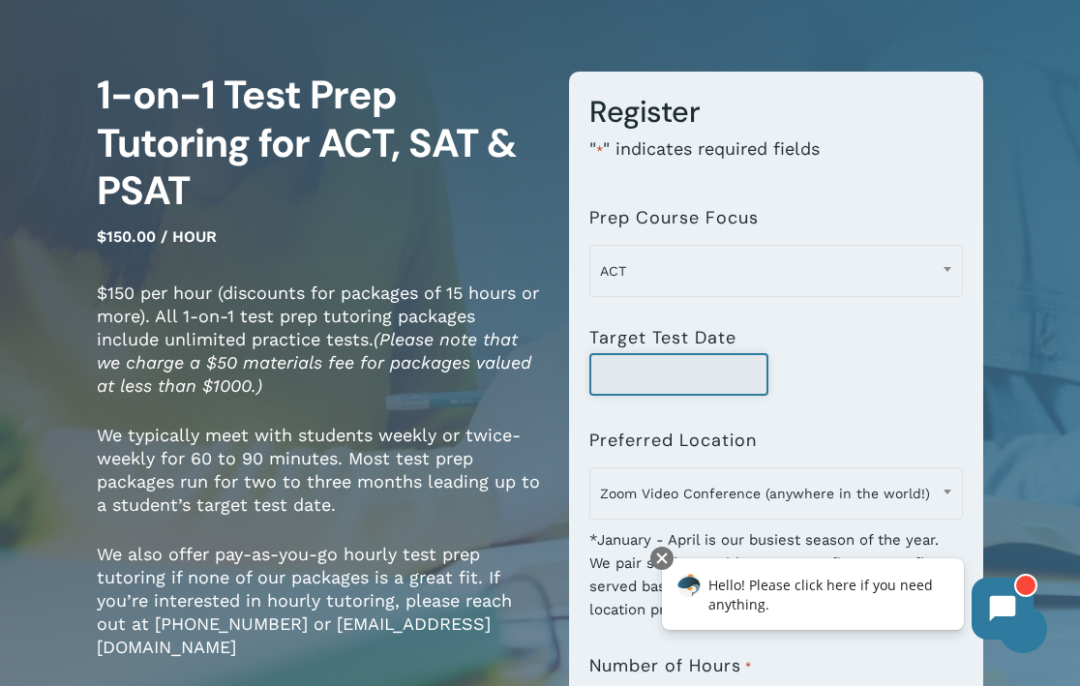
click at [685, 379] on input "Target Test Date" at bounding box center [678, 374] width 179 height 43
click at [782, 359] on div at bounding box center [775, 374] width 373 height 43
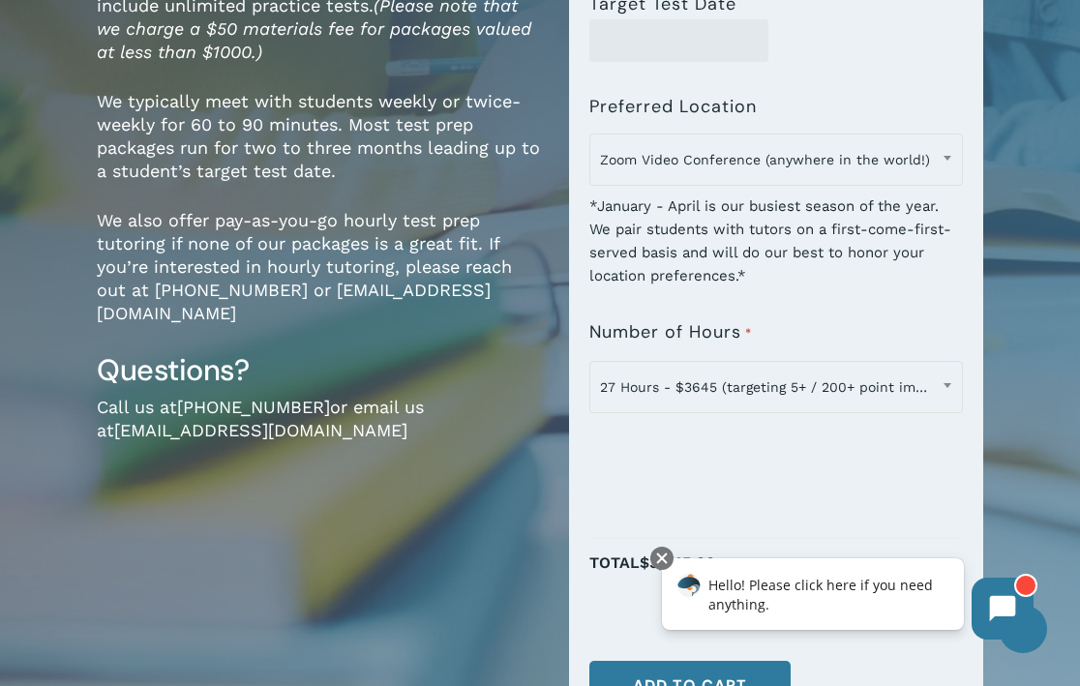
scroll to position [441, 0]
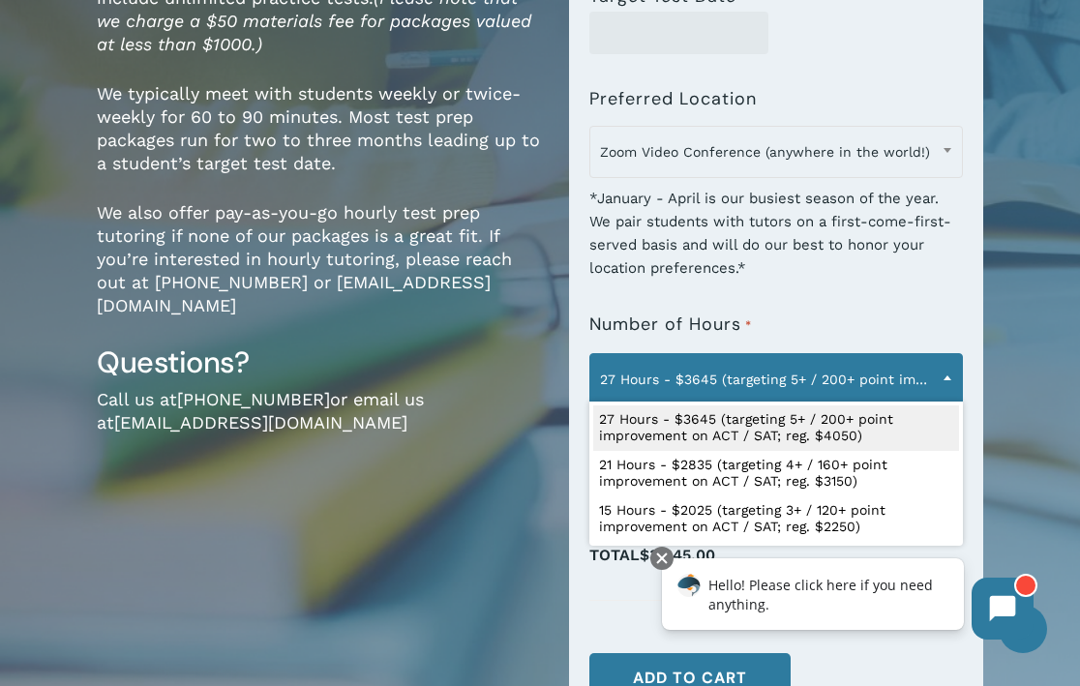
click at [796, 380] on span "27 Hours - $3645 (targeting 5+ / 200+ point improvement on ACT / SAT; reg. $405…" at bounding box center [775, 379] width 371 height 41
click at [861, 272] on div "*January - April is our busiest season of the year. We pair students with tutor…" at bounding box center [775, 226] width 373 height 105
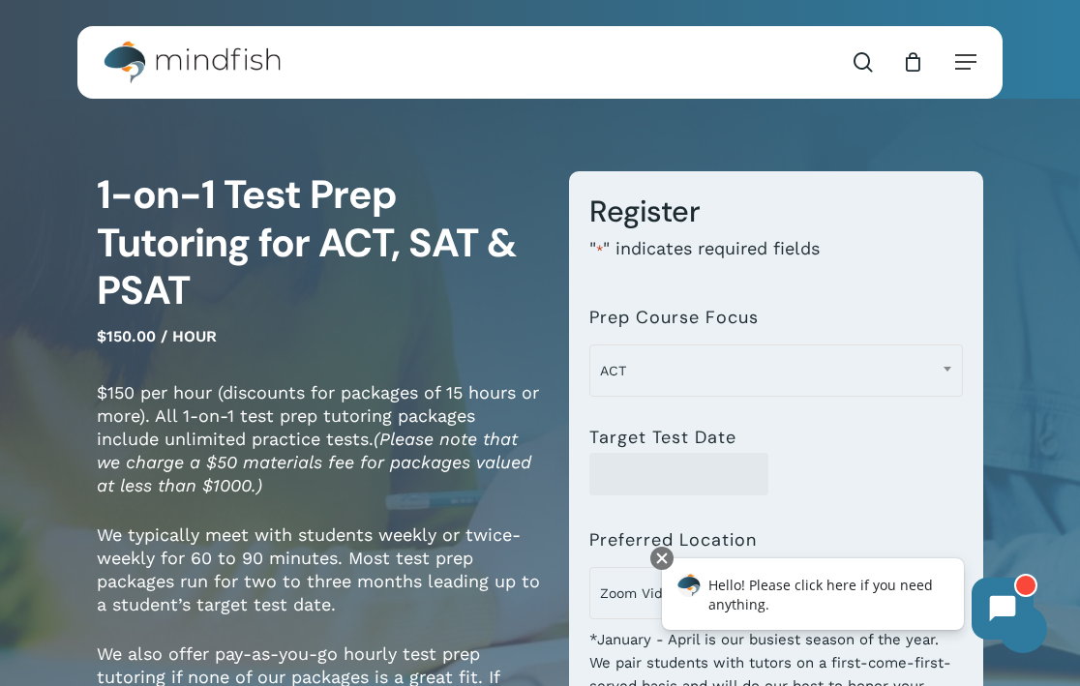
scroll to position [0, 0]
click at [965, 55] on span "Navigation Menu" at bounding box center [965, 61] width 21 height 19
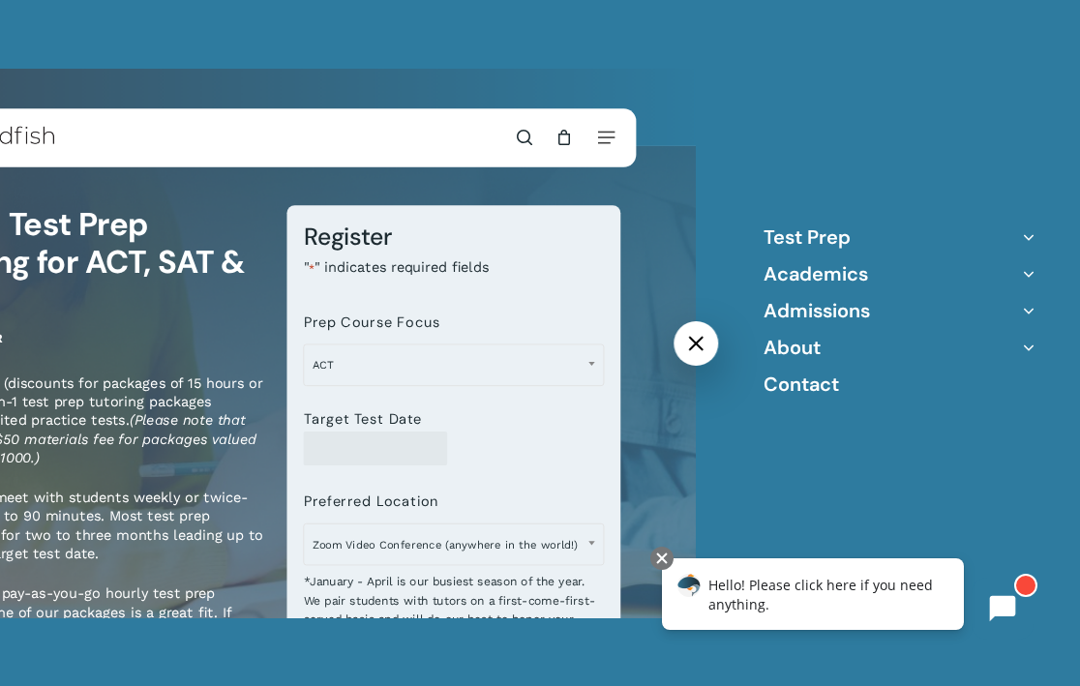
click at [1031, 239] on icon "Off Canvas Menu" at bounding box center [1028, 237] width 27 height 27
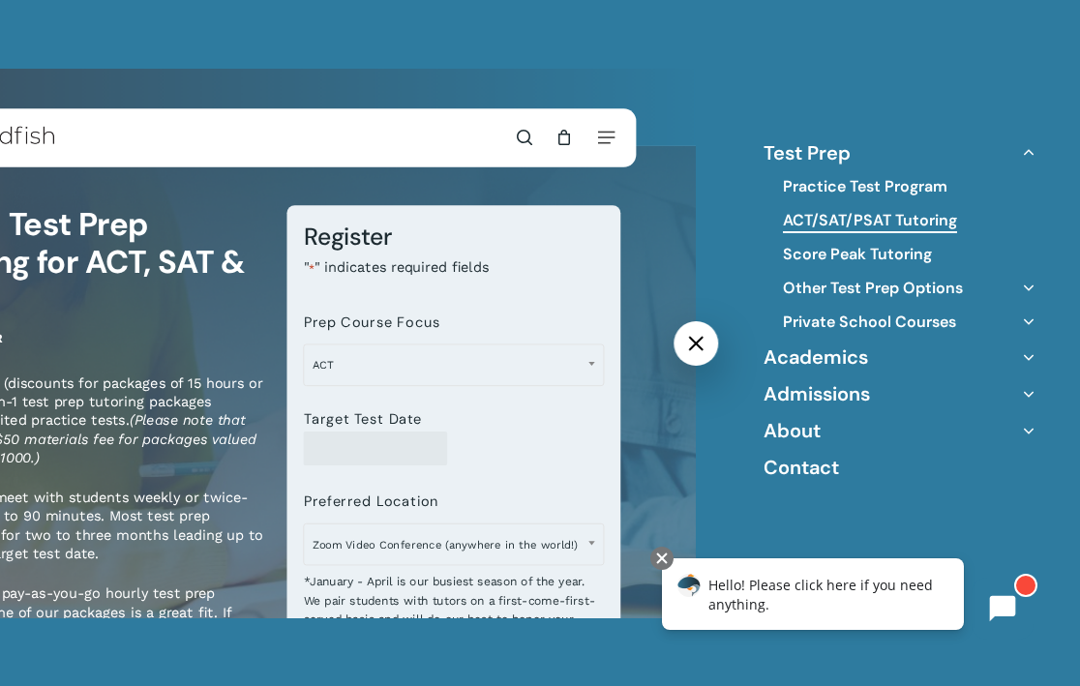
click at [925, 216] on link "ACT/SAT/PSAT Tutoring" at bounding box center [870, 220] width 174 height 21
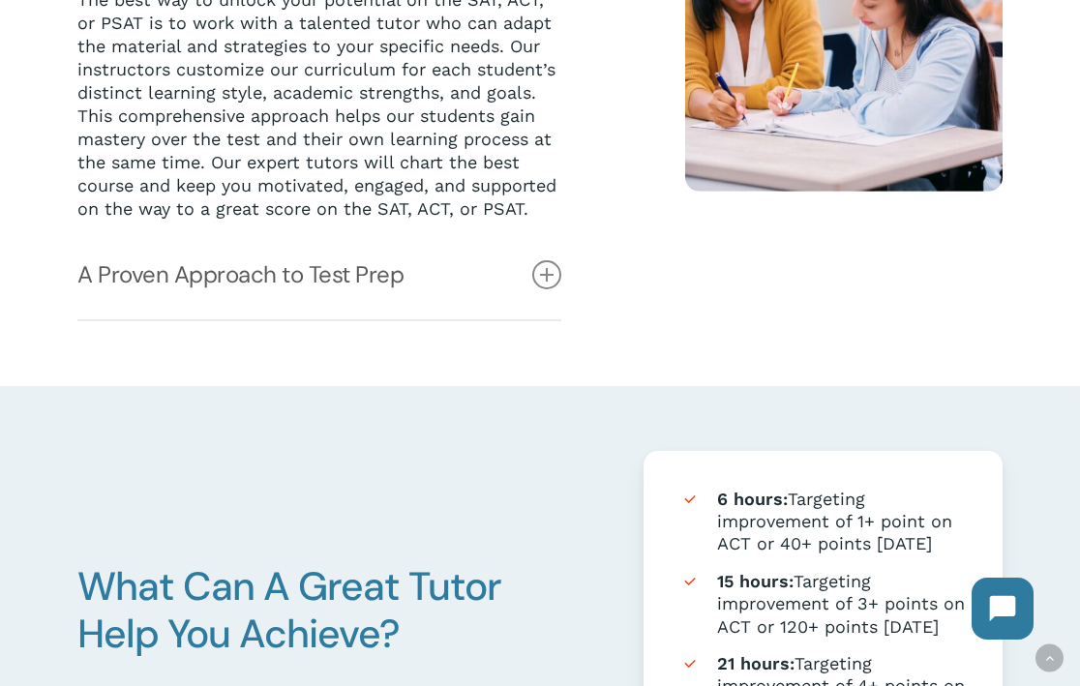
scroll to position [611, 0]
